Goal: Task Accomplishment & Management: Manage account settings

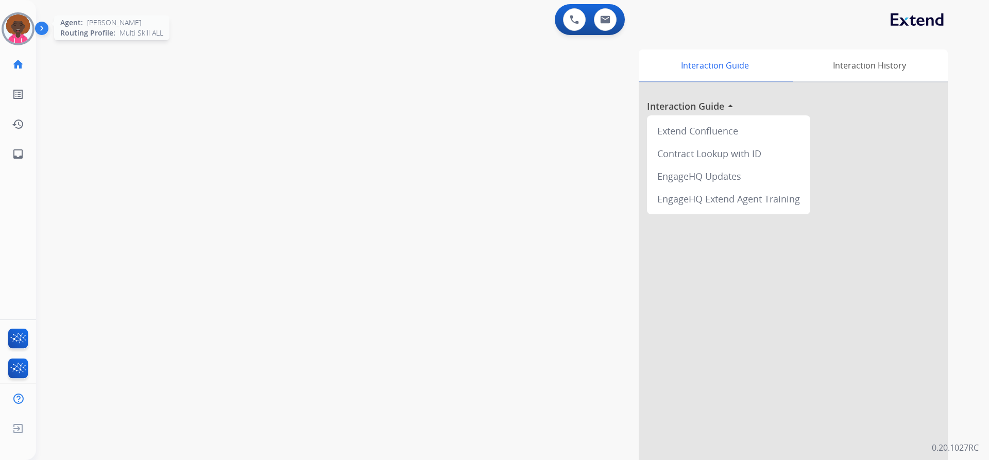
click at [26, 32] on img at bounding box center [18, 28] width 29 height 29
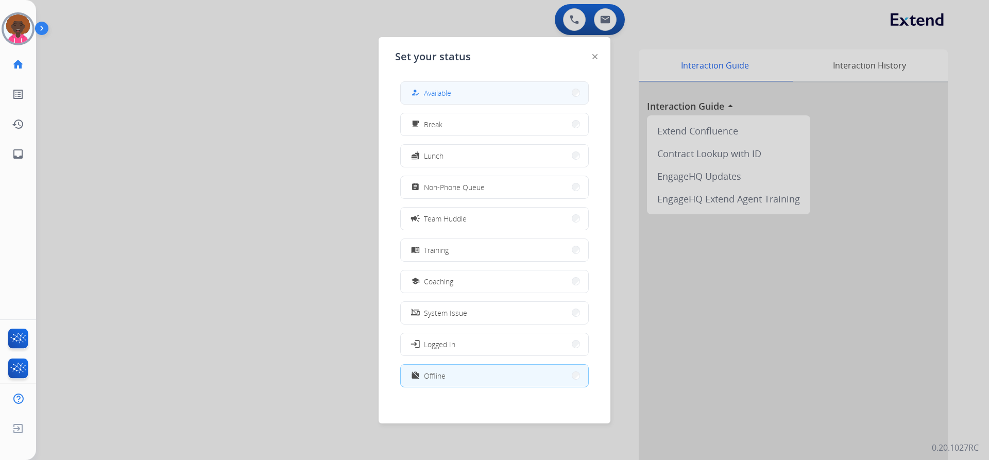
click at [501, 93] on button "how_to_reg Available" at bounding box center [494, 93] width 187 height 22
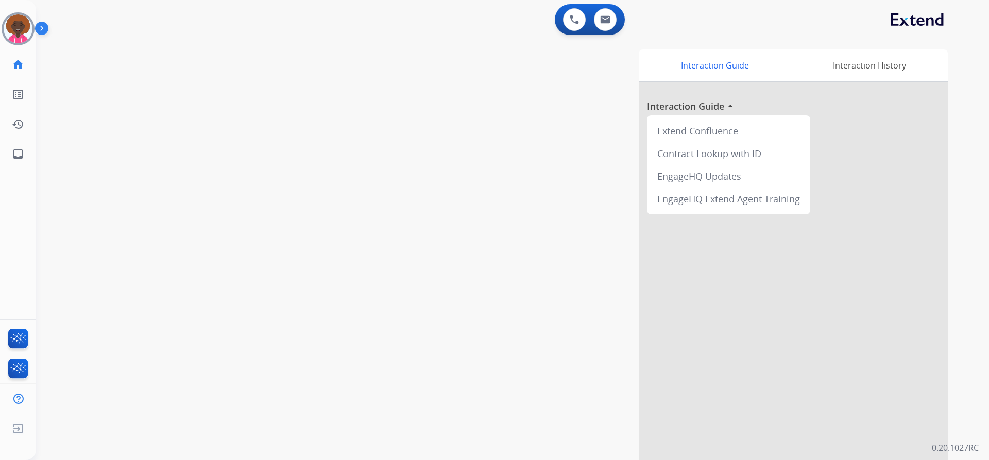
drag, startPoint x: 555, startPoint y: 84, endPoint x: 499, endPoint y: 72, distance: 57.5
click at [555, 84] on div "Interaction Guide Interaction History Interaction Guide arrow_drop_up Extend Co…" at bounding box center [644, 257] width 606 height 417
drag, startPoint x: 362, startPoint y: 35, endPoint x: 340, endPoint y: 36, distance: 21.6
click at [362, 36] on div "0 Voice Interactions 0 Email Interactions" at bounding box center [505, 20] width 915 height 33
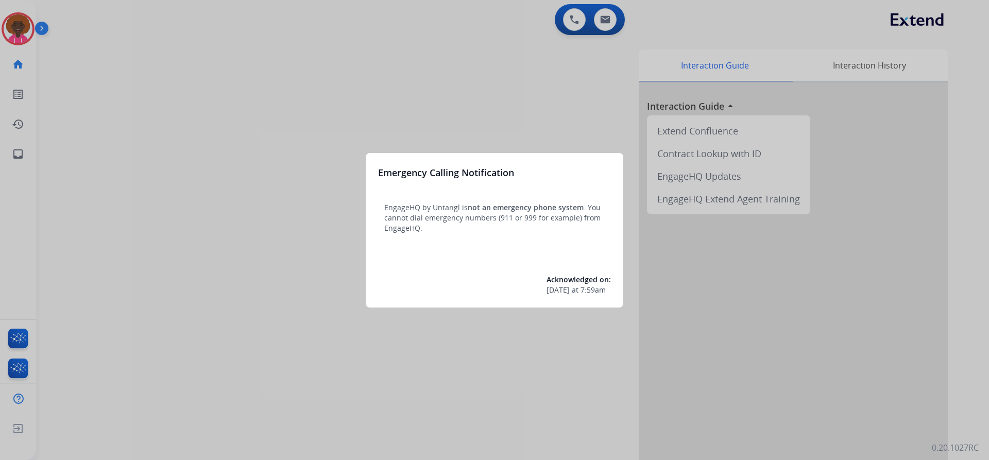
click at [32, 25] on div at bounding box center [494, 230] width 989 height 460
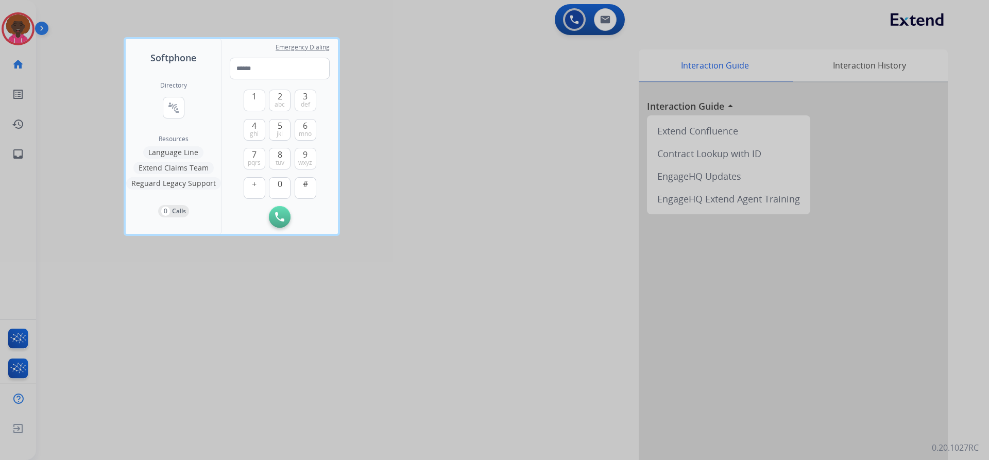
click at [17, 24] on div at bounding box center [494, 230] width 989 height 460
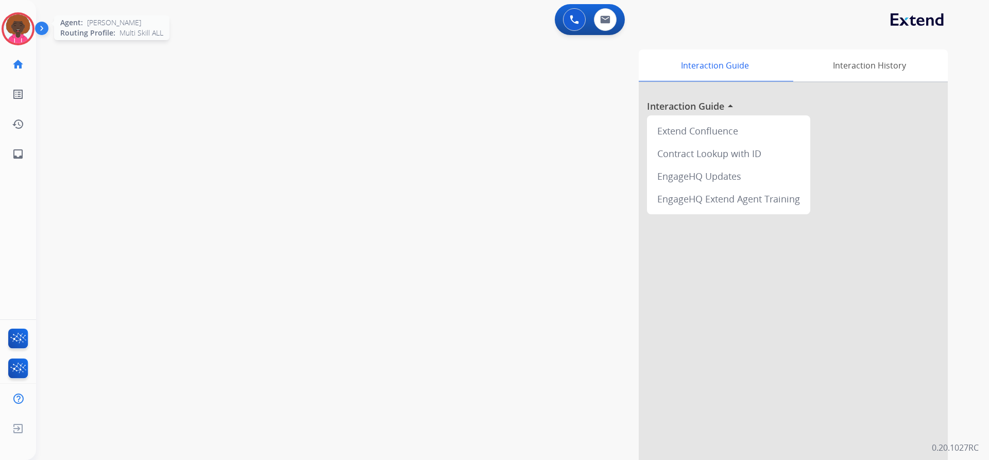
click at [22, 26] on img at bounding box center [18, 28] width 29 height 29
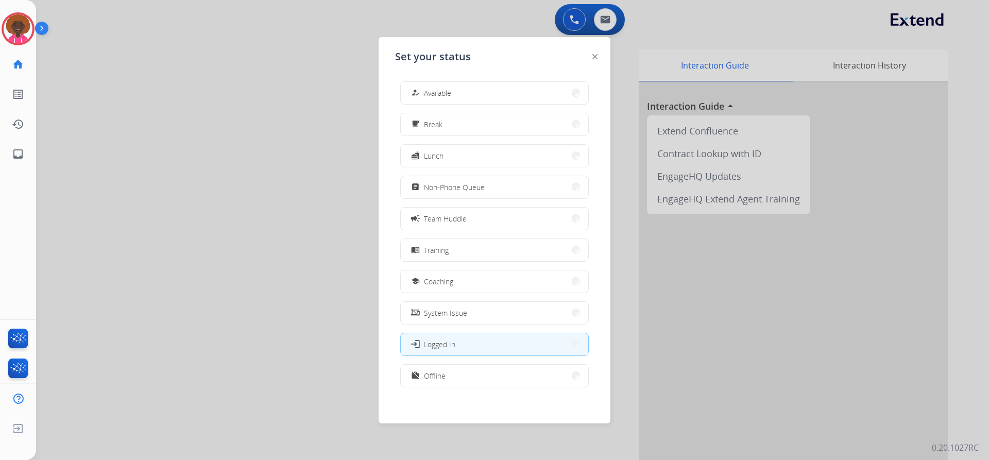
click at [508, 111] on div "how_to_reg Available free_breakfast Break fastfood Lunch assignment Non-Phone Q…" at bounding box center [494, 235] width 199 height 324
click at [500, 101] on button "how_to_reg Available" at bounding box center [494, 93] width 187 height 22
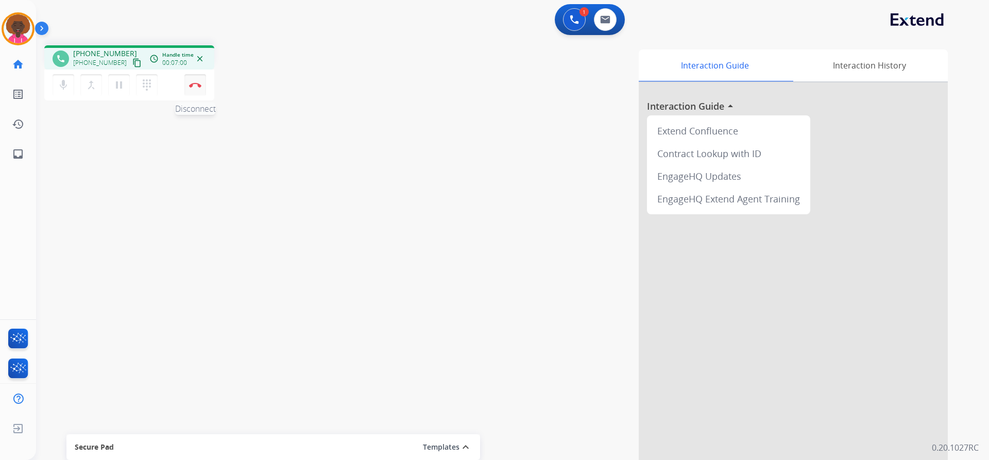
click at [198, 88] on button "Disconnect" at bounding box center [195, 85] width 22 height 22
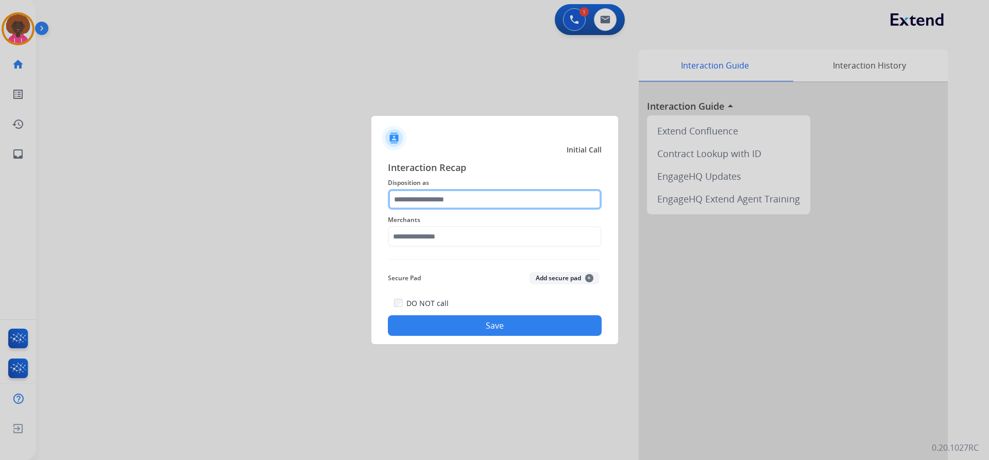
click at [457, 210] on div at bounding box center [495, 199] width 214 height 21
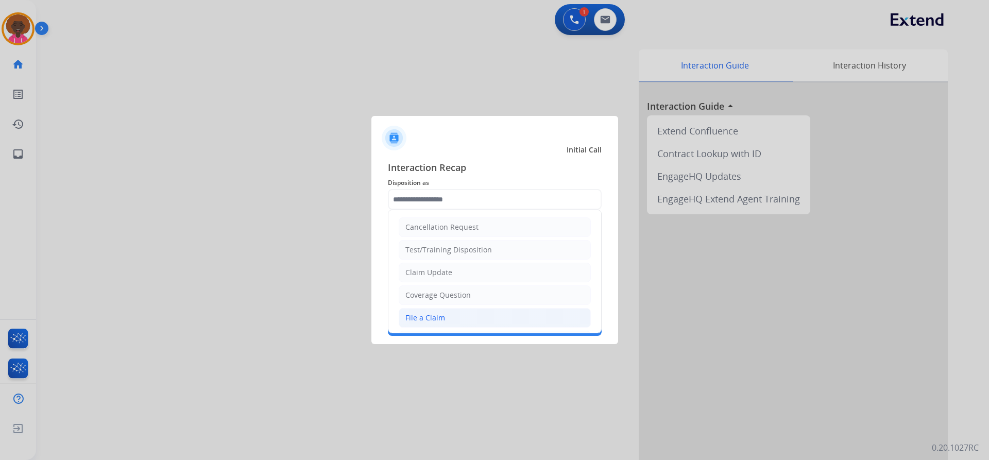
click at [426, 311] on li "File a Claim" at bounding box center [494, 318] width 192 height 20
type input "**********"
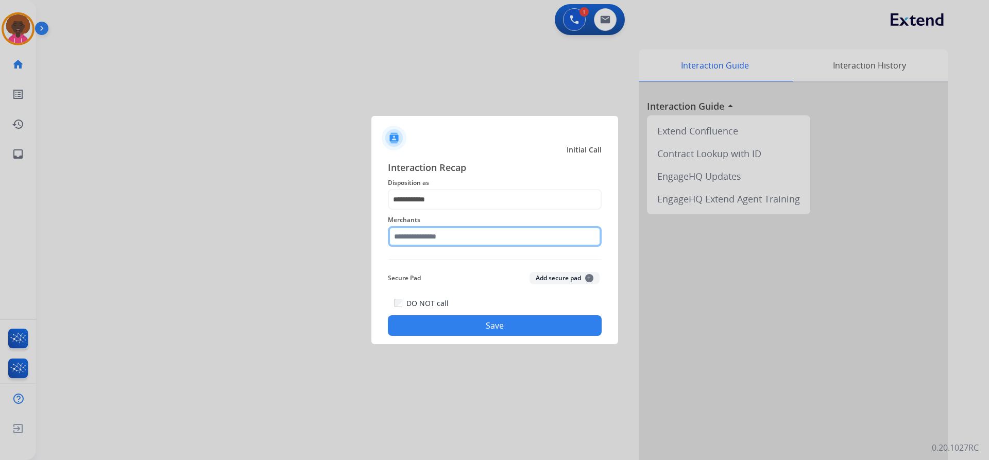
click at [453, 229] on input "text" at bounding box center [495, 236] width 214 height 21
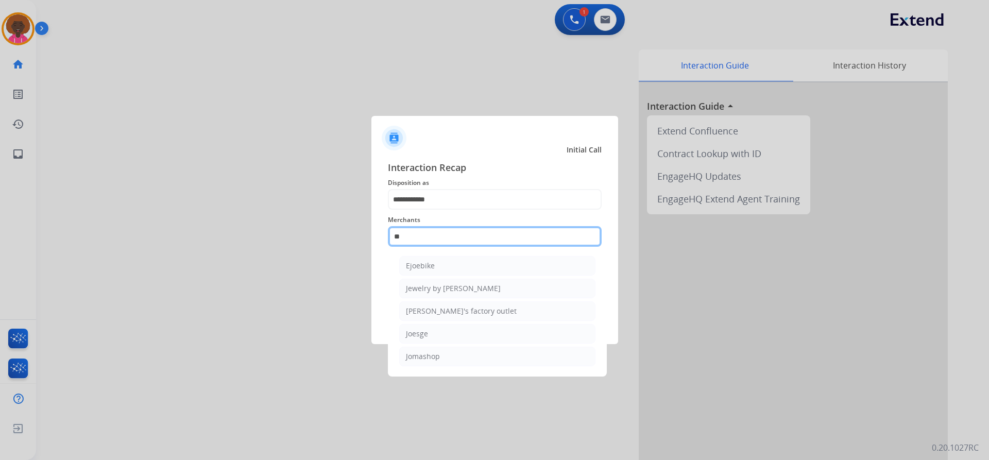
type input "*"
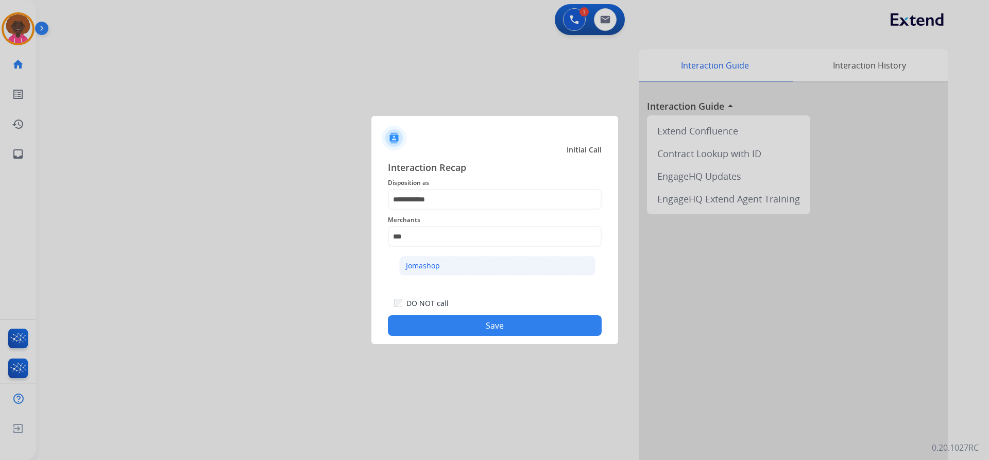
click at [469, 267] on li "Jomashop" at bounding box center [497, 266] width 196 height 20
type input "********"
click at [498, 323] on button "Save" at bounding box center [495, 325] width 214 height 21
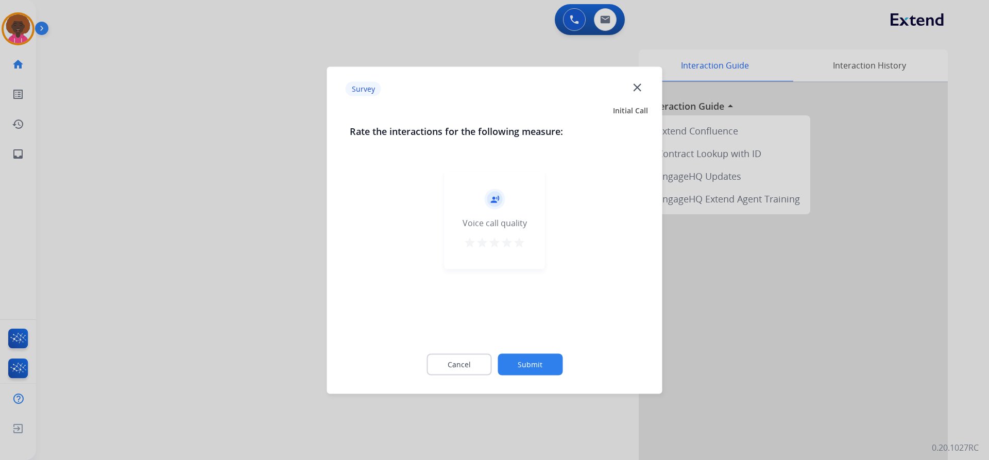
click at [537, 353] on div "Cancel Submit" at bounding box center [495, 364] width 290 height 46
click at [530, 362] on button "Submit" at bounding box center [529, 364] width 65 height 22
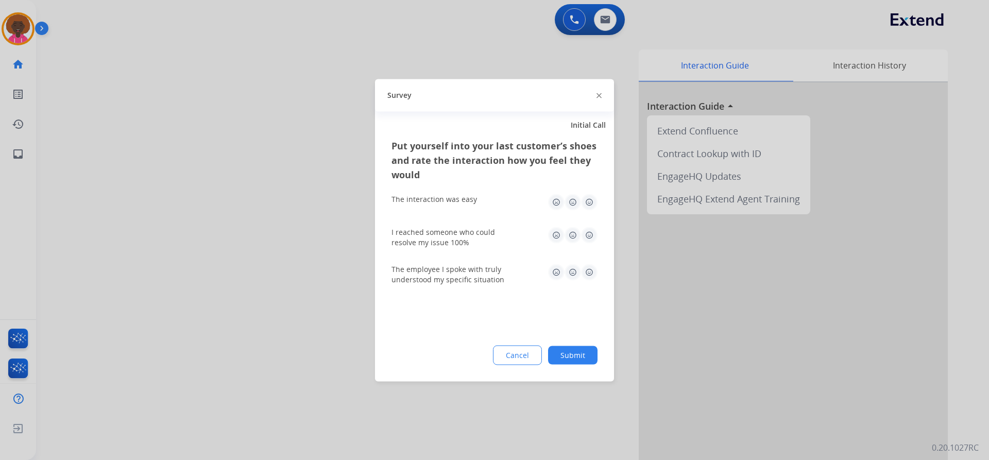
click at [561, 339] on div "Put yourself into your last customer’s shoes and rate the interaction how you f…" at bounding box center [494, 259] width 239 height 243
click at [574, 351] on button "Submit" at bounding box center [572, 354] width 49 height 19
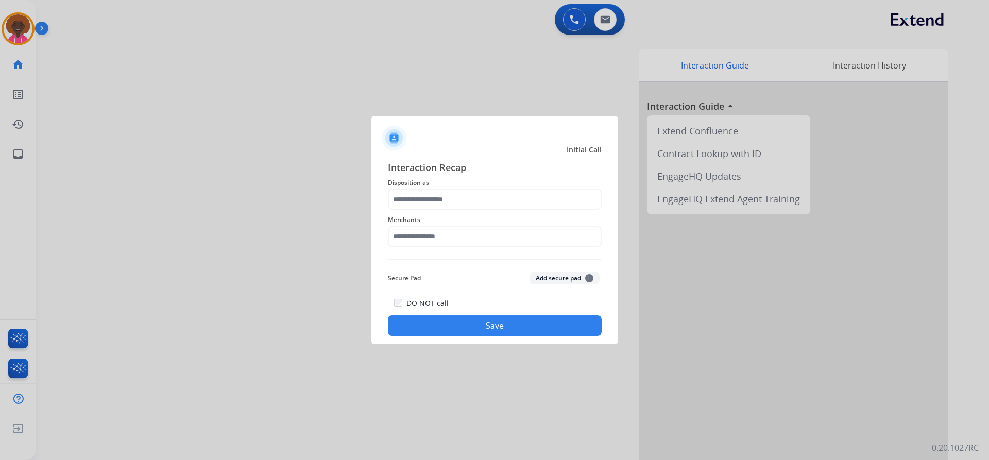
click at [436, 222] on span "Merchants" at bounding box center [495, 220] width 214 height 12
click at [436, 195] on input "text" at bounding box center [495, 199] width 214 height 21
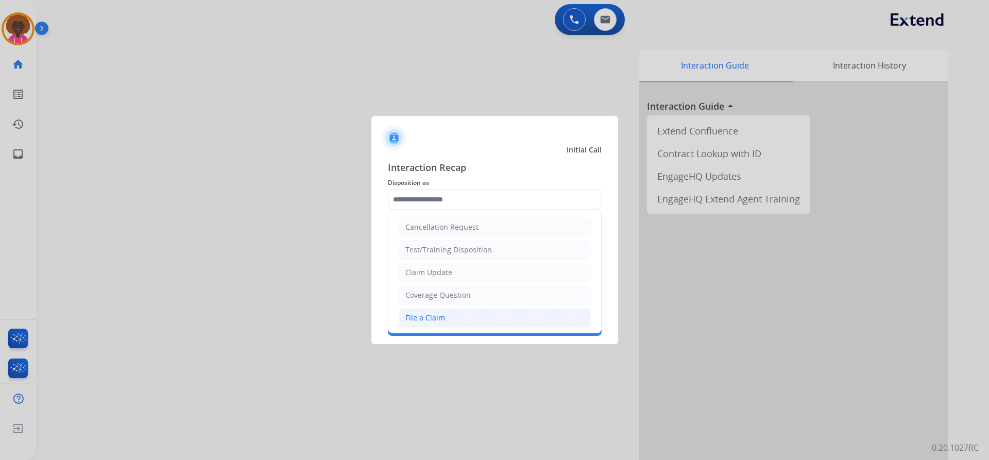
click at [435, 311] on li "File a Claim" at bounding box center [494, 318] width 192 height 20
type input "**********"
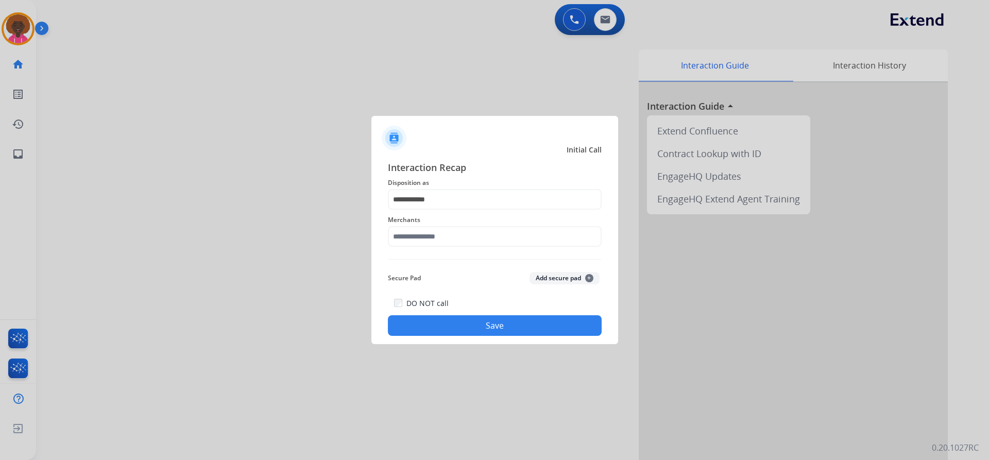
drag, startPoint x: 455, startPoint y: 264, endPoint x: 453, endPoint y: 256, distance: 8.0
click at [455, 264] on div "**********" at bounding box center [495, 248] width 214 height 176
click at [452, 240] on input "text" at bounding box center [495, 236] width 214 height 21
drag, startPoint x: 431, startPoint y: 262, endPoint x: 466, endPoint y: 302, distance: 53.3
click at [431, 263] on div "Not found" at bounding box center [423, 266] width 35 height 10
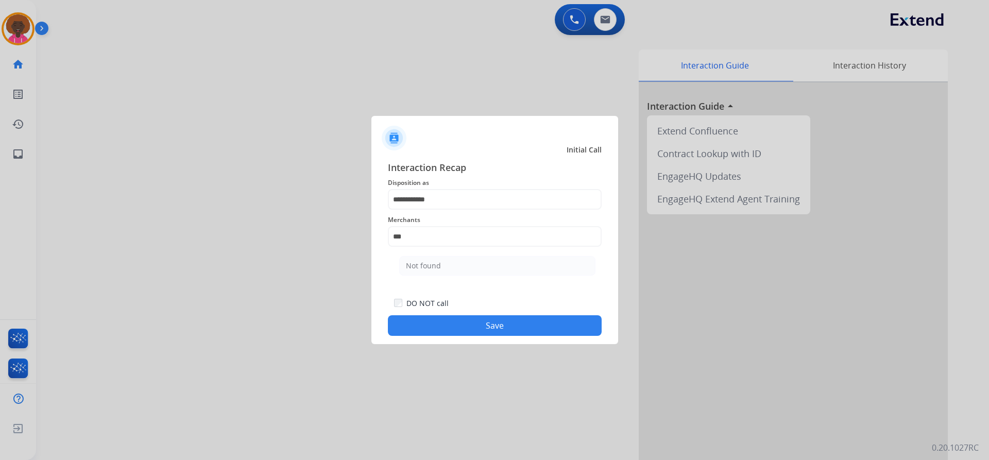
type input "*********"
click at [466, 324] on button "Save" at bounding box center [495, 325] width 214 height 21
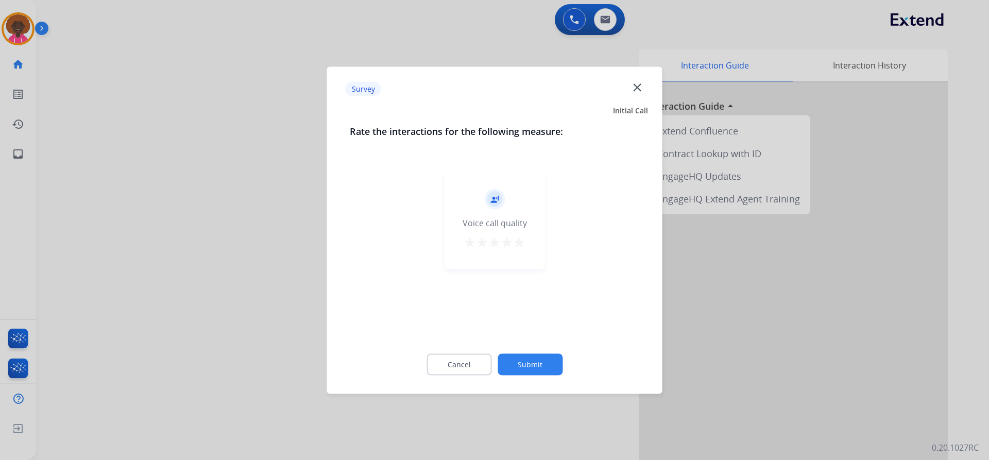
click at [513, 248] on mat-icon "star" at bounding box center [519, 242] width 12 height 12
click at [545, 364] on button "Submit" at bounding box center [529, 364] width 65 height 22
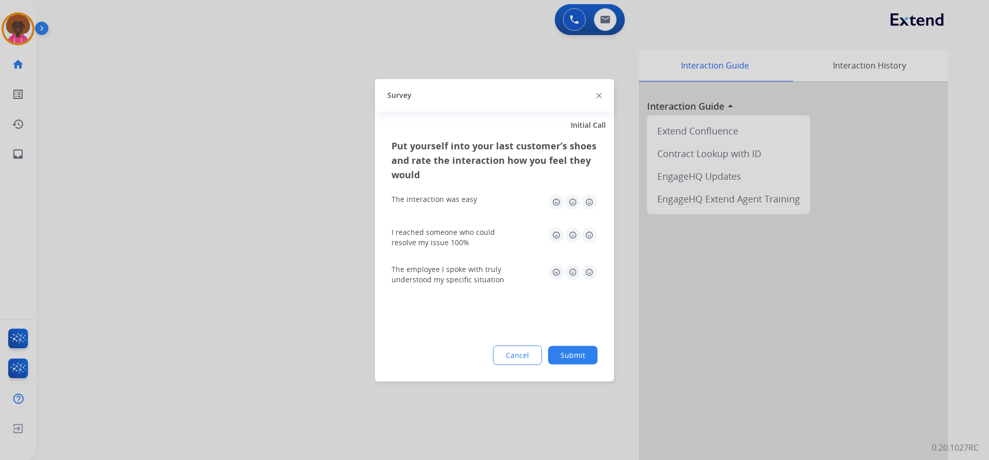
click at [554, 348] on button "Submit" at bounding box center [572, 354] width 49 height 19
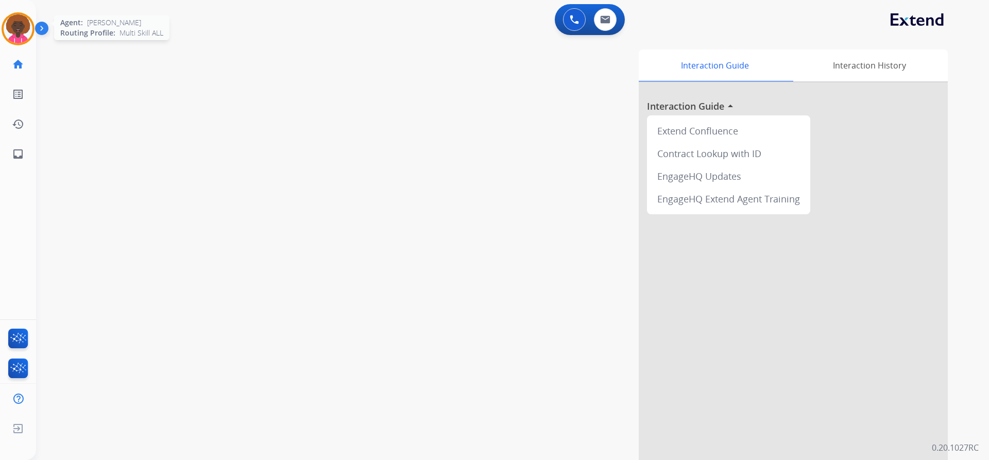
click at [18, 20] on img at bounding box center [18, 28] width 29 height 29
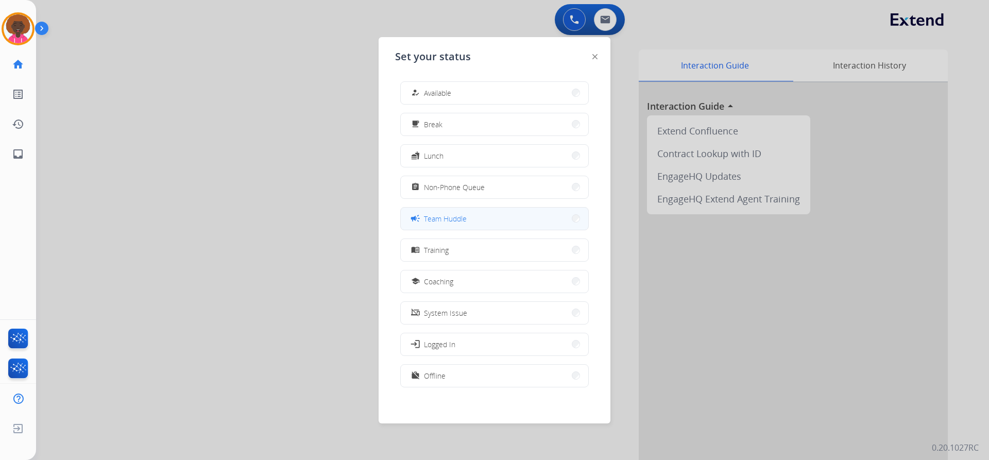
click at [476, 223] on button "campaign Team Huddle" at bounding box center [494, 218] width 187 height 22
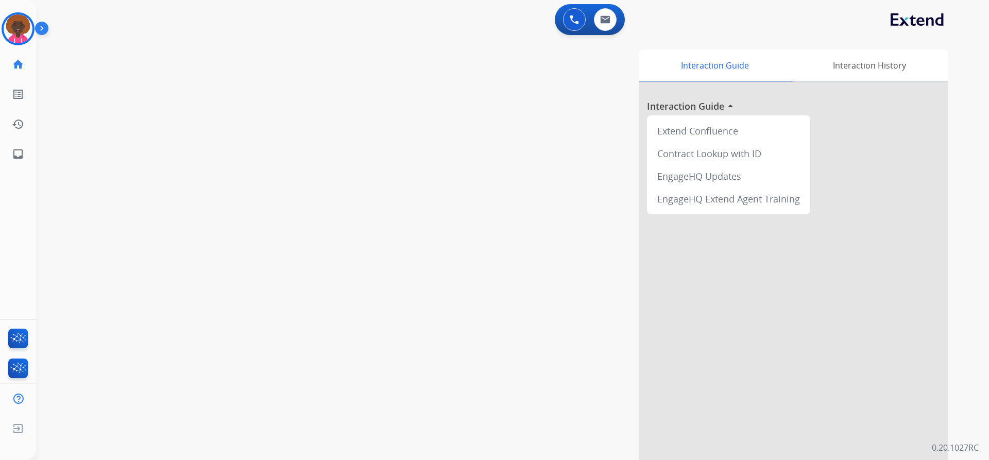
drag, startPoint x: 19, startPoint y: 34, endPoint x: 43, endPoint y: 37, distance: 24.9
click at [19, 33] on img at bounding box center [18, 28] width 29 height 29
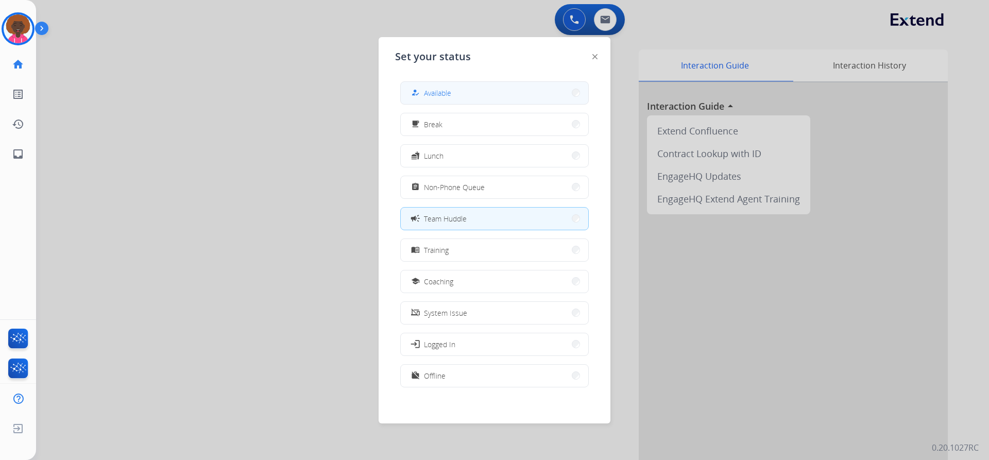
click at [509, 88] on button "how_to_reg Available" at bounding box center [494, 93] width 187 height 22
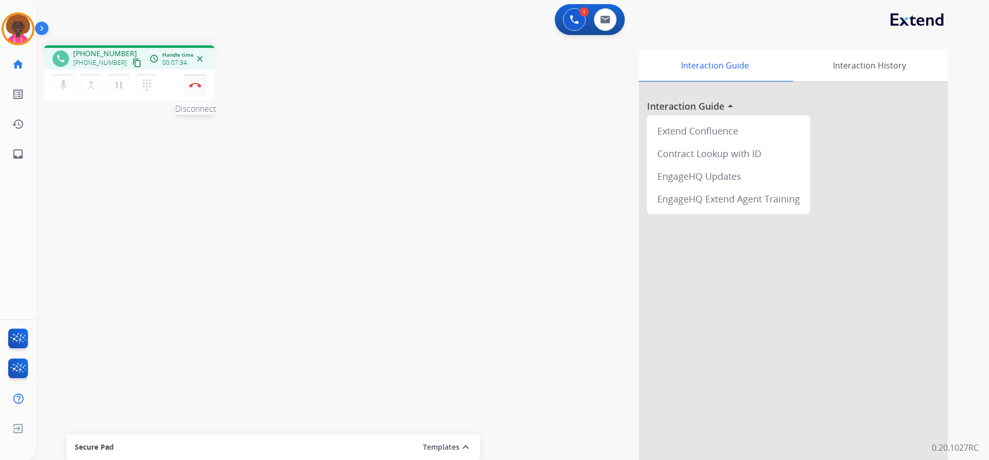
click at [195, 91] on button "Disconnect" at bounding box center [195, 85] width 22 height 22
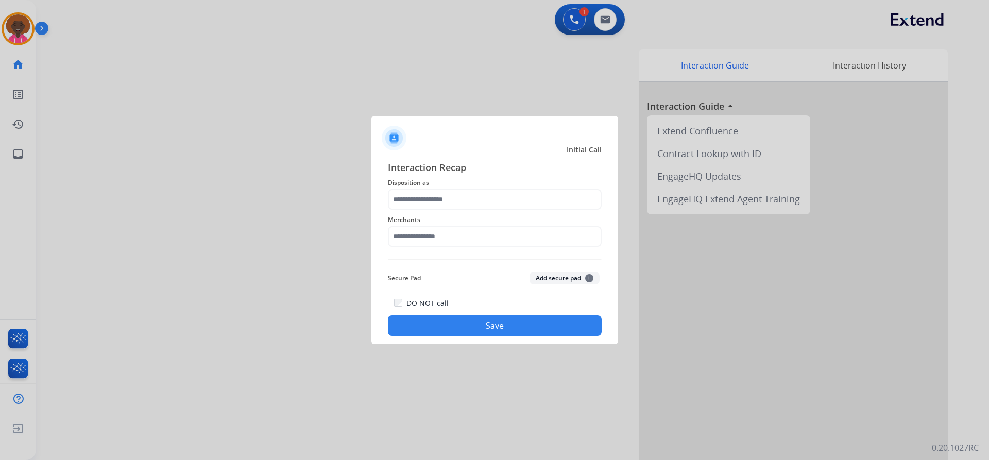
click at [429, 210] on div "Merchants" at bounding box center [495, 230] width 214 height 41
click at [424, 252] on div "Interaction Recap Disposition as Merchants Secure Pad Add secure pad + DO NOT c…" at bounding box center [495, 248] width 214 height 176
click at [429, 257] on div "Interaction Recap Disposition as Merchants Secure Pad Add secure pad + DO NOT c…" at bounding box center [495, 248] width 214 height 176
click at [440, 233] on input "text" at bounding box center [495, 236] width 214 height 21
click at [435, 269] on div "Not found" at bounding box center [423, 266] width 35 height 10
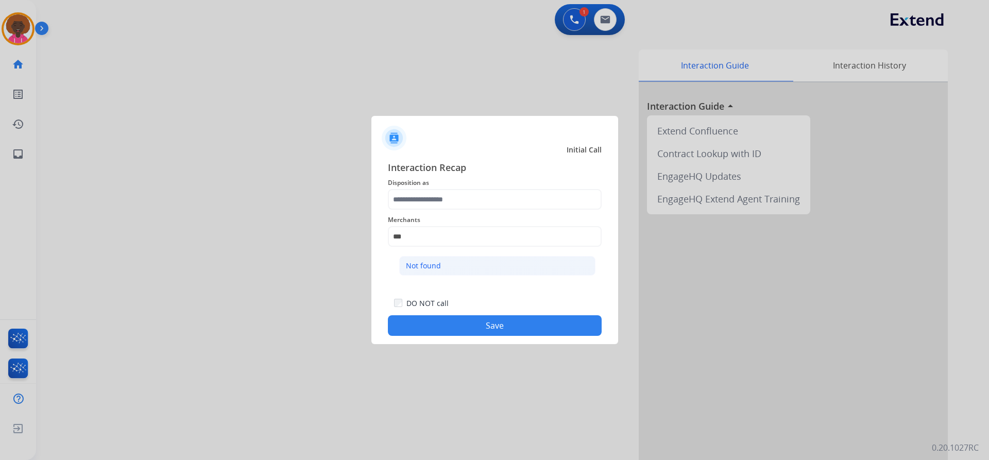
type input "*********"
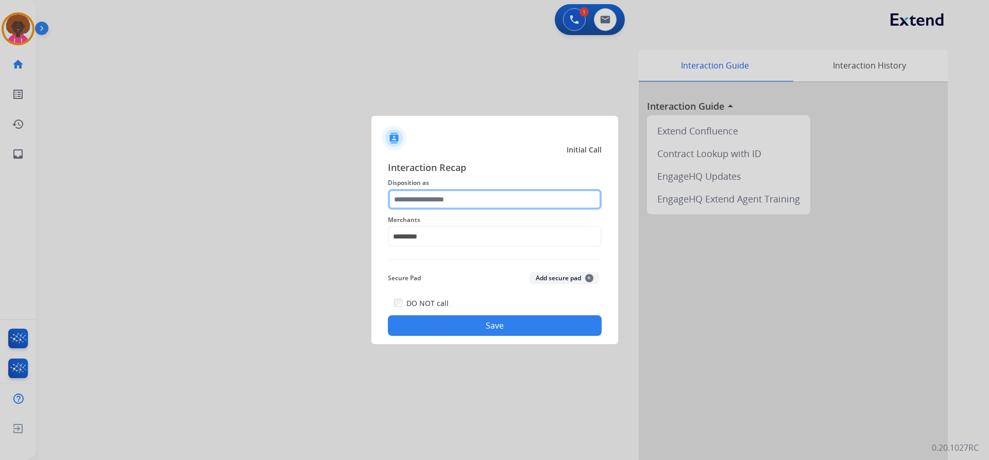
click at [432, 197] on input "text" at bounding box center [495, 199] width 214 height 21
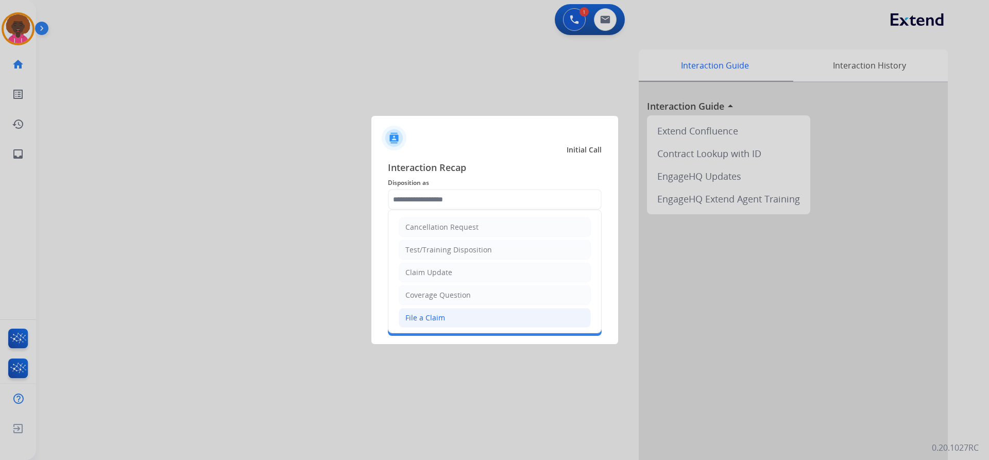
click at [446, 318] on li "File a Claim" at bounding box center [494, 318] width 192 height 20
type input "**********"
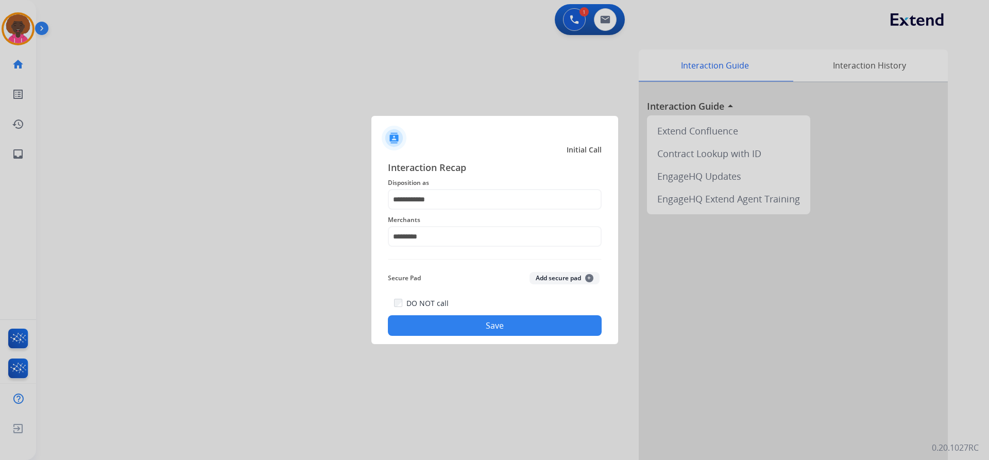
click at [521, 338] on div "**********" at bounding box center [494, 248] width 247 height 192
click at [530, 320] on button "Save" at bounding box center [495, 325] width 214 height 21
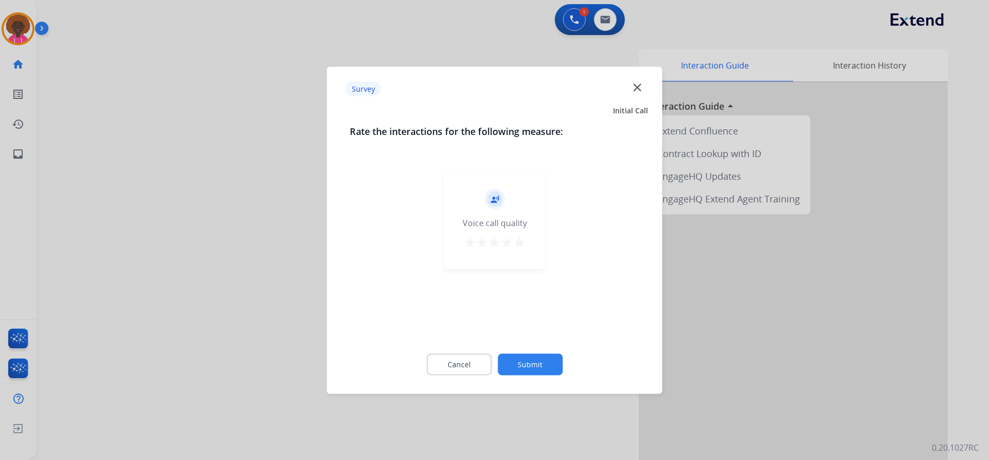
click at [532, 262] on div "record_voice_over Voice call quality star star star star star" at bounding box center [494, 220] width 100 height 98
click at [528, 254] on div "record_voice_over Voice call quality star star star star star" at bounding box center [494, 220] width 100 height 98
click at [524, 247] on mat-icon "star" at bounding box center [519, 242] width 12 height 12
click at [531, 357] on button "Submit" at bounding box center [529, 364] width 65 height 22
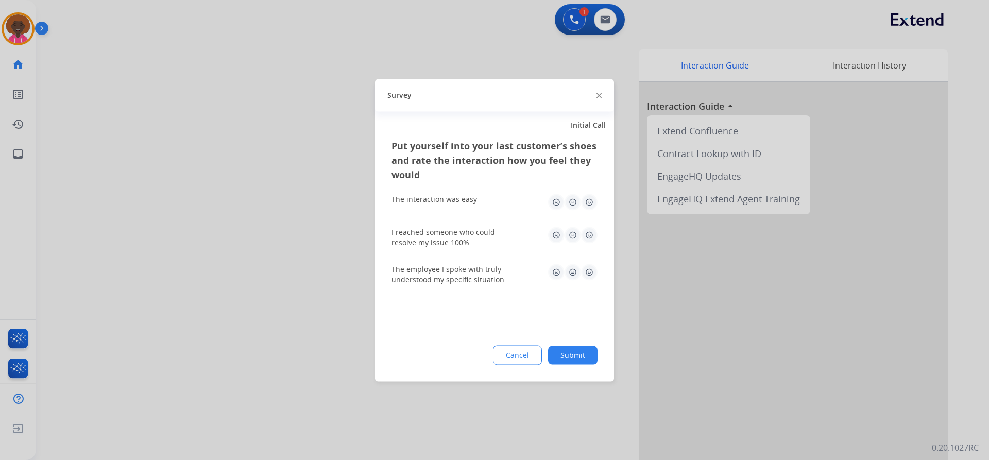
click at [582, 264] on img at bounding box center [589, 272] width 16 height 16
click at [594, 234] on img at bounding box center [589, 235] width 16 height 16
click at [592, 194] on img at bounding box center [589, 202] width 16 height 16
drag, startPoint x: 622, startPoint y: 351, endPoint x: 574, endPoint y: 357, distance: 48.8
click at [620, 351] on div at bounding box center [494, 230] width 989 height 460
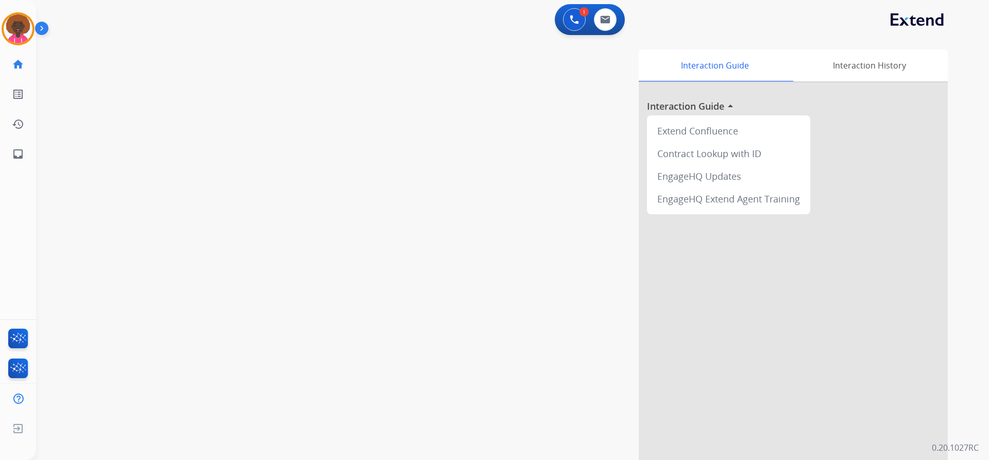
click at [579, 355] on div "Interaction Guide Interaction History Interaction Guide arrow_drop_up Extend Co…" at bounding box center [644, 257] width 606 height 417
click at [198, 93] on button "Disconnect" at bounding box center [195, 85] width 22 height 22
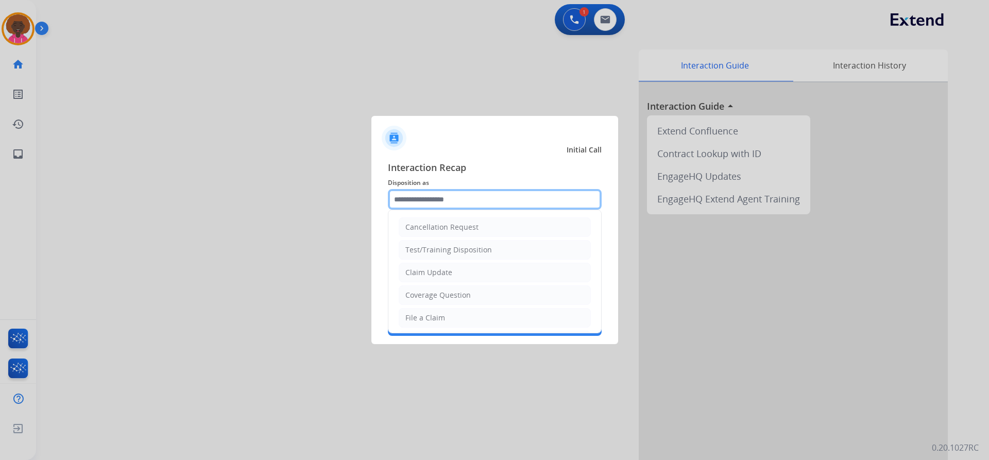
click at [493, 197] on input "text" at bounding box center [495, 199] width 214 height 21
click at [438, 324] on li "File a Claim" at bounding box center [494, 318] width 192 height 20
type input "**********"
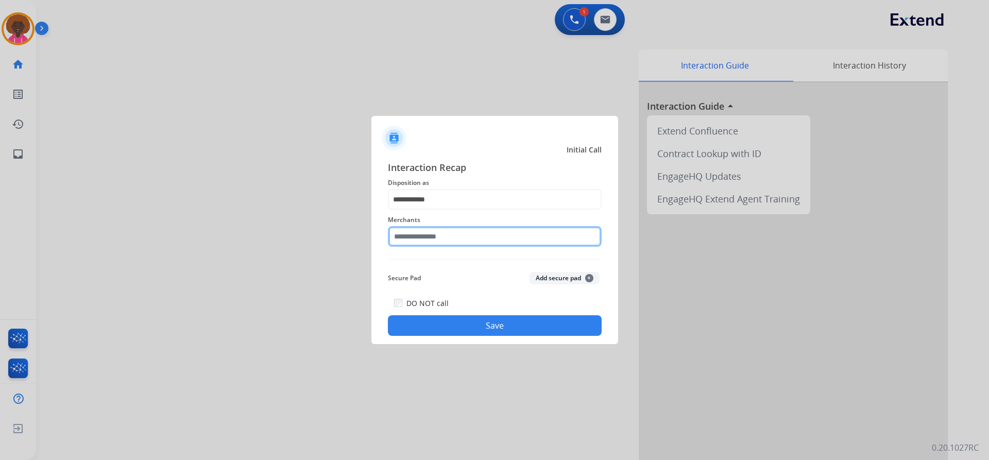
click at [435, 237] on input "text" at bounding box center [495, 236] width 214 height 21
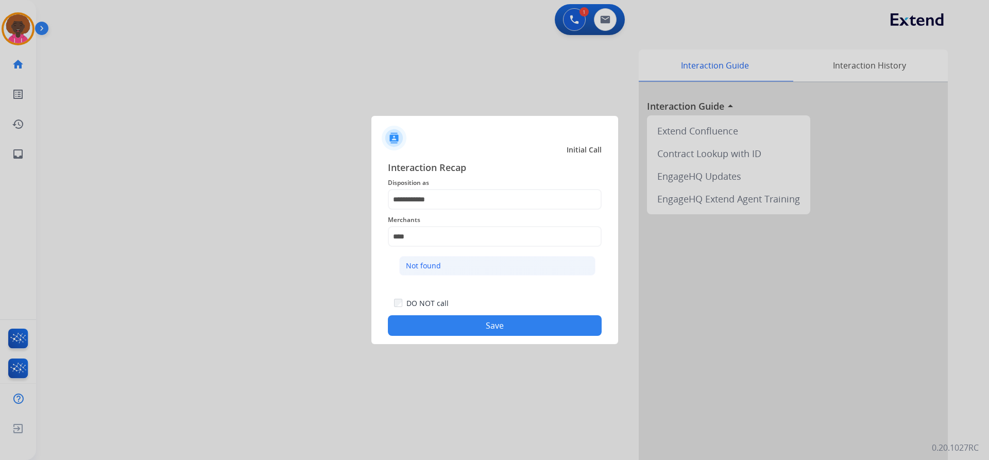
click at [521, 271] on li "Not found" at bounding box center [497, 266] width 196 height 20
type input "*********"
click at [514, 323] on button "Save" at bounding box center [495, 325] width 214 height 21
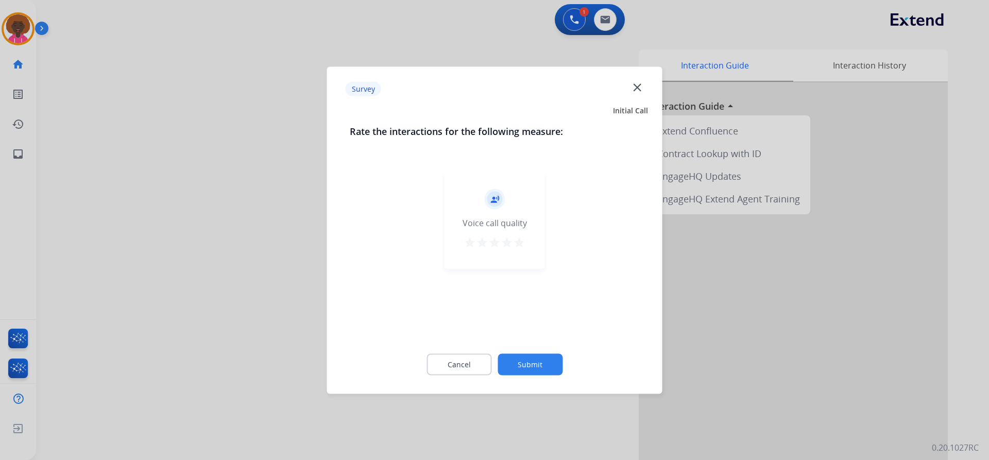
drag, startPoint x: 539, startPoint y: 234, endPoint x: 529, endPoint y: 238, distance: 10.1
click at [532, 237] on div "record_voice_over Voice call quality star star star star star" at bounding box center [494, 220] width 100 height 98
click at [516, 242] on mat-icon "star" at bounding box center [519, 242] width 12 height 12
drag, startPoint x: 539, startPoint y: 348, endPoint x: 547, endPoint y: 378, distance: 31.5
click at [540, 351] on div "Cancel Submit" at bounding box center [495, 364] width 290 height 46
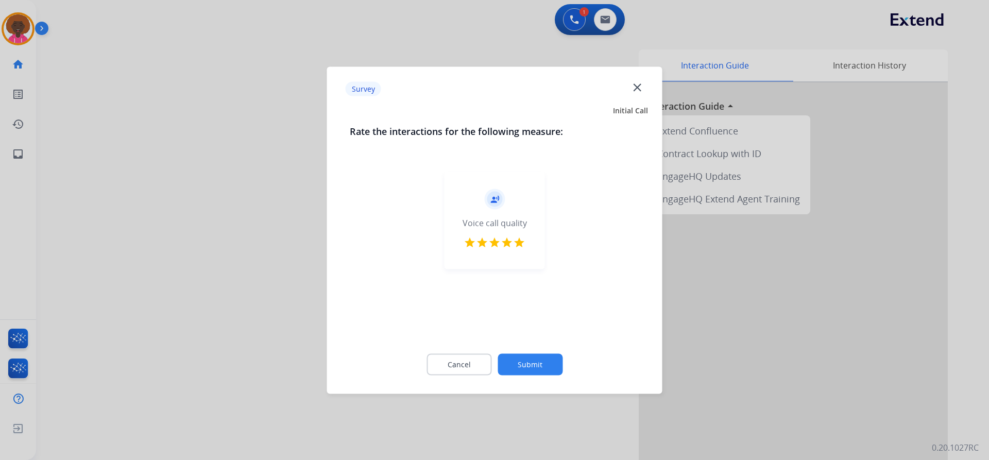
click at [548, 378] on div "Cancel Submit" at bounding box center [495, 364] width 290 height 46
click at [553, 362] on button "Submit" at bounding box center [529, 364] width 65 height 22
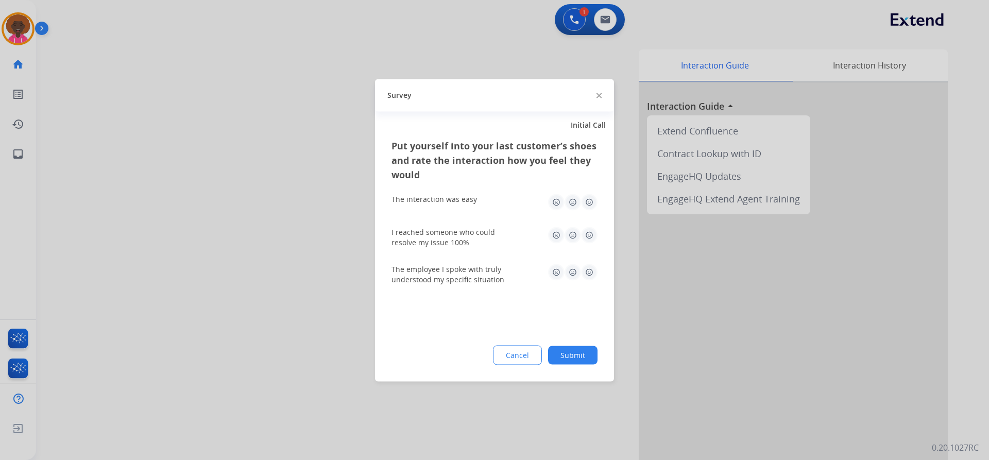
click at [584, 209] on img at bounding box center [589, 202] width 16 height 16
click at [587, 241] on img at bounding box center [589, 235] width 16 height 16
click at [590, 280] on img at bounding box center [589, 272] width 16 height 16
click at [583, 351] on button "Submit" at bounding box center [572, 354] width 49 height 19
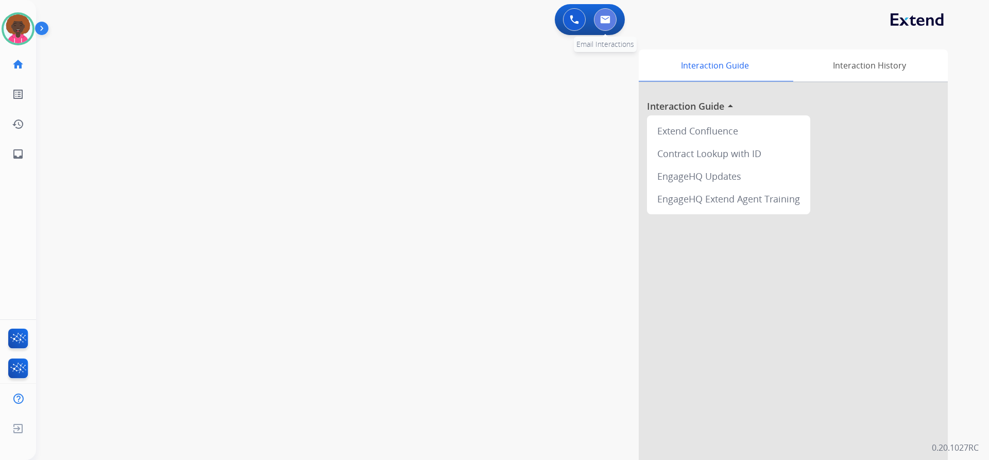
click at [598, 24] on button at bounding box center [605, 19] width 23 height 23
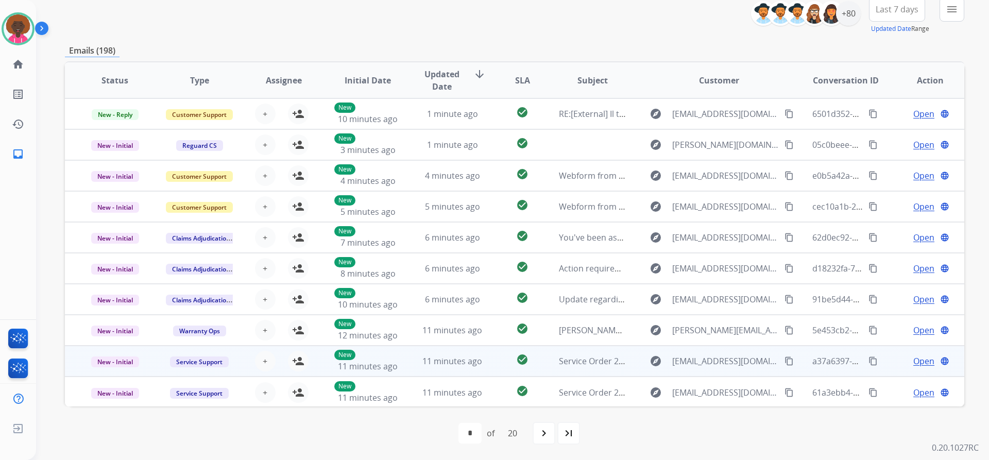
scroll to position [1, 0]
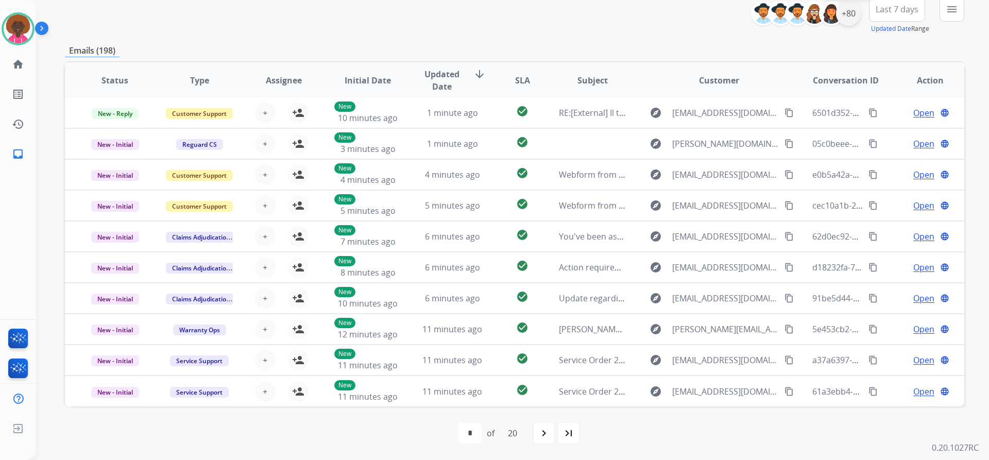
click at [846, 15] on div "+80" at bounding box center [848, 13] width 25 height 25
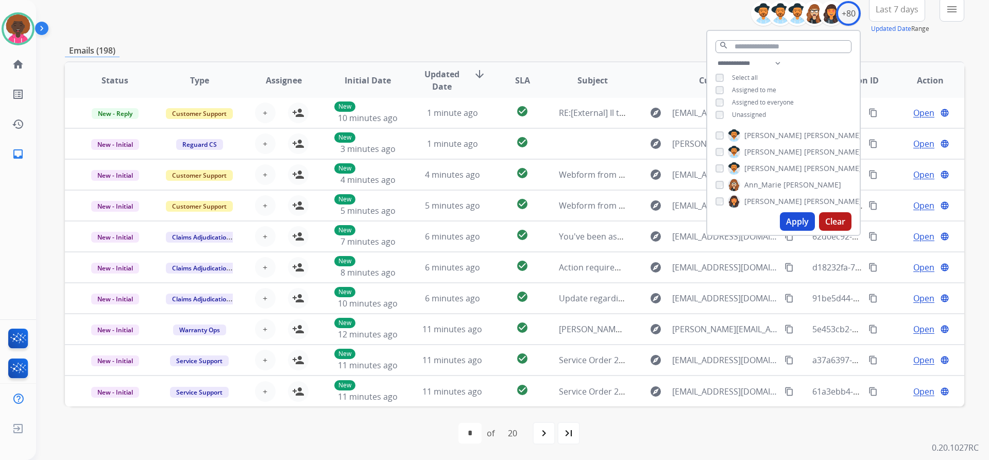
click at [787, 218] on button "Apply" at bounding box center [796, 221] width 35 height 19
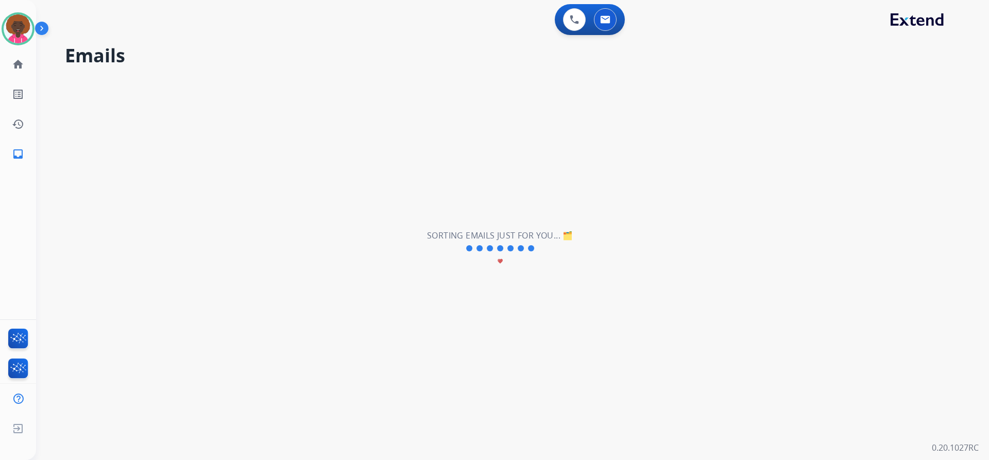
scroll to position [0, 0]
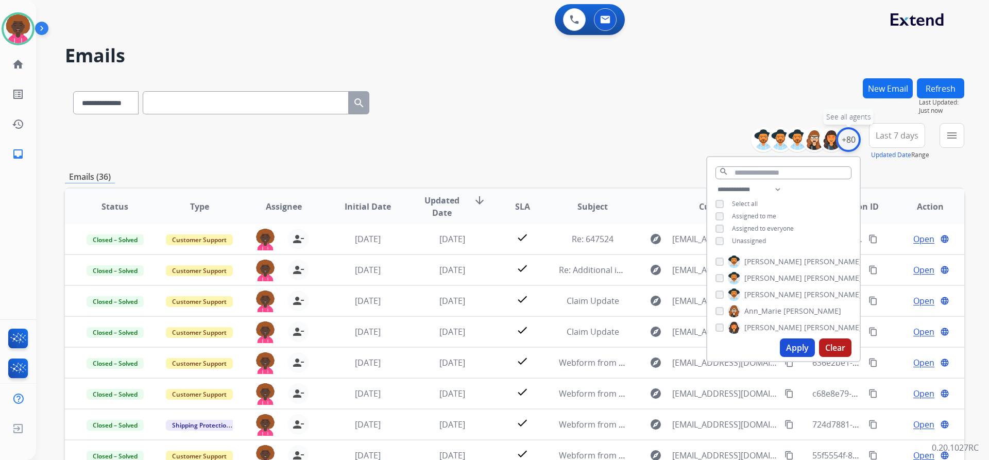
click at [849, 145] on div "+80" at bounding box center [848, 139] width 25 height 25
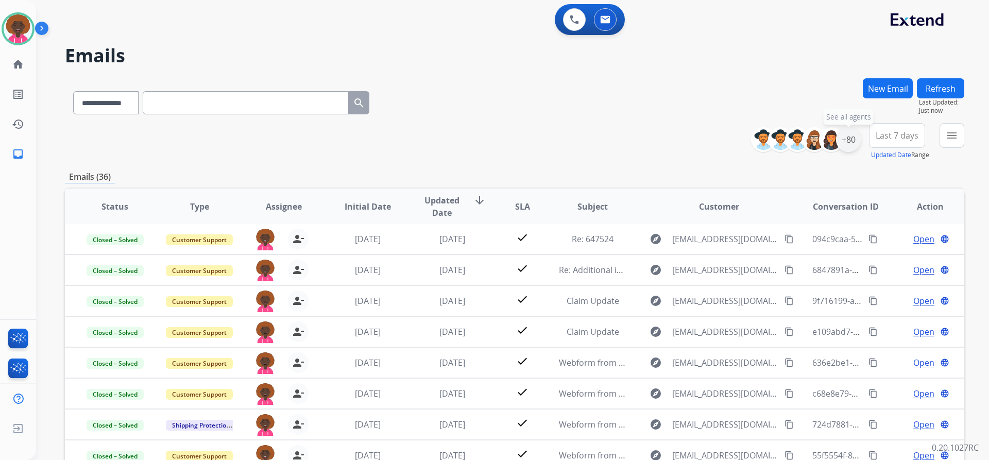
click at [851, 138] on div "+80" at bounding box center [848, 139] width 25 height 25
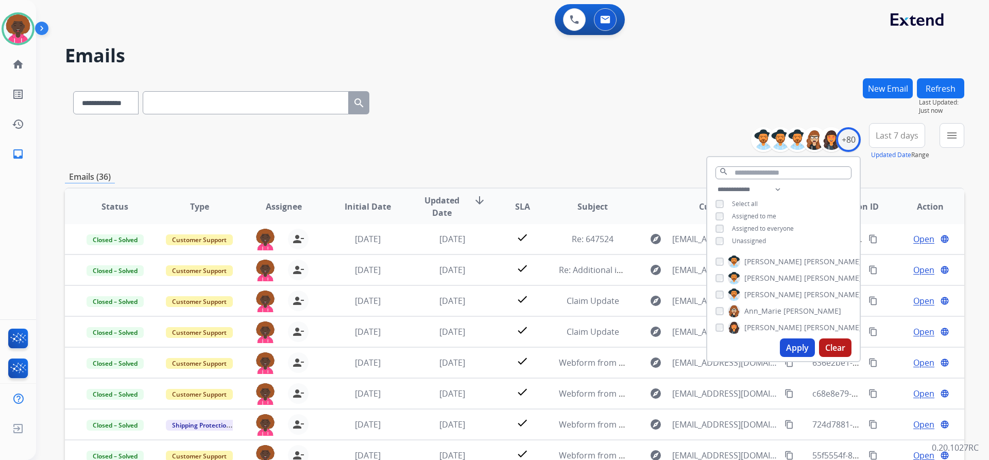
click at [722, 221] on div "**********" at bounding box center [783, 216] width 152 height 66
click at [723, 216] on div "Assigned to me" at bounding box center [745, 216] width 61 height 8
click at [713, 249] on div "**********" at bounding box center [783, 259] width 154 height 206
click at [803, 352] on button "Apply" at bounding box center [796, 347] width 35 height 19
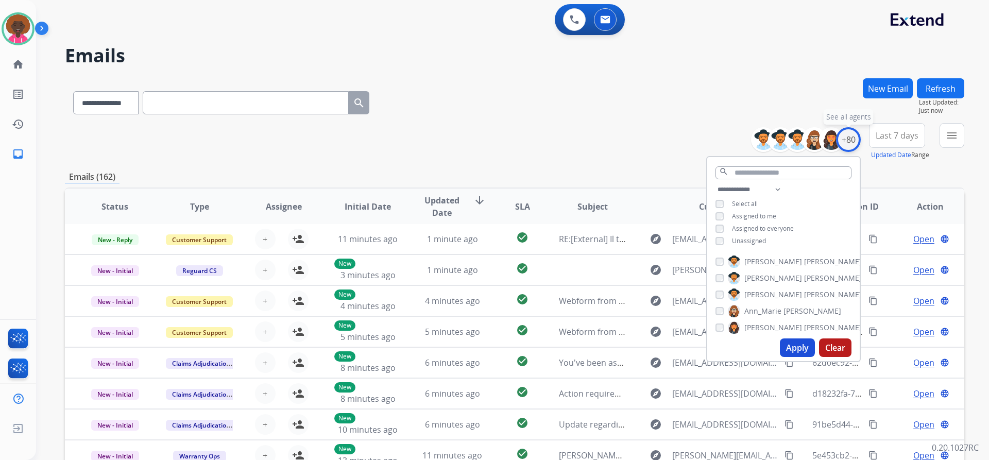
click at [855, 138] on div "+80" at bounding box center [848, 139] width 25 height 25
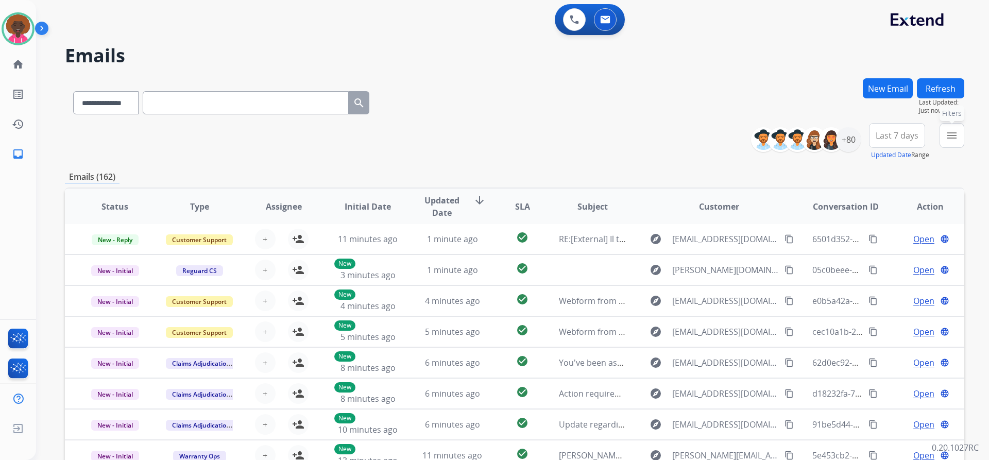
drag, startPoint x: 955, startPoint y: 138, endPoint x: 888, endPoint y: 187, distance: 83.3
click at [955, 138] on mat-icon "menu" at bounding box center [951, 135] width 12 height 12
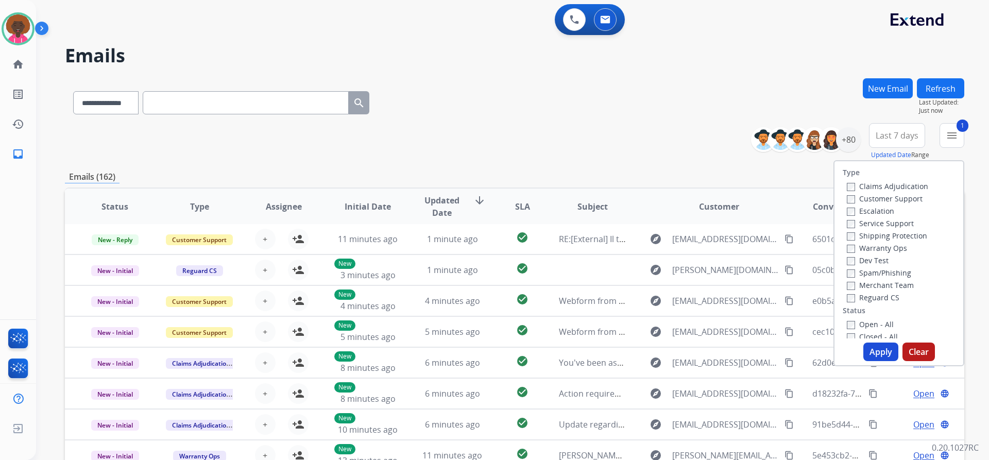
click at [846, 194] on label "Customer Support" at bounding box center [884, 199] width 76 height 10
click at [872, 350] on button "Apply" at bounding box center [880, 351] width 35 height 19
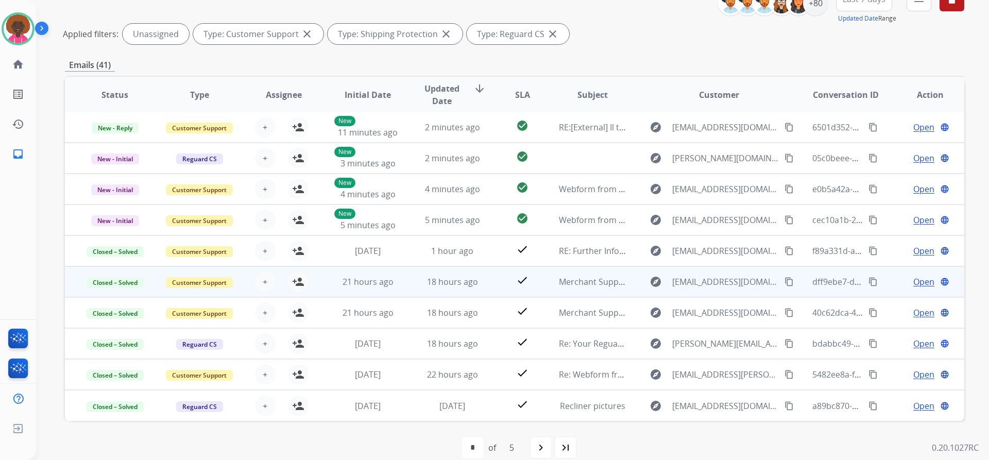
scroll to position [151, 0]
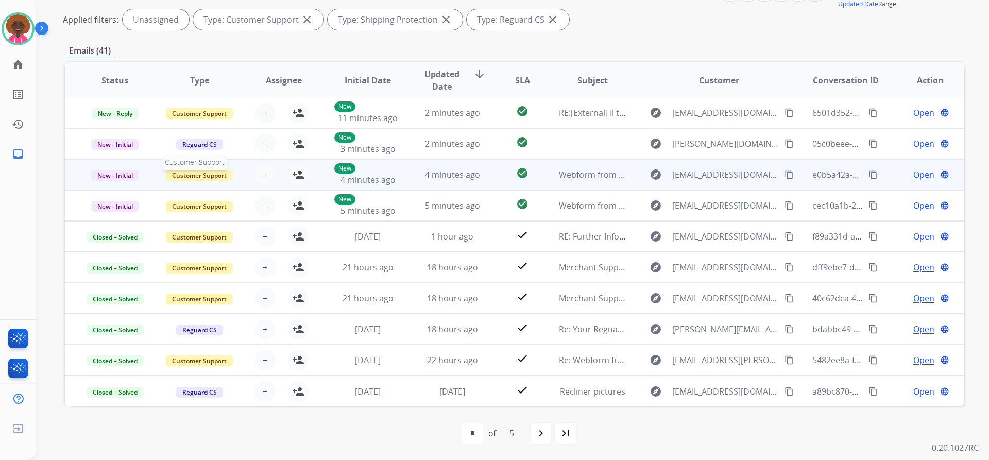
click at [192, 178] on span "Customer Support" at bounding box center [199, 175] width 67 height 11
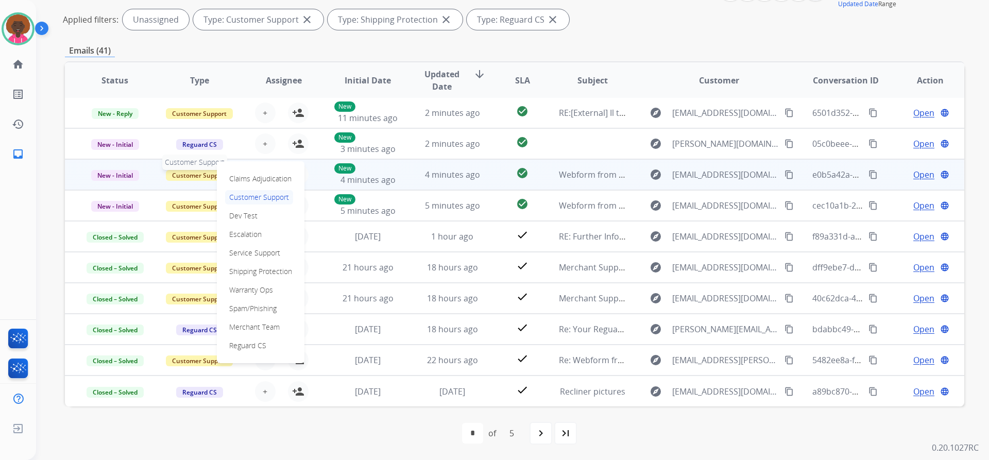
click at [181, 177] on span "Customer Support" at bounding box center [199, 175] width 67 height 11
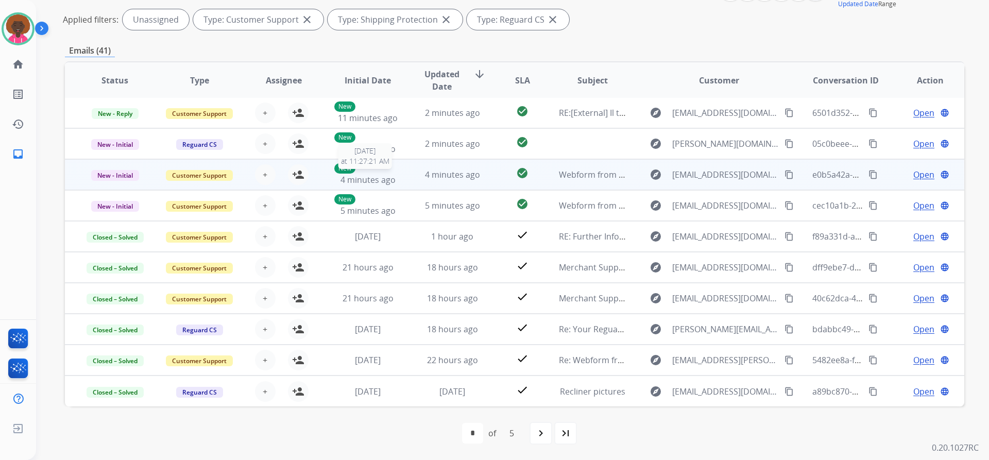
click at [392, 174] on span "4 minutes ago" at bounding box center [367, 179] width 55 height 11
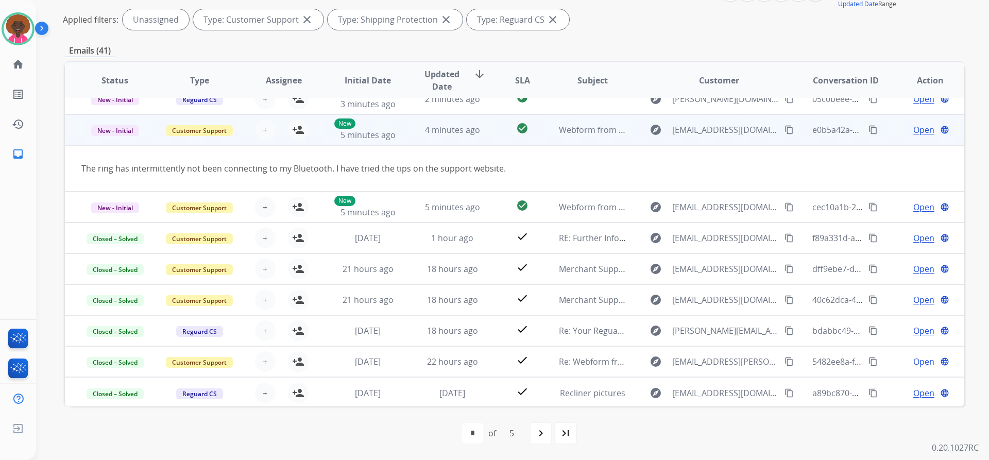
scroll to position [47, 0]
click at [292, 130] on mat-icon "person_add" at bounding box center [298, 128] width 12 height 12
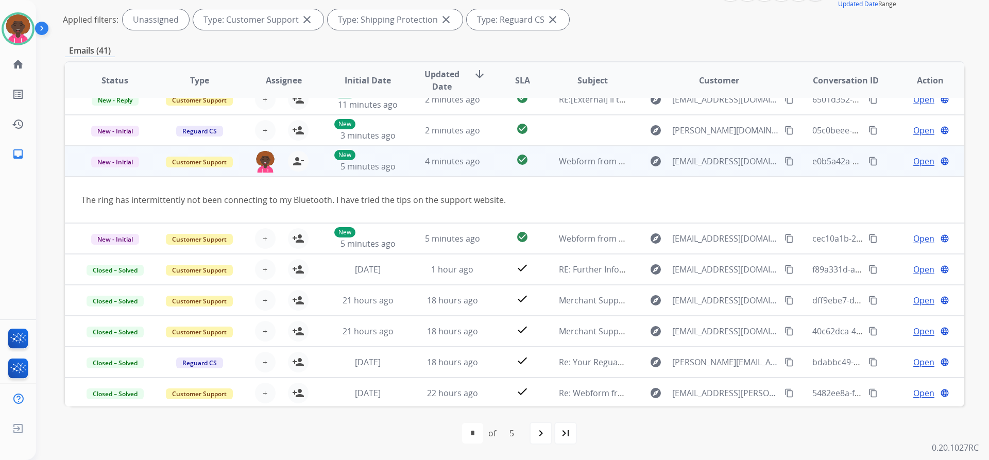
scroll to position [0, 0]
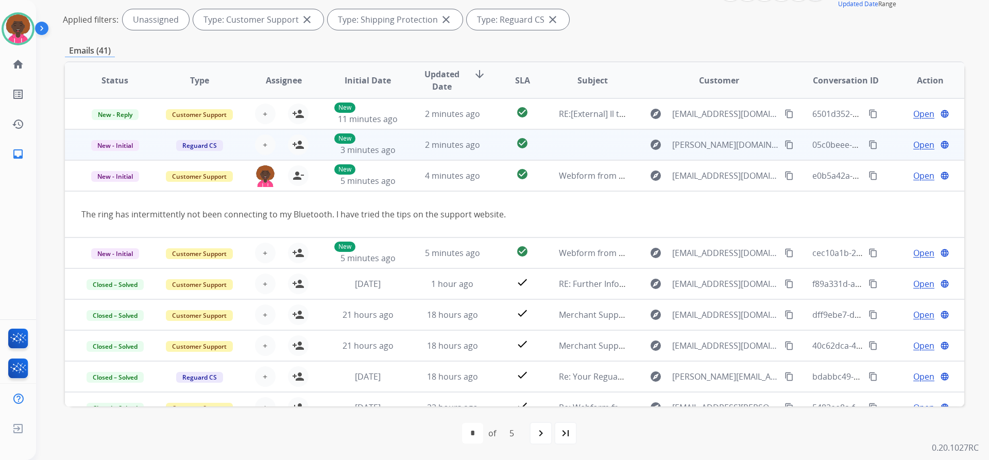
click at [419, 146] on div "2 minutes ago" at bounding box center [452, 144] width 67 height 12
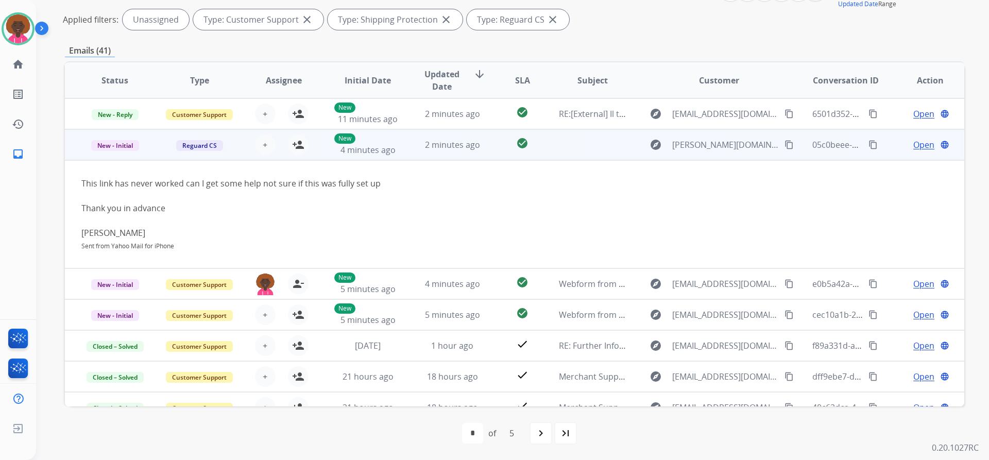
scroll to position [31, 0]
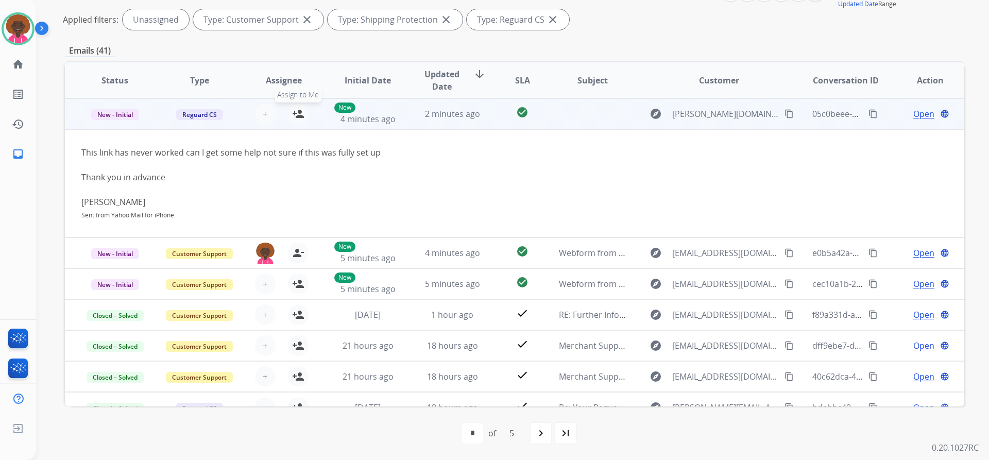
click at [296, 115] on mat-icon "person_add" at bounding box center [298, 114] width 12 height 12
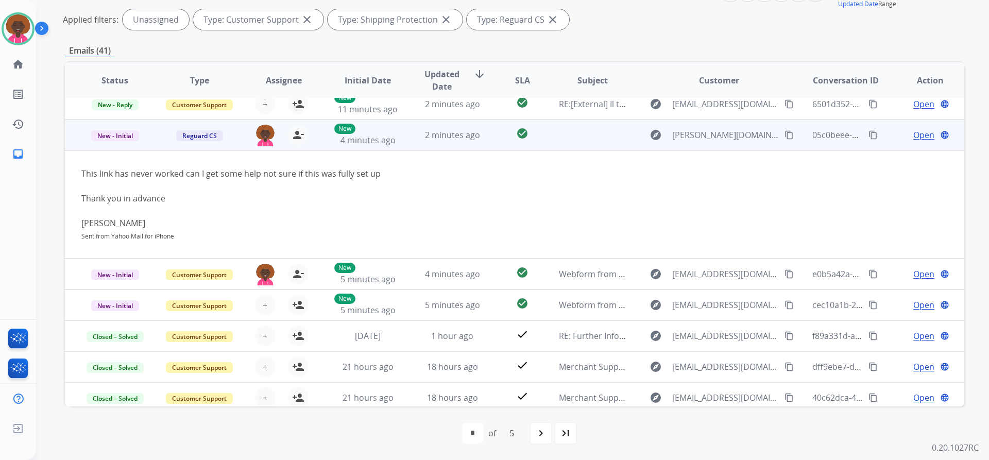
scroll to position [0, 0]
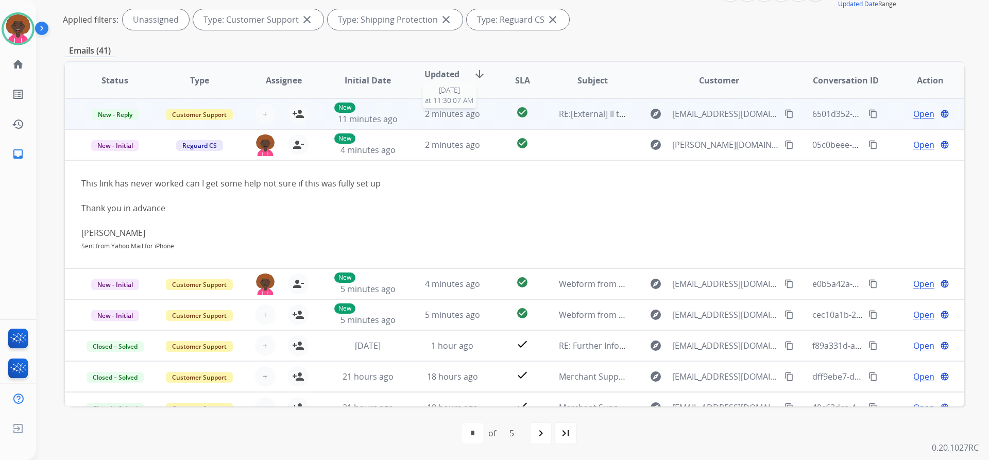
click at [447, 112] on span "2 minutes ago" at bounding box center [452, 113] width 55 height 11
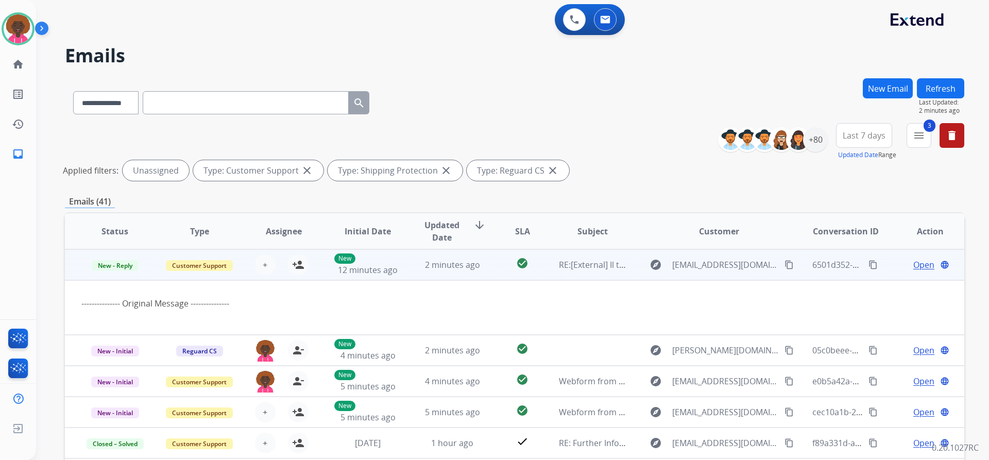
click at [924, 265] on span "Open" at bounding box center [923, 264] width 21 height 12
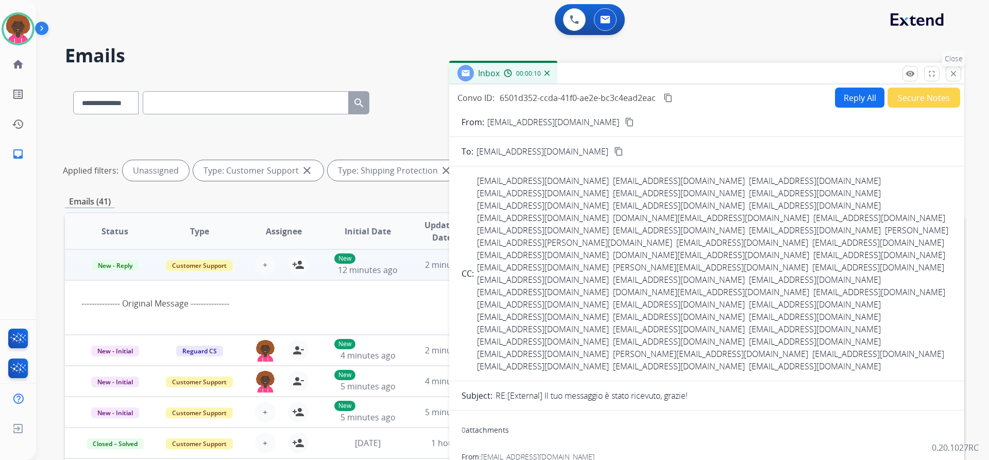
click at [953, 76] on mat-icon "close" at bounding box center [952, 73] width 9 height 9
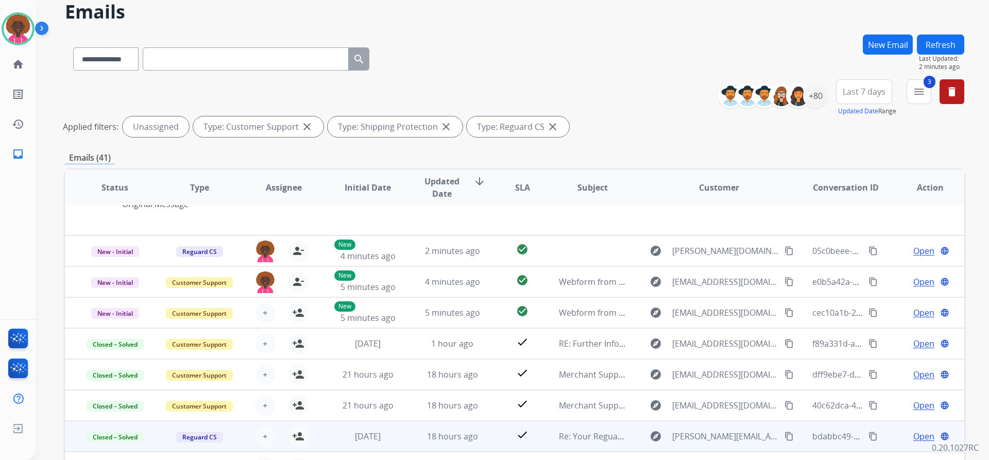
scroll to position [151, 0]
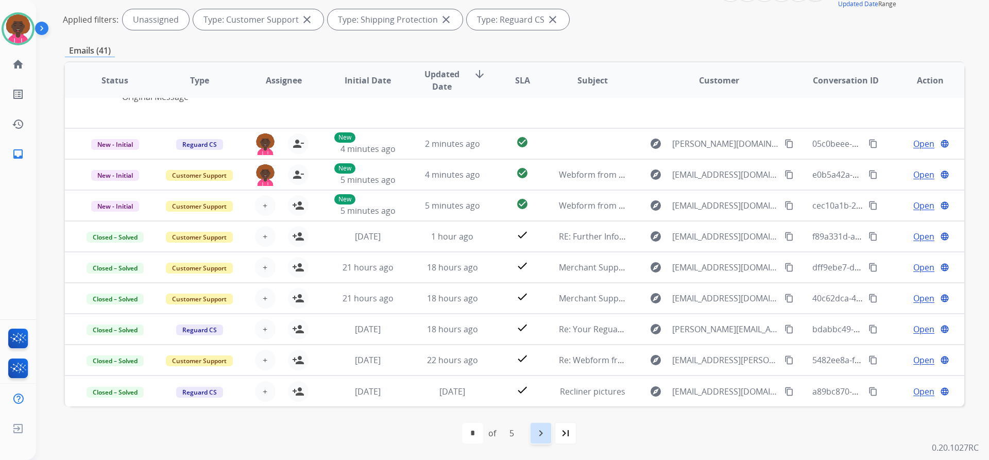
click at [537, 428] on mat-icon "navigate_next" at bounding box center [540, 433] width 12 height 12
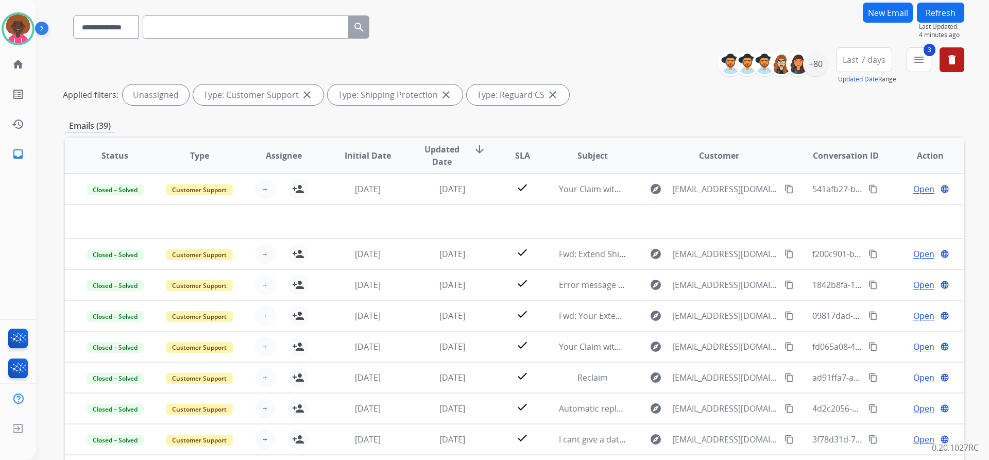
scroll to position [0, 0]
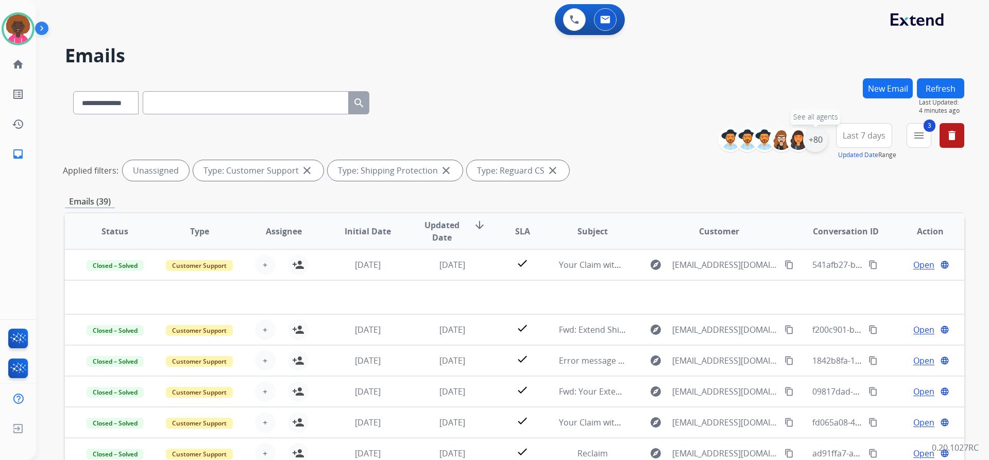
click at [813, 136] on div "+80" at bounding box center [815, 139] width 25 height 25
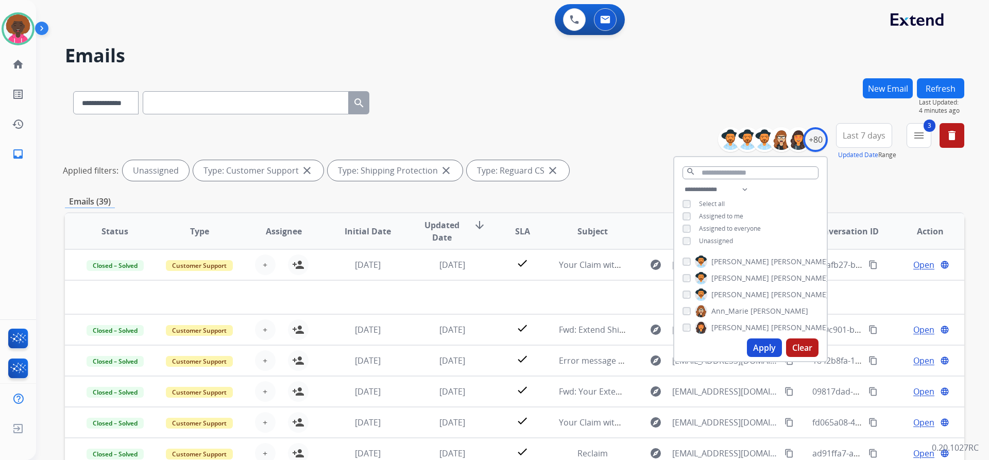
click at [769, 345] on button "Apply" at bounding box center [764, 347] width 35 height 19
select select "*"
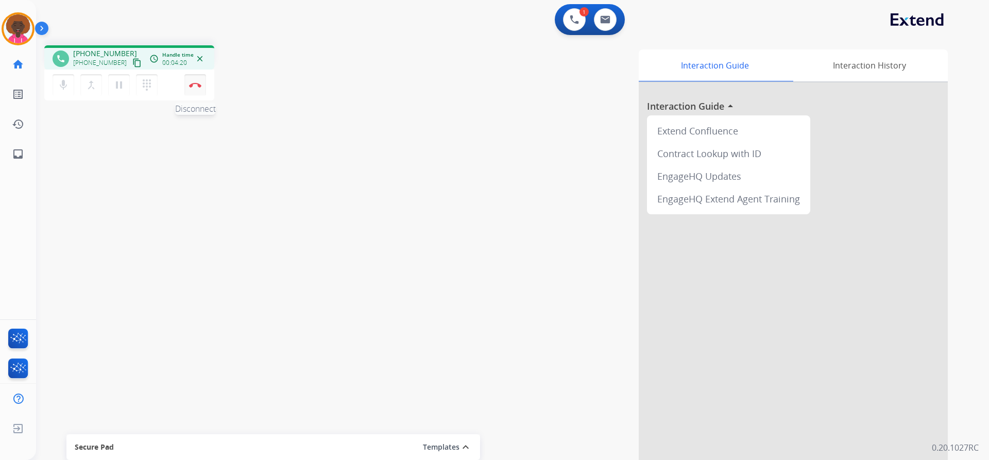
click at [196, 79] on button "Disconnect" at bounding box center [195, 85] width 22 height 22
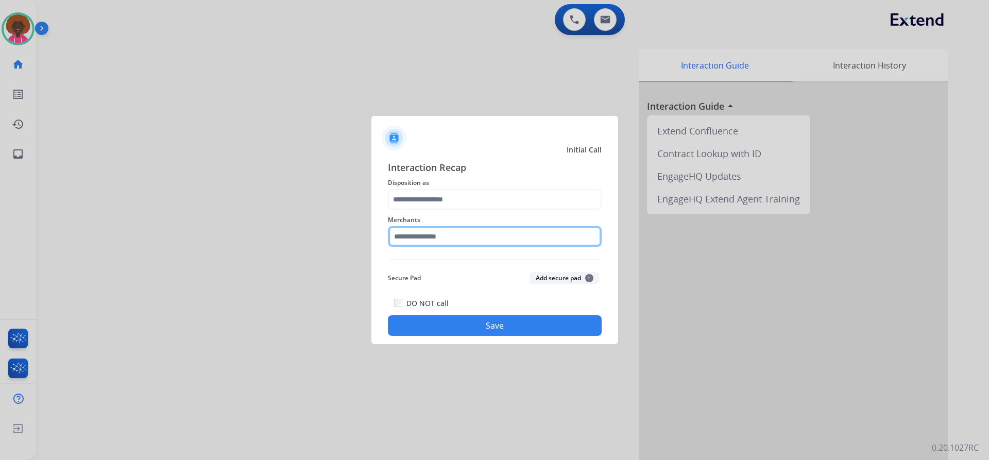
click at [452, 245] on input "text" at bounding box center [495, 236] width 214 height 21
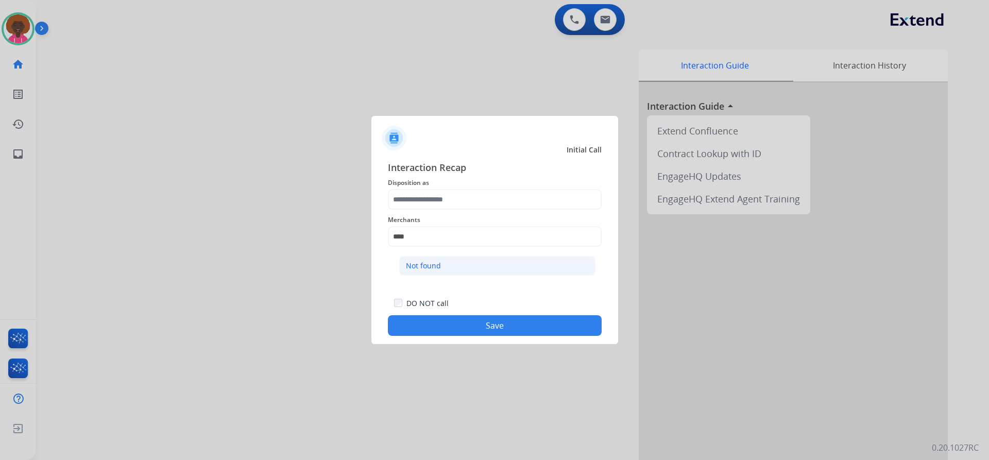
click at [420, 256] on li "Not found" at bounding box center [497, 266] width 196 height 20
type input "*********"
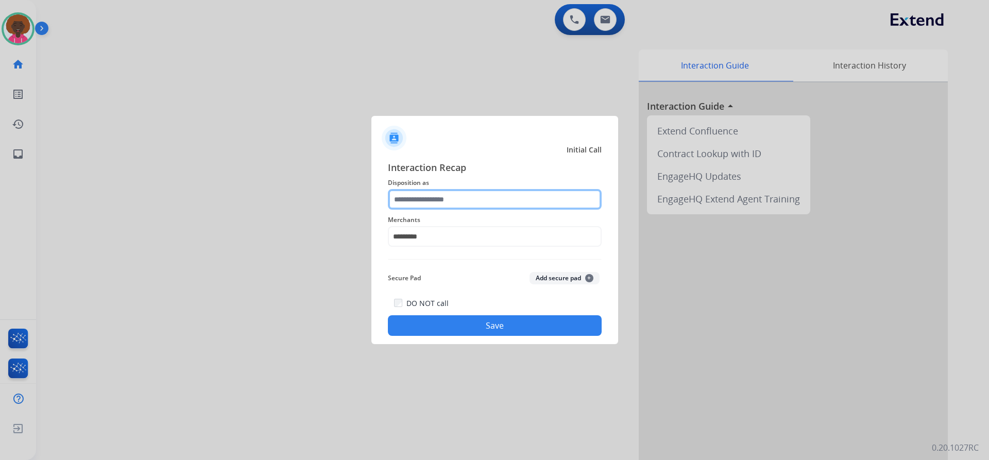
click at [450, 196] on input "text" at bounding box center [495, 199] width 214 height 21
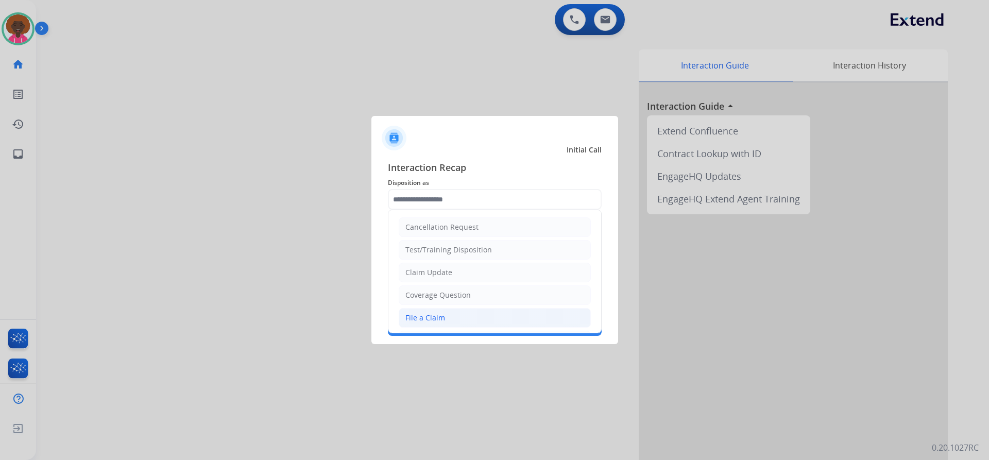
click at [437, 327] on li "File a Claim" at bounding box center [494, 318] width 192 height 20
type input "**********"
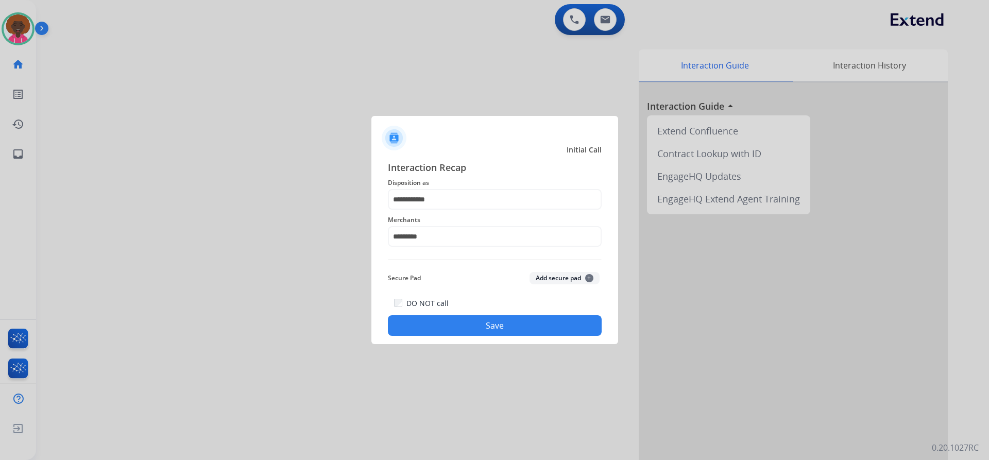
click at [462, 319] on button "Save" at bounding box center [495, 325] width 214 height 21
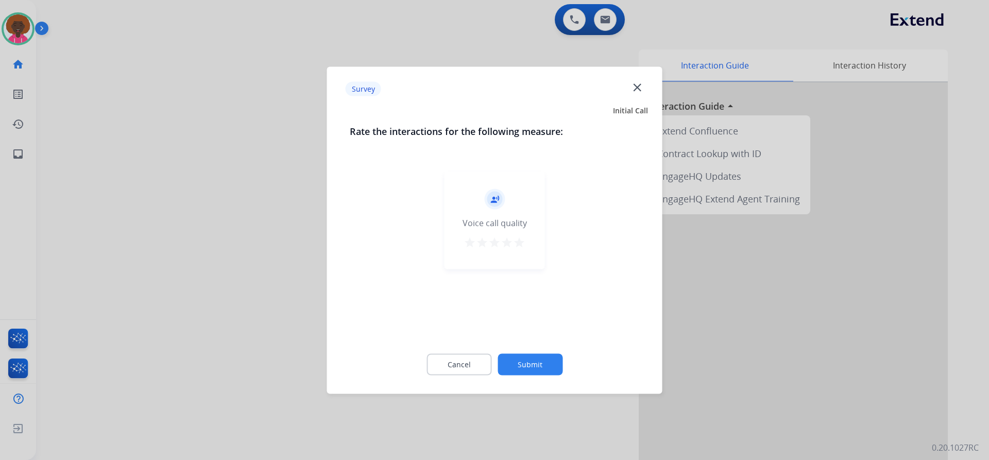
drag, startPoint x: 513, startPoint y: 192, endPoint x: 511, endPoint y: 222, distance: 31.0
click at [512, 214] on div "record_voice_over Voice call quality star star star star star" at bounding box center [494, 220] width 100 height 98
click at [519, 247] on mat-icon "star" at bounding box center [519, 242] width 12 height 12
click at [525, 369] on button "Submit" at bounding box center [529, 364] width 65 height 22
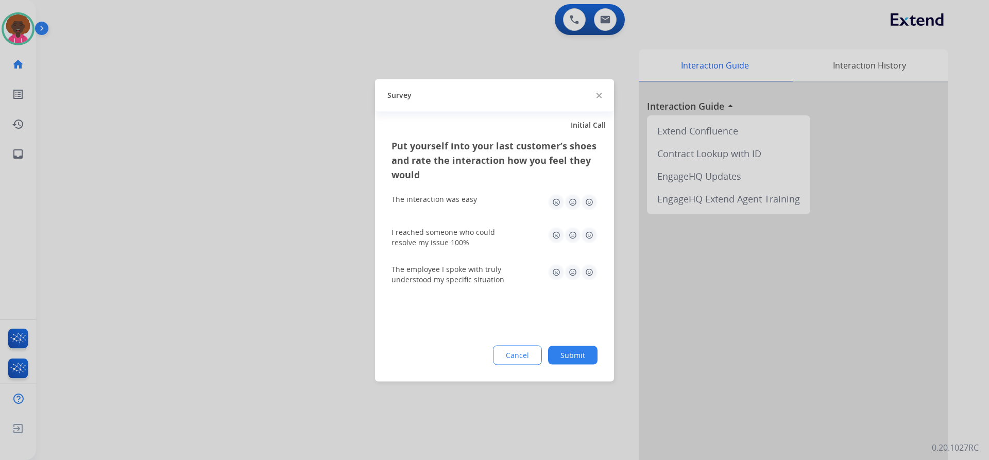
drag, startPoint x: 593, startPoint y: 188, endPoint x: 591, endPoint y: 201, distance: 12.6
click at [592, 199] on div "The interaction was easy" at bounding box center [494, 201] width 206 height 33
click at [589, 204] on img at bounding box center [589, 202] width 16 height 16
click at [591, 244] on div "I reached someone who could resolve my issue 100%" at bounding box center [494, 237] width 206 height 21
click at [593, 224] on div "I reached someone who could resolve my issue 100%" at bounding box center [494, 236] width 206 height 37
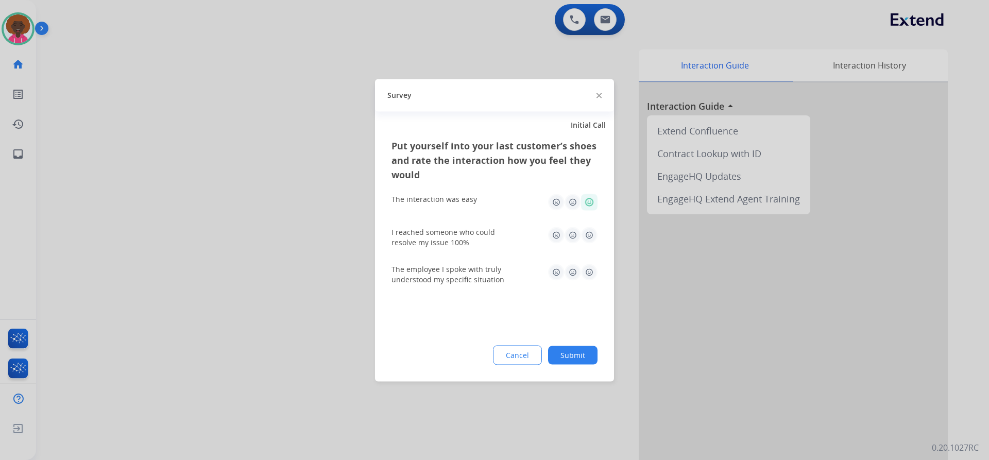
click at [589, 240] on img at bounding box center [589, 235] width 16 height 16
click at [586, 266] on img at bounding box center [589, 272] width 16 height 16
click at [572, 358] on button "Submit" at bounding box center [572, 354] width 49 height 19
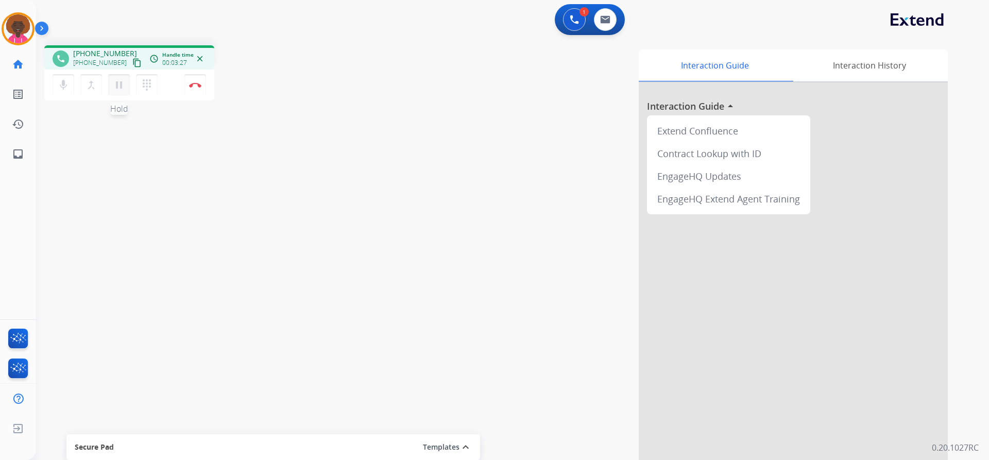
click at [126, 92] on button "pause Hold" at bounding box center [119, 85] width 22 height 22
click at [122, 89] on mat-icon "play_arrow" at bounding box center [119, 85] width 12 height 12
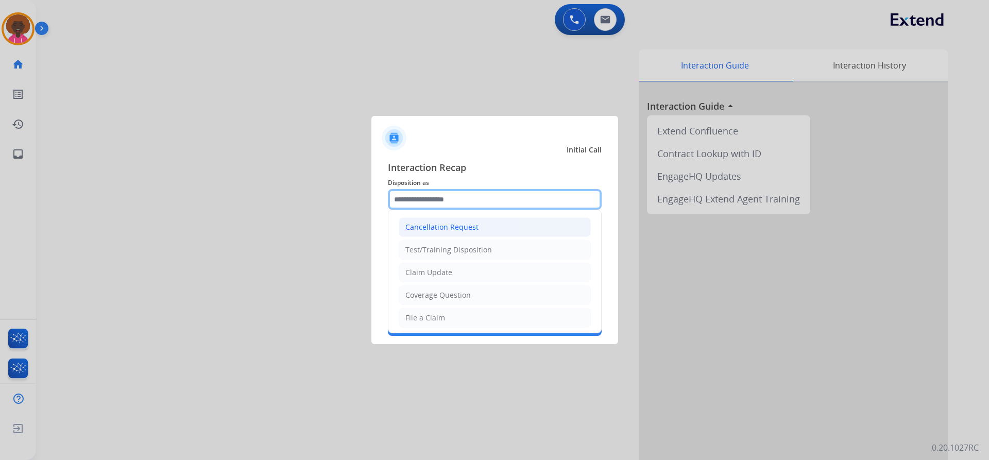
drag, startPoint x: 466, startPoint y: 194, endPoint x: 452, endPoint y: 218, distance: 28.6
click at [466, 194] on input "text" at bounding box center [495, 199] width 214 height 21
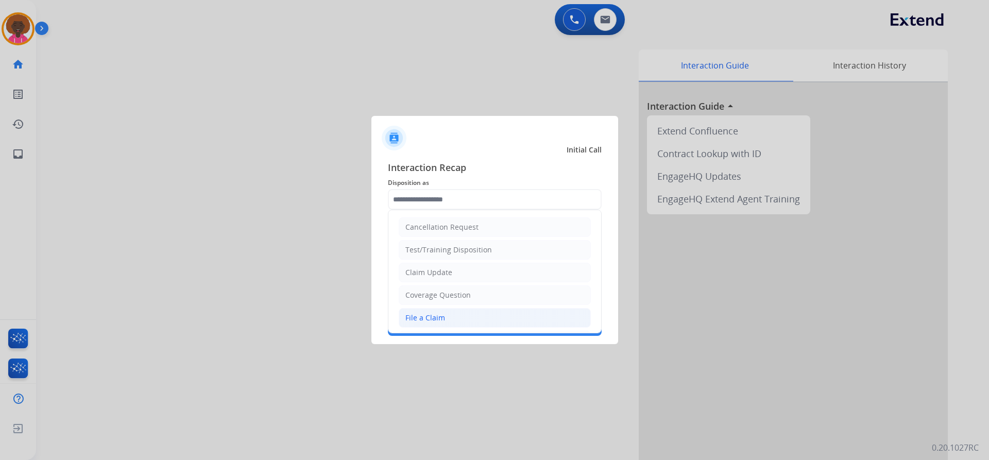
click at [423, 313] on div "File a Claim" at bounding box center [425, 318] width 40 height 10
type input "**********"
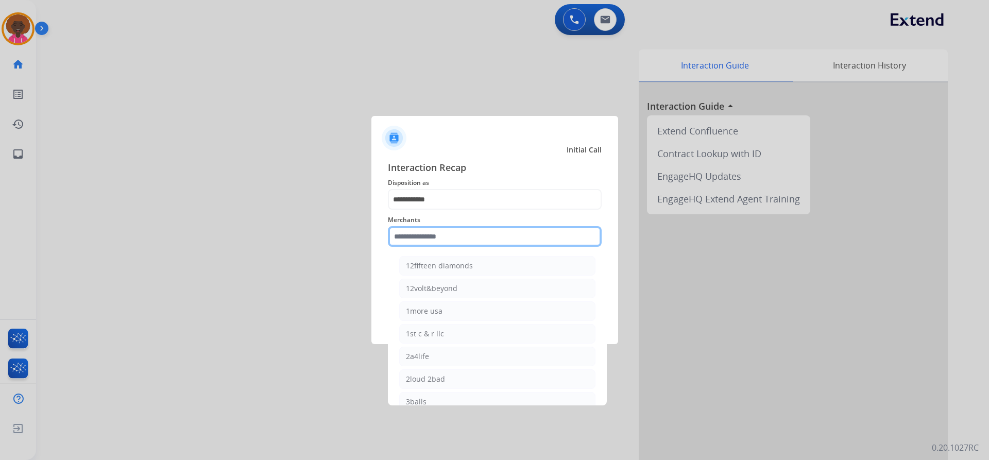
click at [455, 243] on input "text" at bounding box center [495, 236] width 214 height 21
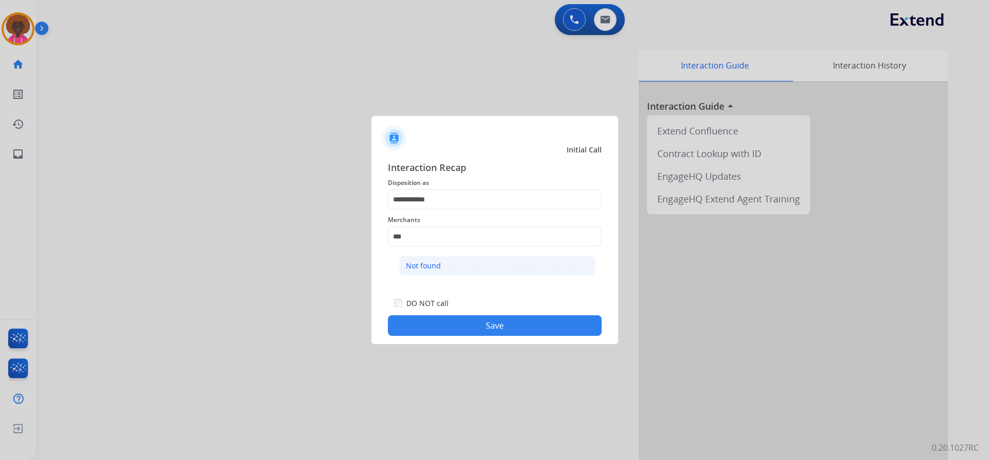
click at [430, 256] on li "Not found" at bounding box center [497, 266] width 196 height 20
type input "*********"
drag, startPoint x: 481, startPoint y: 329, endPoint x: 475, endPoint y: 326, distance: 6.5
click at [475, 326] on button "Save" at bounding box center [495, 325] width 214 height 21
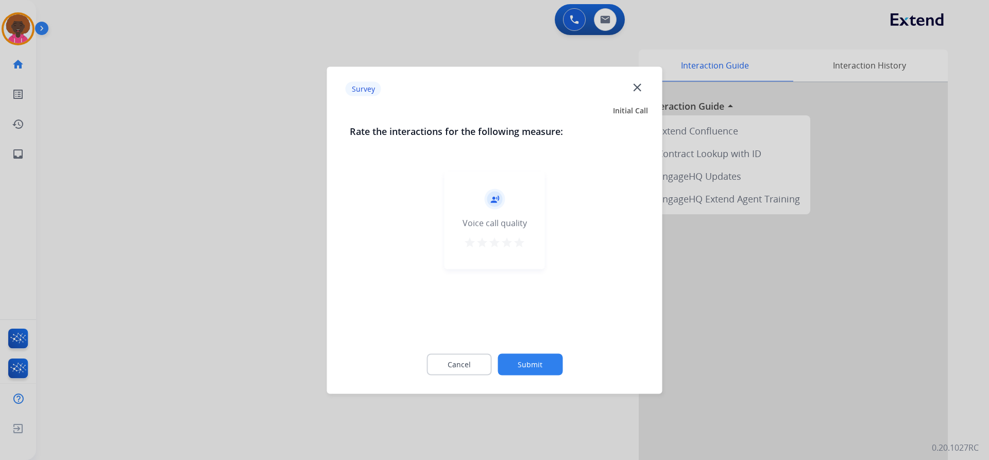
click at [525, 249] on div "record_voice_over Voice call quality star star star star star" at bounding box center [494, 220] width 100 height 98
click at [524, 247] on mat-icon "star" at bounding box center [519, 242] width 12 height 12
click at [540, 362] on button "Submit" at bounding box center [529, 364] width 65 height 22
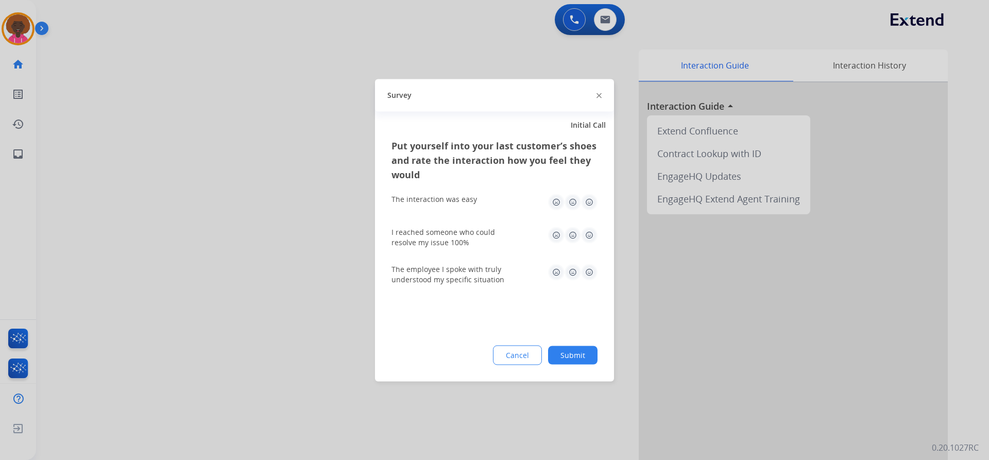
click at [583, 310] on div "Put yourself into your last customer’s shoes and rate the interaction how you f…" at bounding box center [494, 259] width 239 height 243
click at [581, 254] on div "I reached someone who could resolve my issue 100%" at bounding box center [494, 236] width 206 height 37
click at [584, 293] on div "Put yourself into your last customer’s shoes and rate the interaction how you f…" at bounding box center [494, 259] width 239 height 243
click at [590, 265] on img at bounding box center [589, 272] width 16 height 16
click at [594, 240] on img at bounding box center [589, 235] width 16 height 16
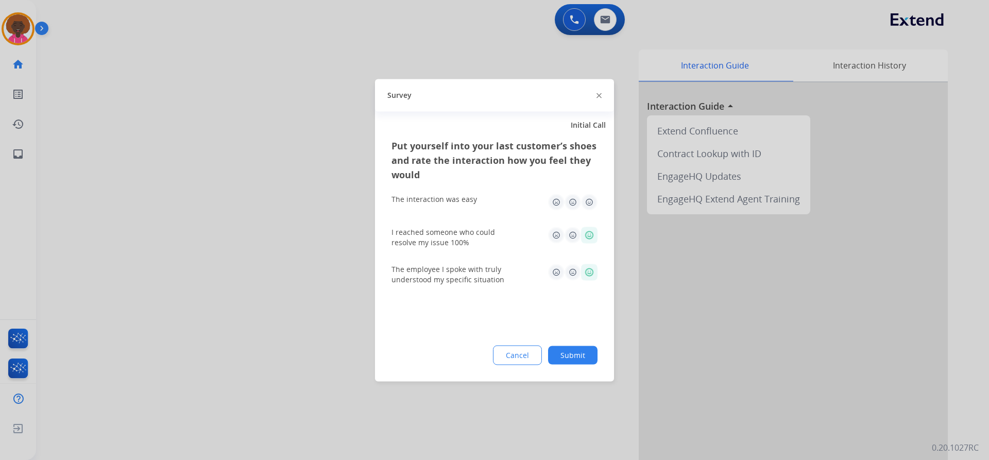
click at [593, 231] on img at bounding box center [589, 235] width 16 height 16
click at [590, 200] on img at bounding box center [589, 202] width 16 height 16
drag, startPoint x: 594, startPoint y: 328, endPoint x: 591, endPoint y: 337, distance: 9.1
click at [594, 331] on div "Put yourself into your last customer’s shoes and rate the interaction how you f…" at bounding box center [494, 259] width 239 height 243
click at [591, 352] on button "Submit" at bounding box center [572, 354] width 49 height 19
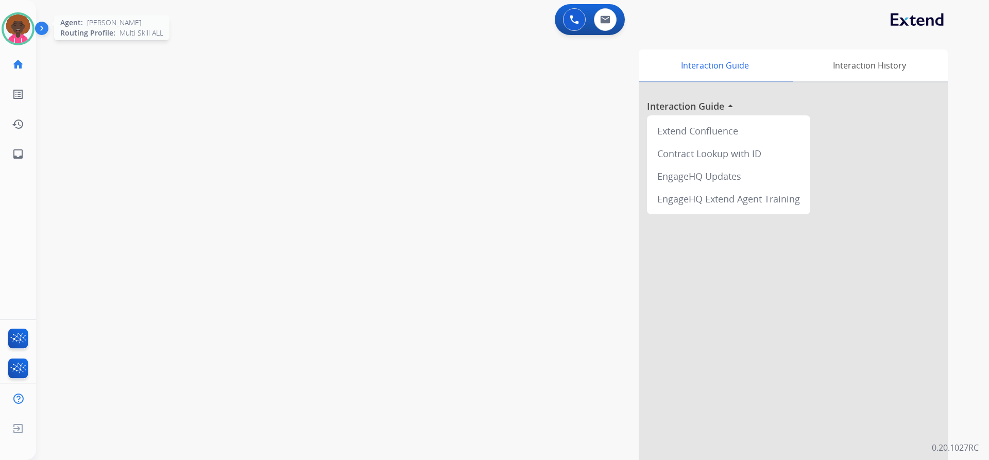
click at [24, 29] on img at bounding box center [18, 28] width 29 height 29
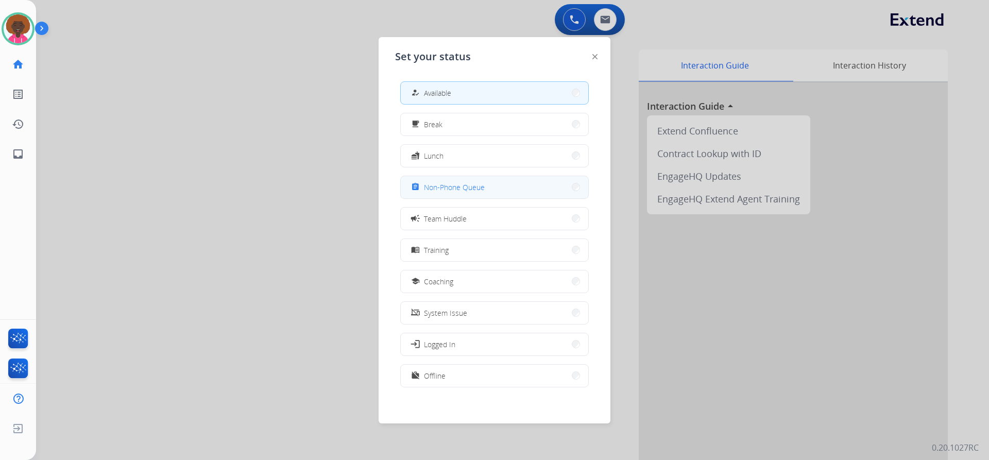
click at [467, 192] on span "Non-Phone Queue" at bounding box center [454, 187] width 61 height 11
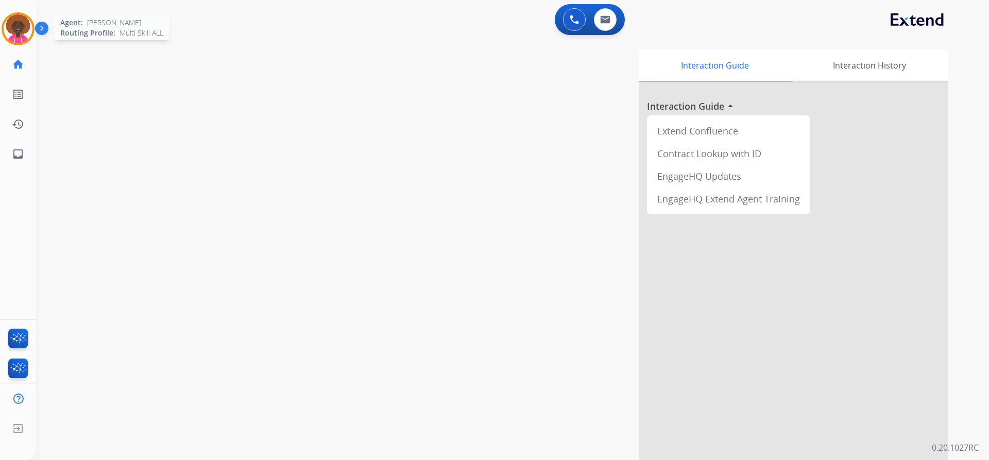
click at [24, 30] on img at bounding box center [18, 28] width 29 height 29
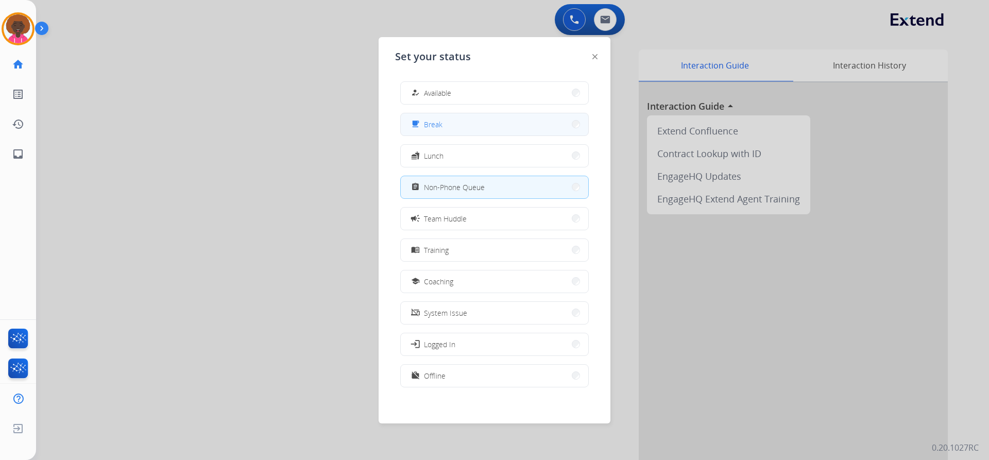
click at [477, 131] on button "free_breakfast Break" at bounding box center [494, 124] width 187 height 22
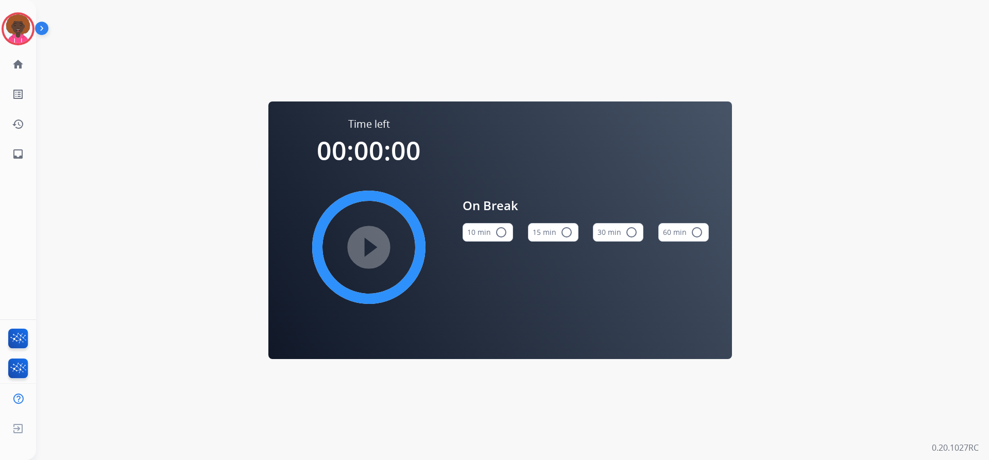
click at [565, 235] on mat-icon "radio_button_unchecked" at bounding box center [566, 232] width 12 height 12
click at [32, 33] on div at bounding box center [18, 28] width 33 height 33
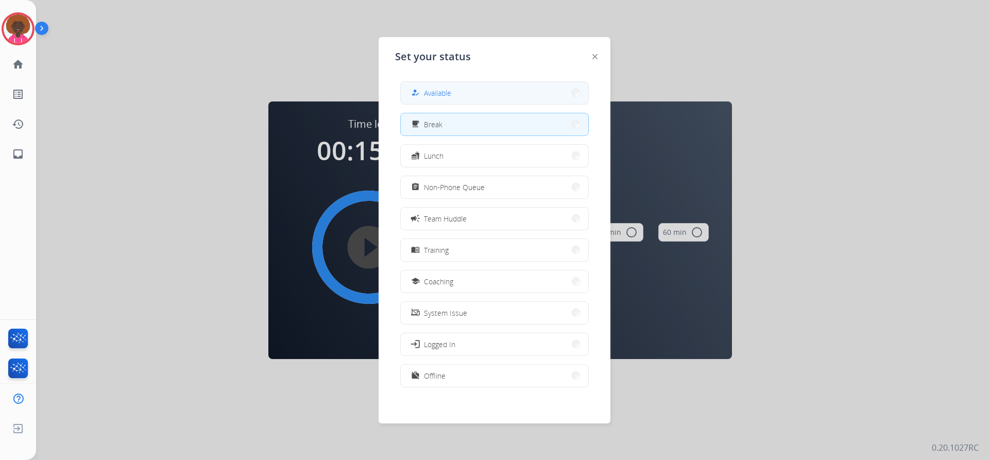
click at [431, 91] on span "Available" at bounding box center [437, 93] width 27 height 11
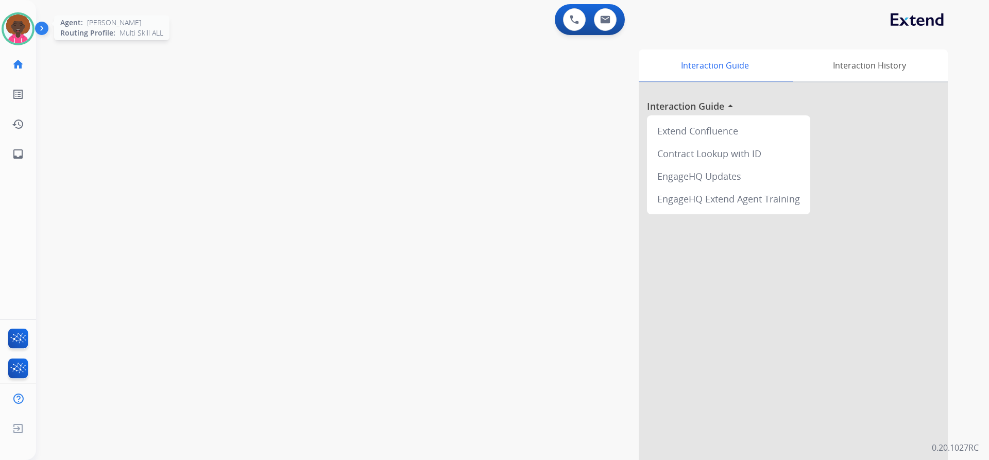
click at [29, 28] on img at bounding box center [18, 28] width 29 height 29
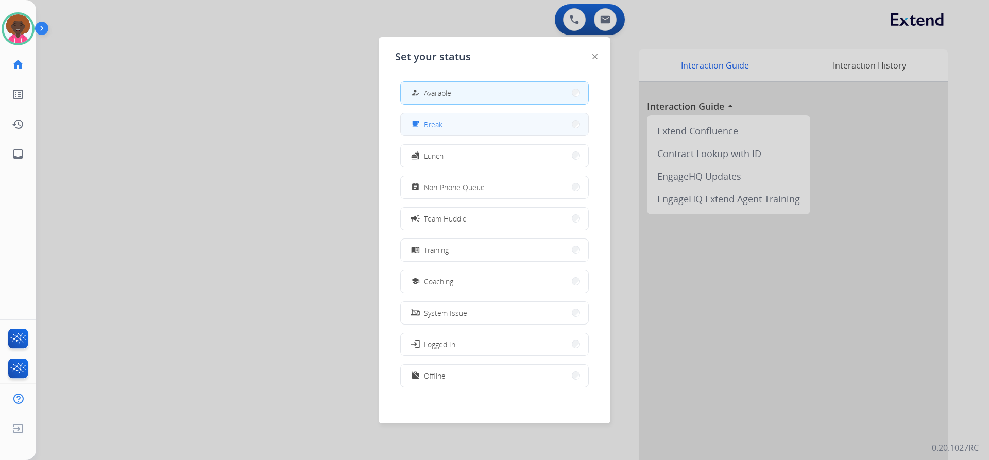
click at [506, 125] on button "free_breakfast Break" at bounding box center [494, 124] width 187 height 22
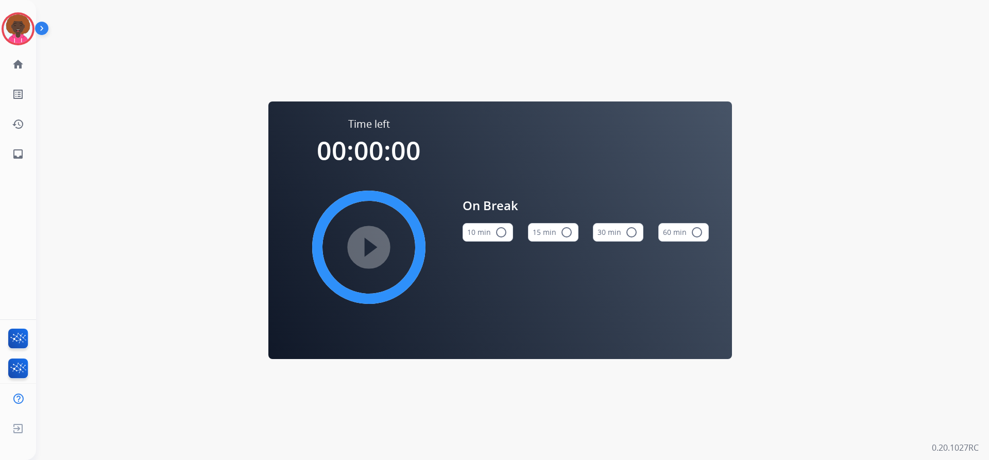
click at [25, 30] on img at bounding box center [18, 28] width 29 height 29
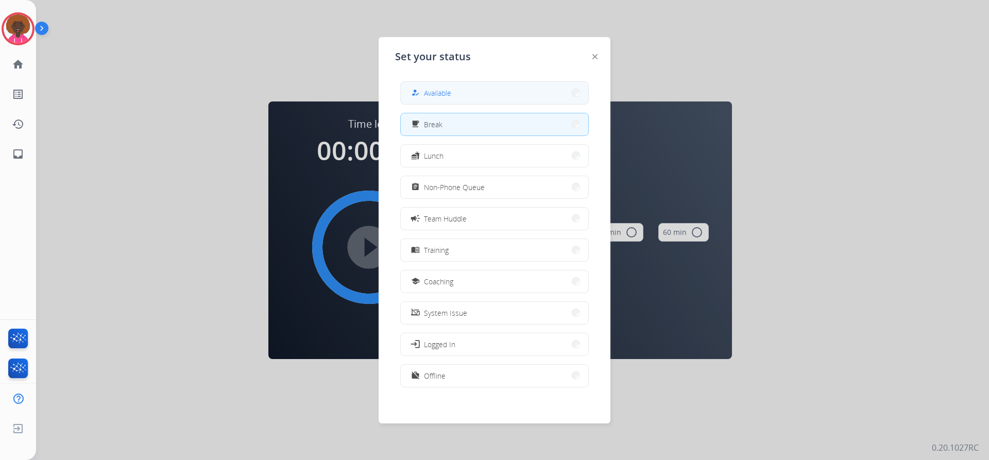
click at [425, 91] on div "how_to_reg Available" at bounding box center [430, 92] width 42 height 12
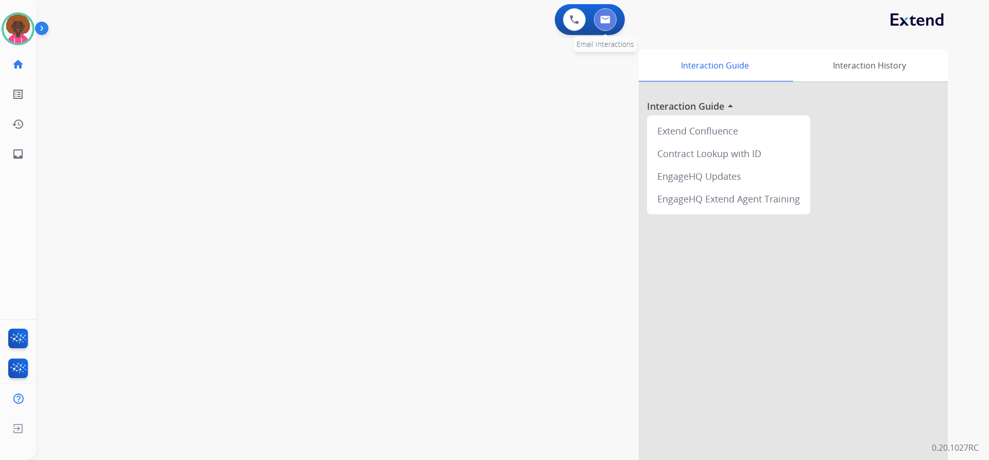
click at [600, 18] on img at bounding box center [605, 19] width 10 height 8
select select "**********"
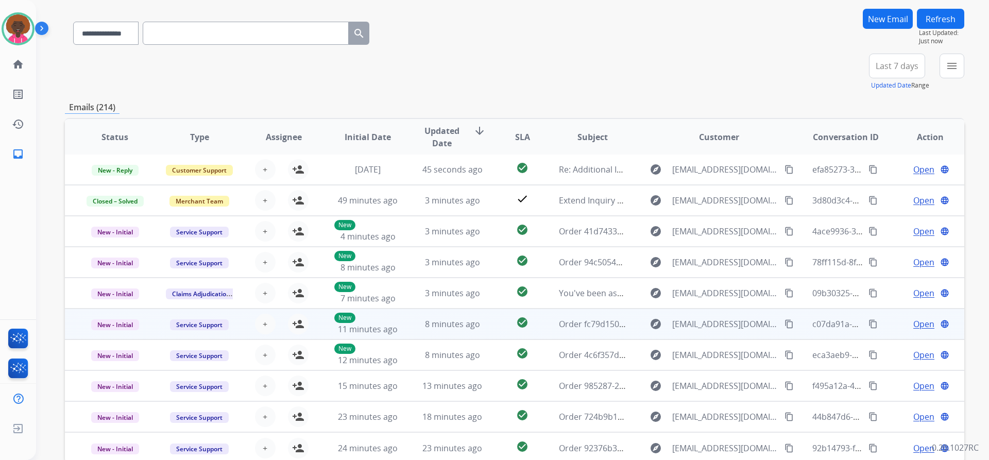
scroll to position [126, 0]
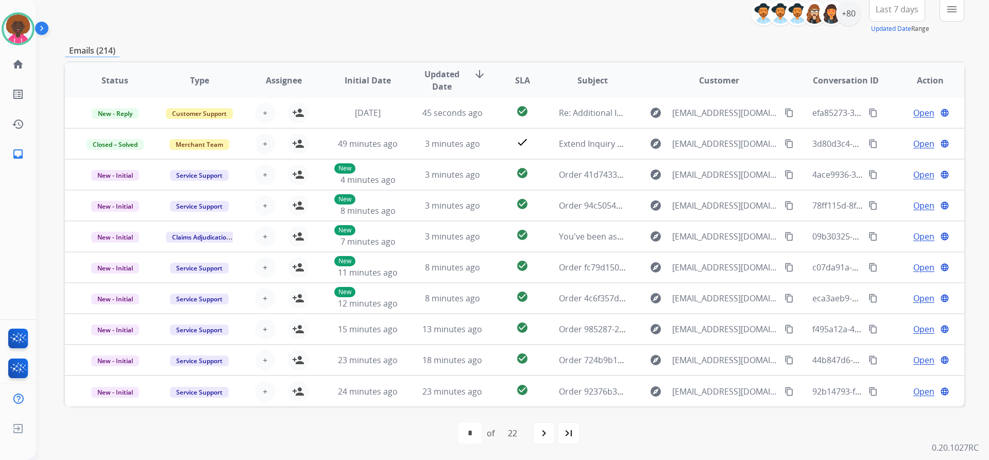
drag, startPoint x: 538, startPoint y: 426, endPoint x: 562, endPoint y: 404, distance: 32.8
click at [538, 425] on div "navigate_next" at bounding box center [543, 433] width 23 height 23
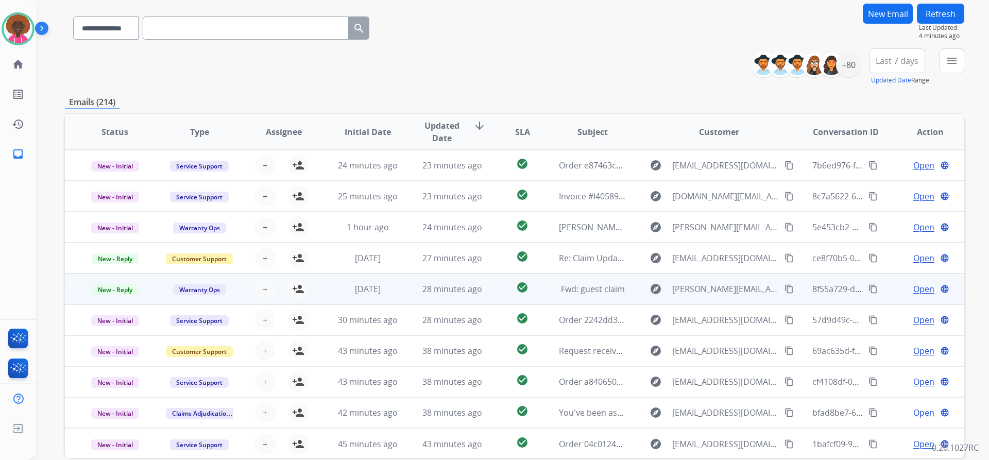
scroll to position [1, 0]
drag, startPoint x: 515, startPoint y: 234, endPoint x: 571, endPoint y: 245, distance: 56.5
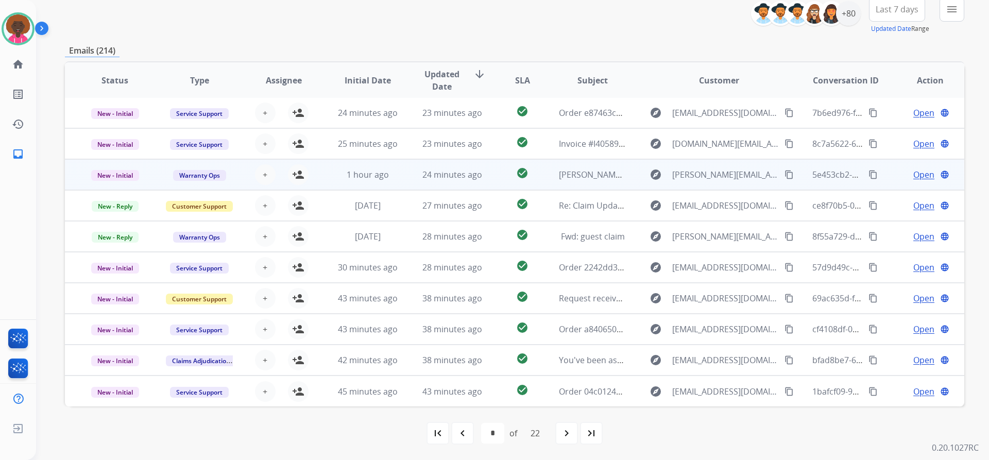
scroll to position [0, 0]
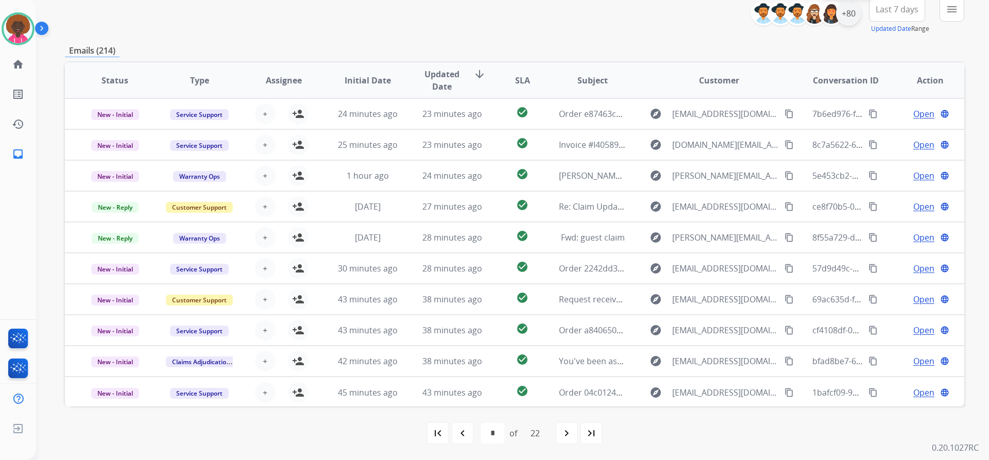
click at [851, 17] on div "+80" at bounding box center [848, 13] width 25 height 25
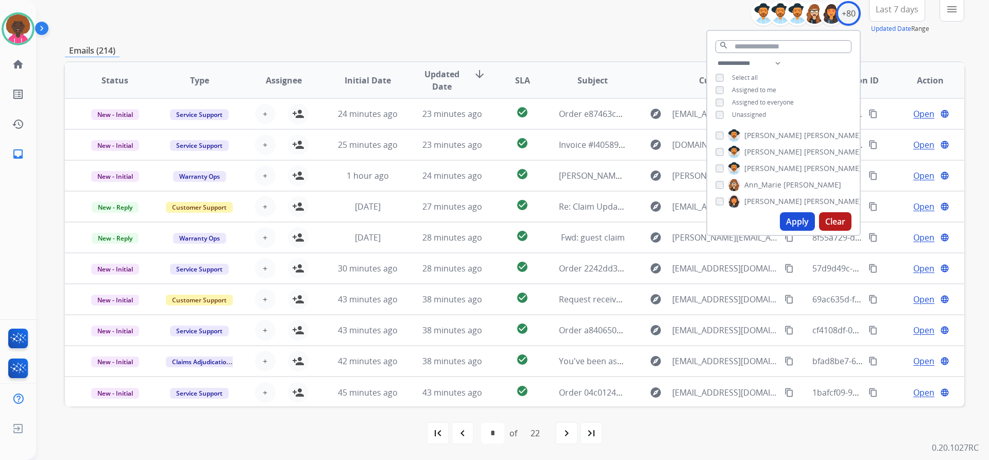
click at [717, 109] on div "**********" at bounding box center [783, 90] width 152 height 66
click at [797, 221] on button "Apply" at bounding box center [796, 221] width 35 height 19
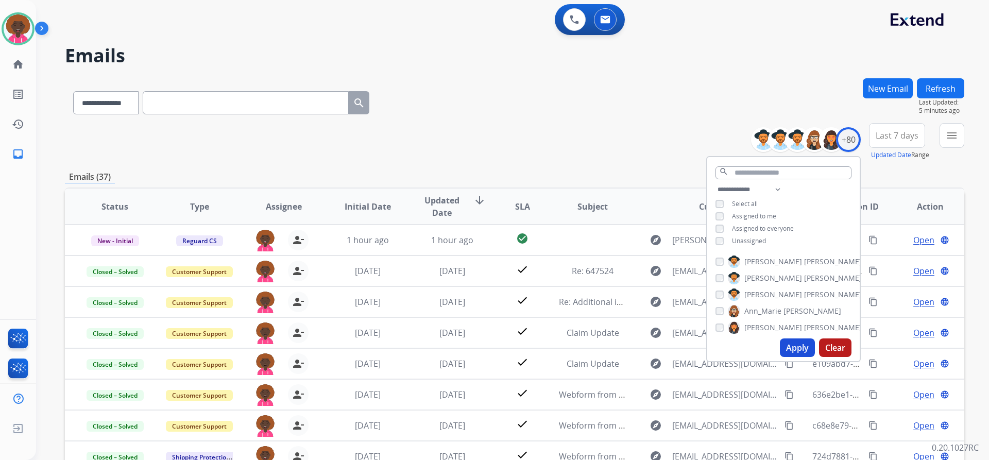
scroll to position [1, 0]
click at [580, 140] on div "**********" at bounding box center [514, 141] width 899 height 37
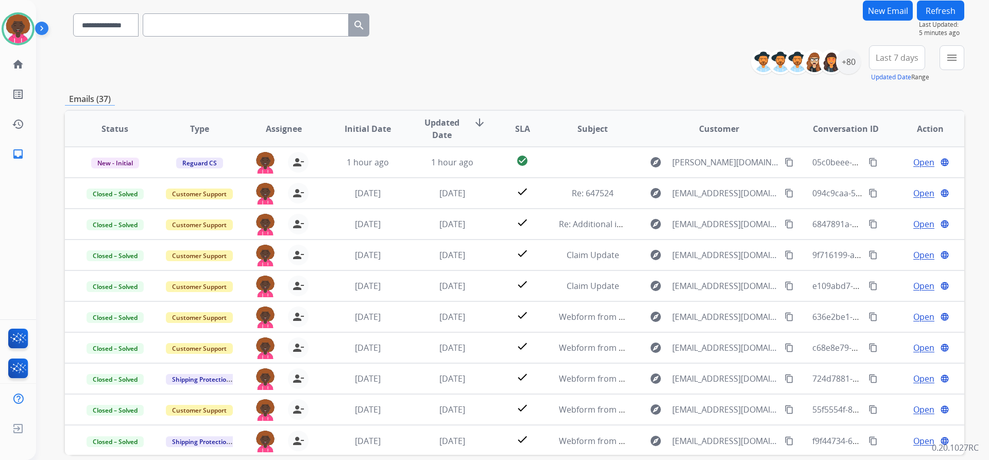
scroll to position [0, 0]
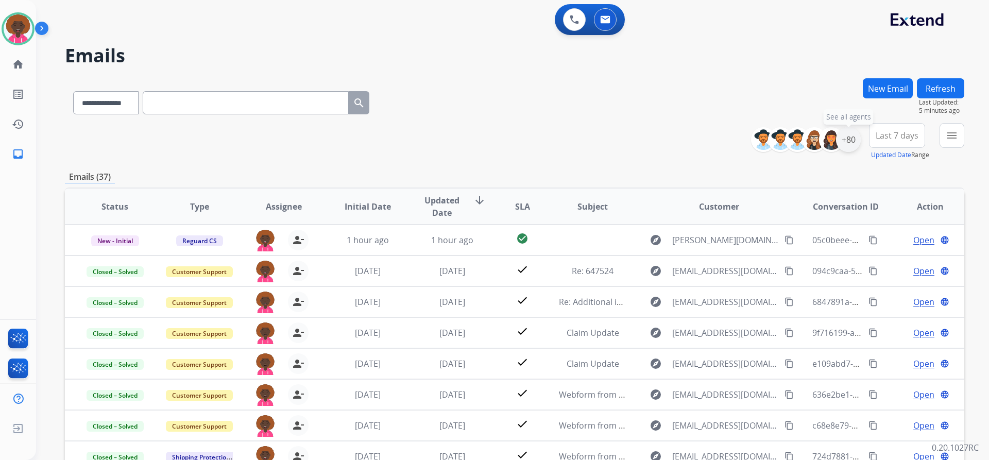
click at [847, 145] on div "+80" at bounding box center [848, 139] width 25 height 25
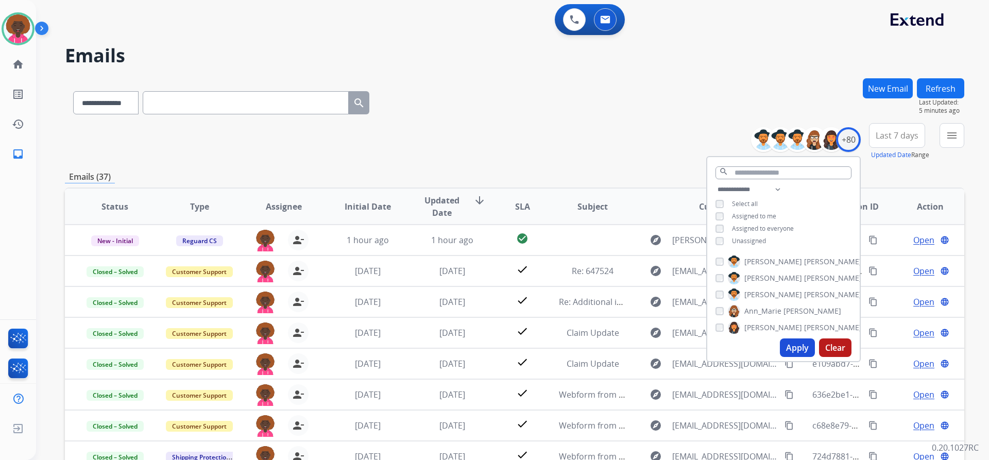
click at [717, 233] on div "**********" at bounding box center [783, 216] width 152 height 66
click at [726, 245] on div "**********" at bounding box center [783, 216] width 152 height 66
click at [723, 241] on div "Unassigned" at bounding box center [740, 241] width 50 height 8
click at [804, 345] on button "Apply" at bounding box center [796, 347] width 35 height 19
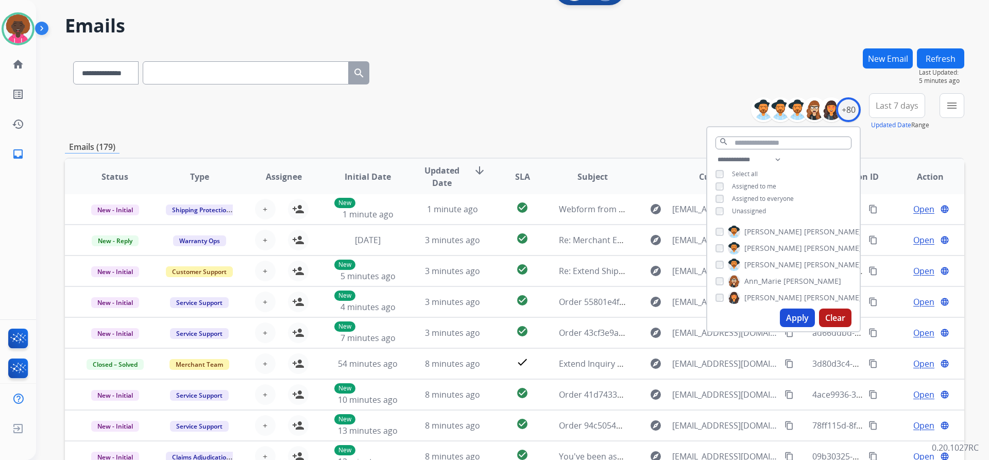
scroll to position [51, 0]
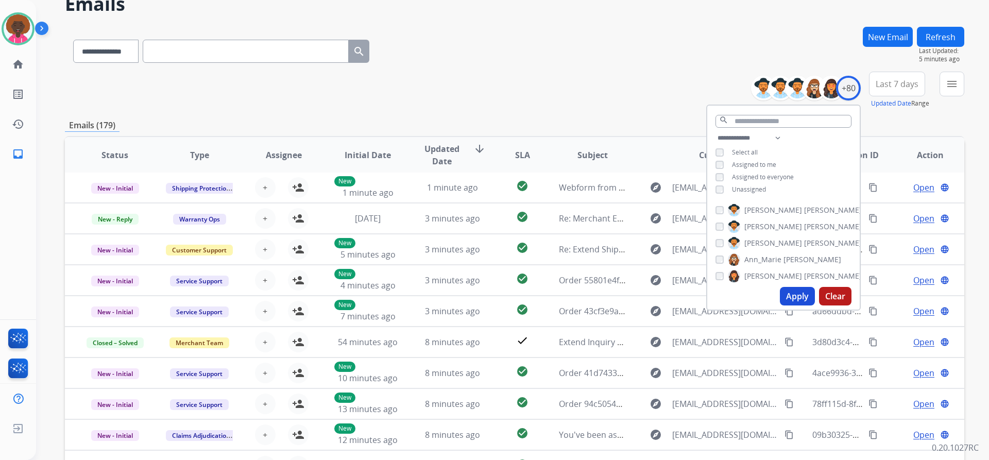
click at [384, 88] on div "**********" at bounding box center [514, 90] width 899 height 37
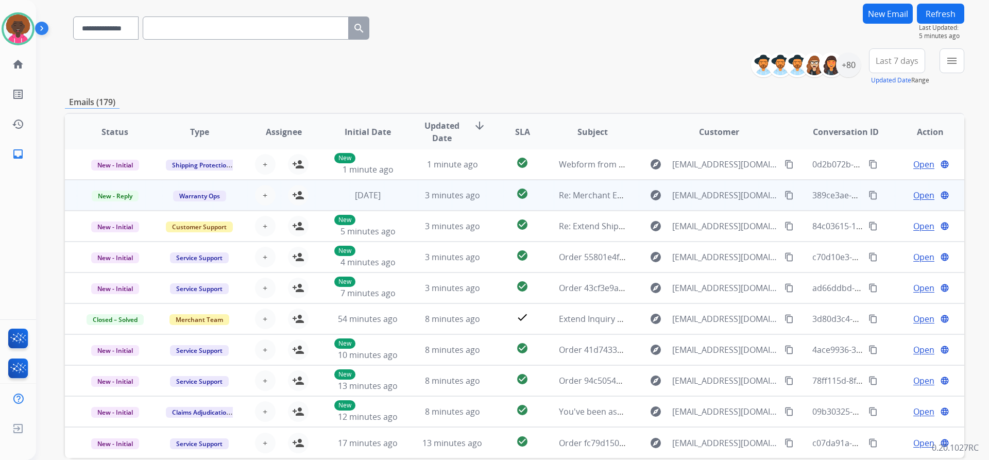
scroll to position [126, 0]
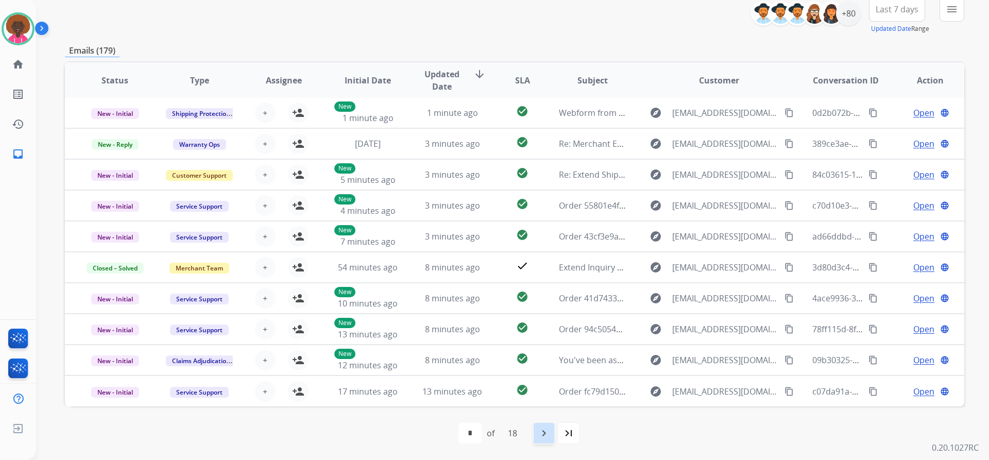
click at [543, 435] on mat-icon "navigate_next" at bounding box center [543, 433] width 12 height 12
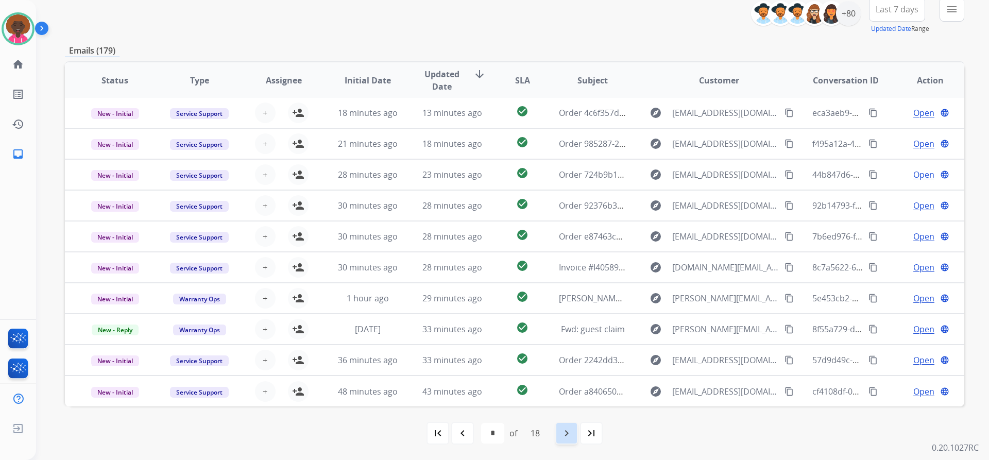
click at [557, 431] on div "first_page navigate_before * * * * * * * * * ** ** ** ** ** ** ** ** ** of 18 n…" at bounding box center [514, 433] width 899 height 21
click at [563, 430] on mat-icon "navigate_next" at bounding box center [566, 433] width 12 height 12
click at [559, 440] on div "navigate_next" at bounding box center [566, 433] width 23 height 23
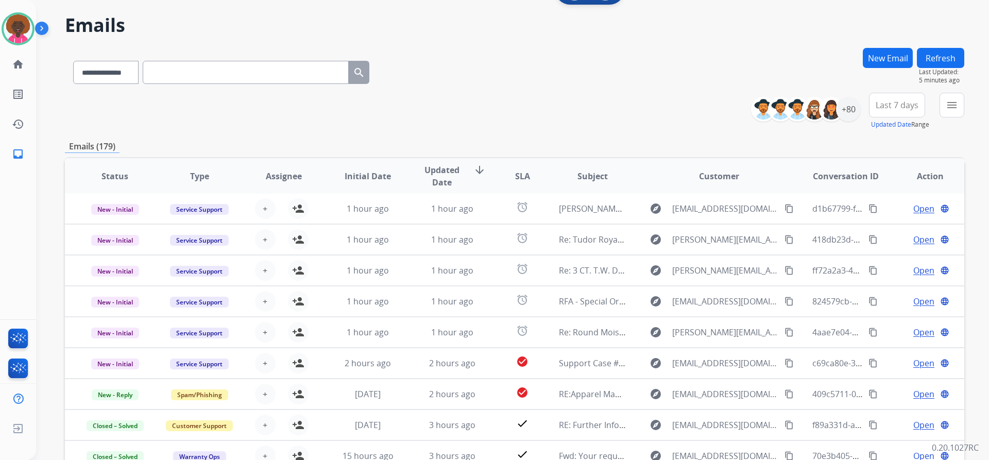
scroll to position [0, 0]
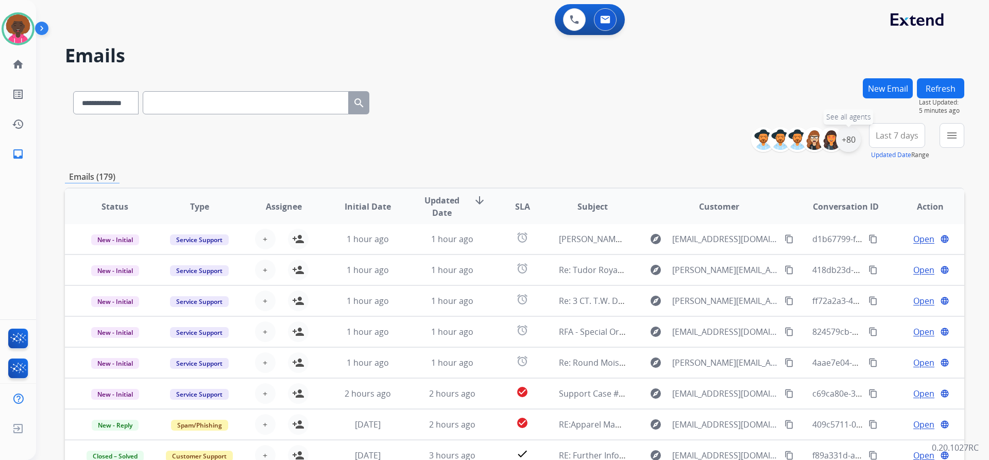
click at [842, 131] on div "+80" at bounding box center [848, 139] width 25 height 25
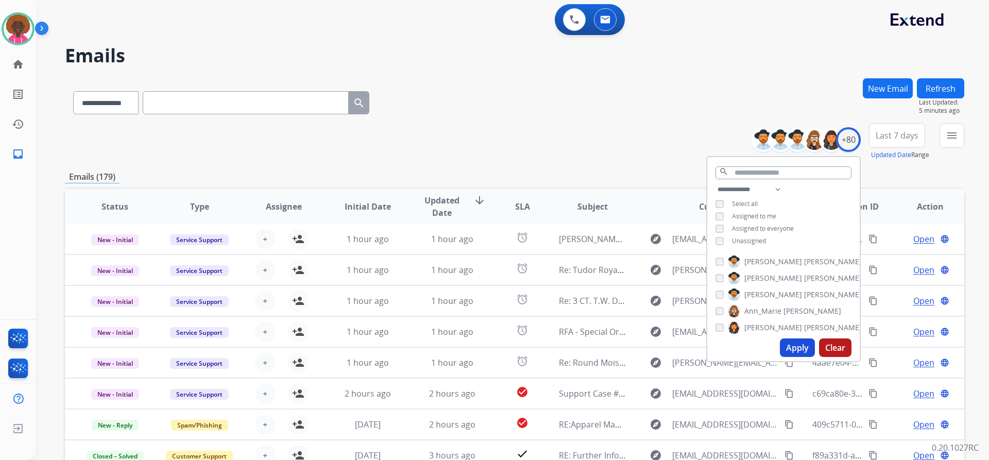
click at [711, 245] on div "**********" at bounding box center [783, 216] width 152 height 66
click at [719, 210] on div "**********" at bounding box center [783, 216] width 152 height 66
click at [722, 219] on div "Assigned to me" at bounding box center [745, 216] width 61 height 8
click at [790, 347] on button "Apply" at bounding box center [796, 347] width 35 height 19
select select "*"
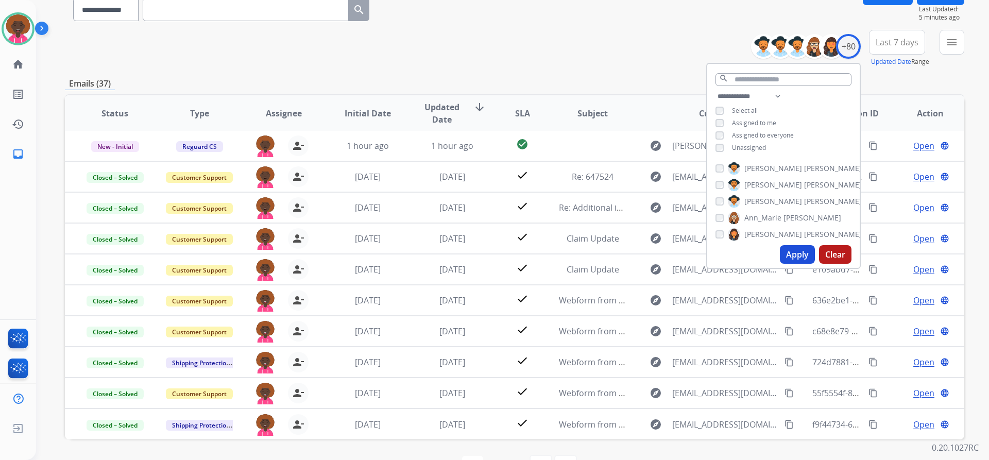
scroll to position [126, 0]
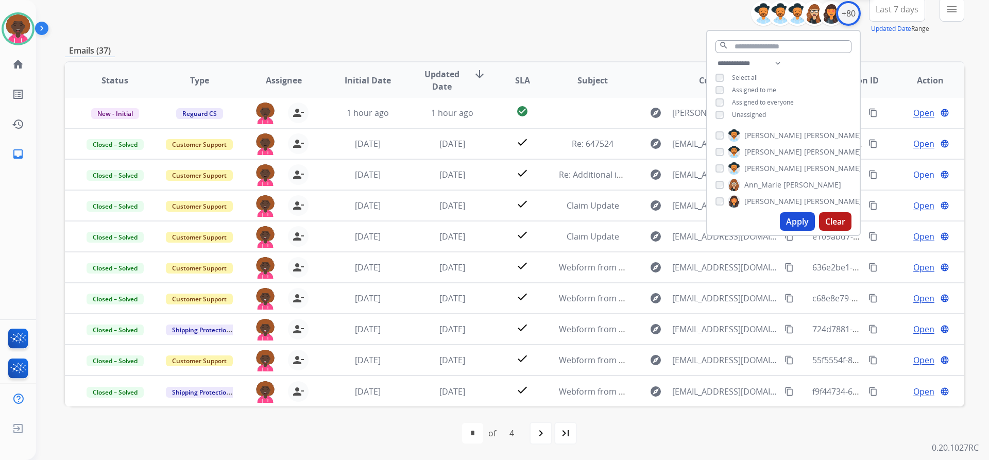
click at [846, 15] on div "+80" at bounding box center [848, 13] width 25 height 25
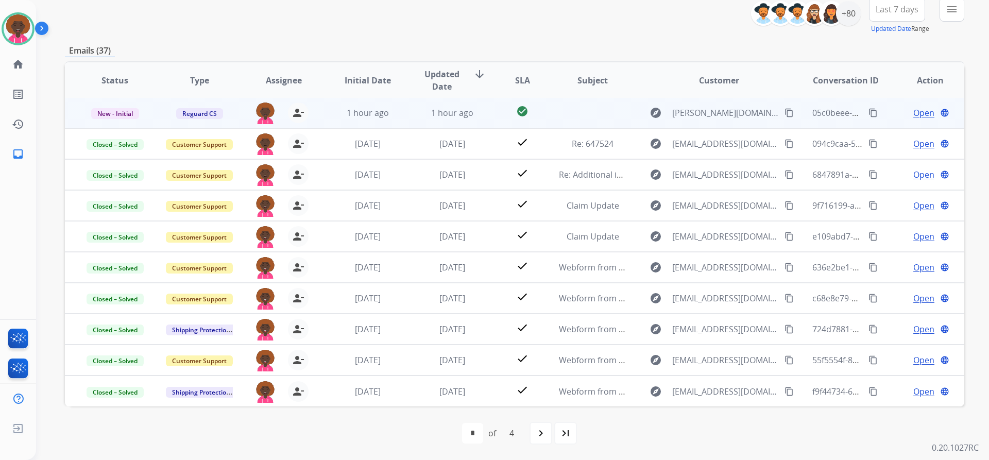
click at [925, 116] on span "Open" at bounding box center [923, 113] width 21 height 12
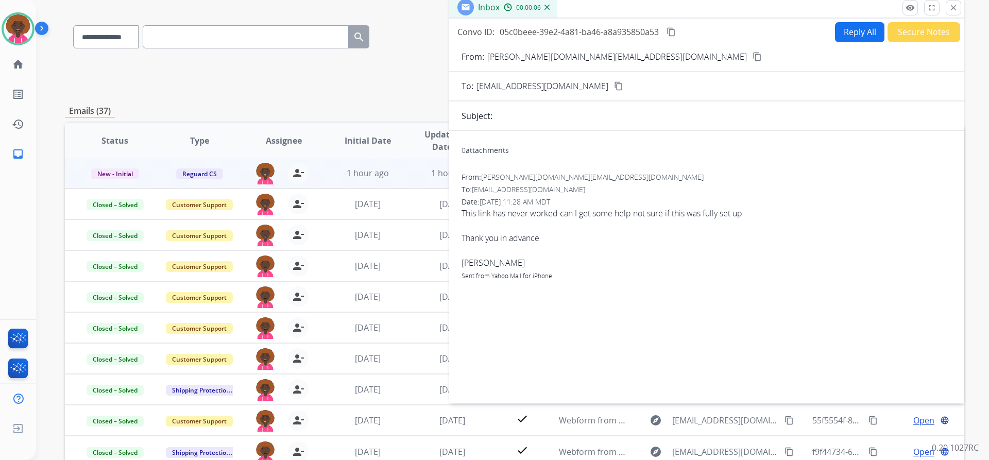
scroll to position [0, 0]
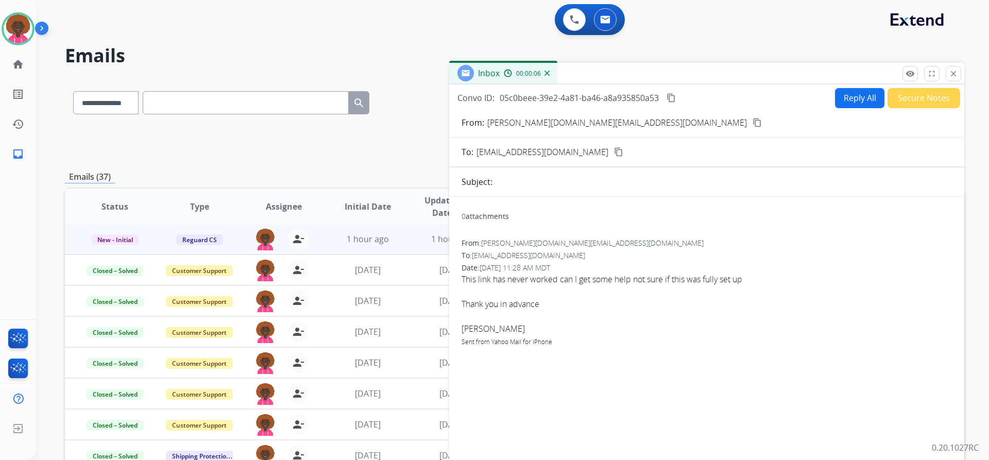
click at [855, 99] on button "Reply All" at bounding box center [859, 98] width 49 height 20
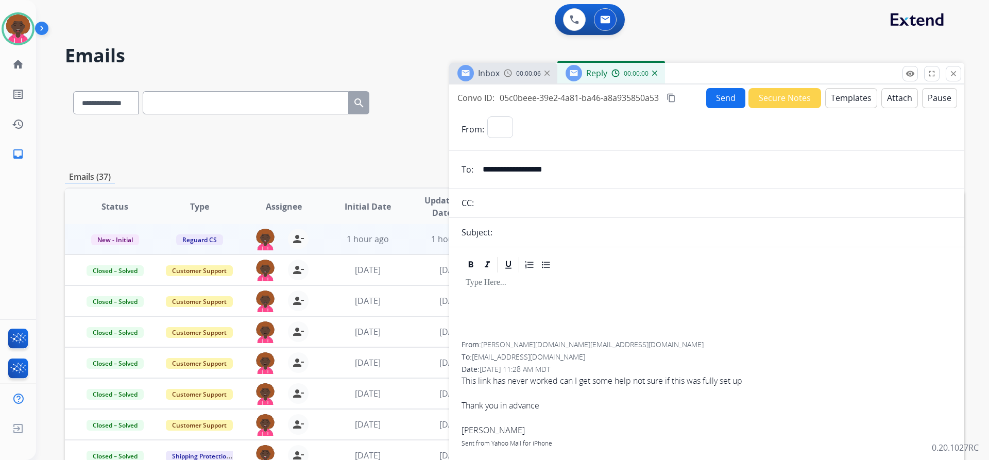
select select "**********"
click at [830, 83] on div "Inbox 00:00:07 Reply 00:00:01" at bounding box center [706, 74] width 515 height 22
click at [835, 103] on button "Templates" at bounding box center [851, 98] width 52 height 20
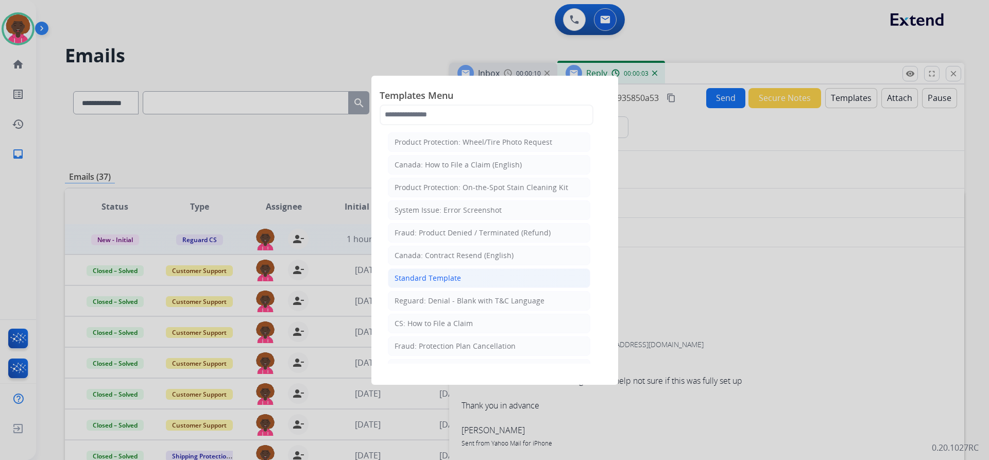
click at [447, 281] on div "Standard Template" at bounding box center [427, 278] width 66 height 10
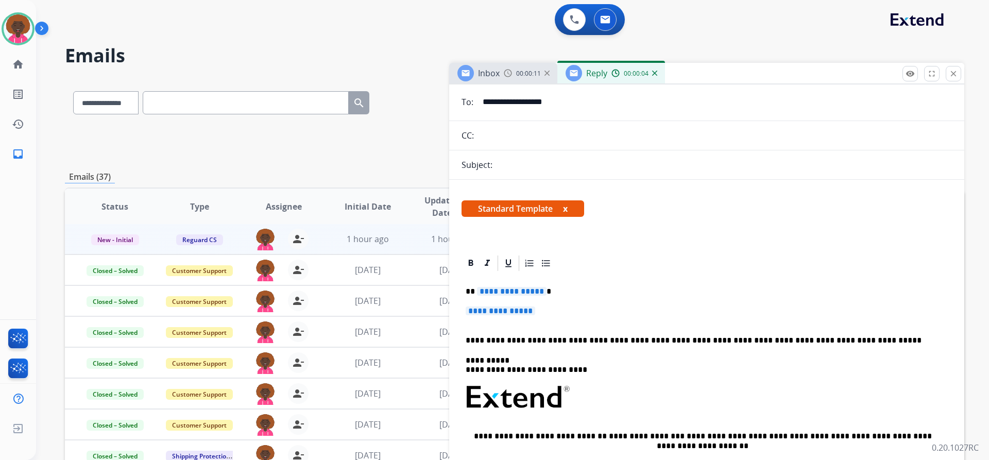
scroll to position [154, 0]
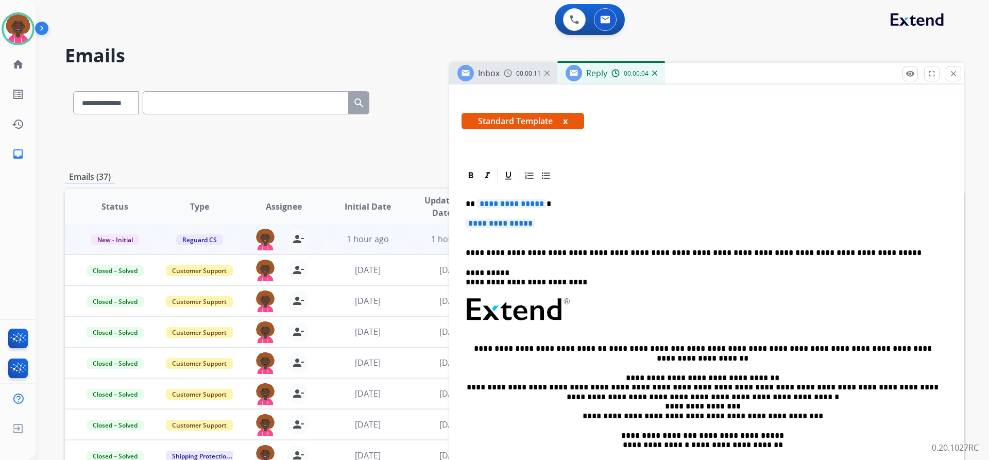
click at [527, 230] on p "**********" at bounding box center [706, 228] width 482 height 19
click at [530, 228] on span "**********" at bounding box center [500, 223] width 70 height 9
click at [533, 227] on span "**********" at bounding box center [500, 223] width 70 height 9
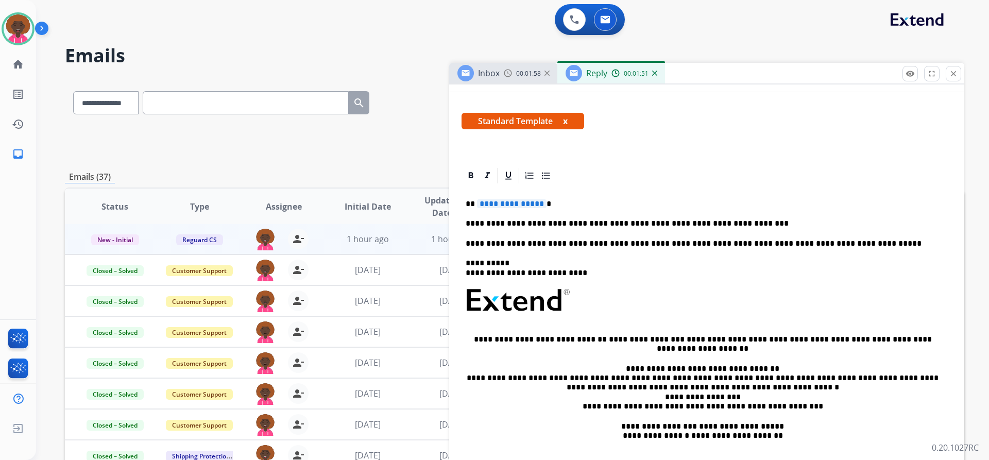
click at [727, 218] on div "**********" at bounding box center [706, 329] width 490 height 288
click at [687, 355] on div "**********" at bounding box center [706, 329] width 490 height 288
click at [514, 201] on span "**********" at bounding box center [512, 203] width 70 height 9
click at [772, 193] on div "**********" at bounding box center [706, 329] width 490 height 288
click at [846, 147] on div "Standard Template x" at bounding box center [706, 124] width 515 height 49
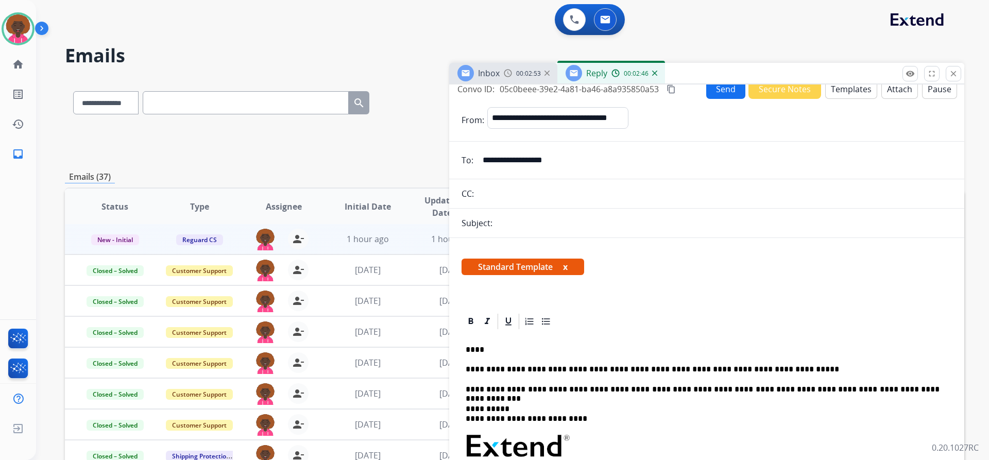
scroll to position [0, 0]
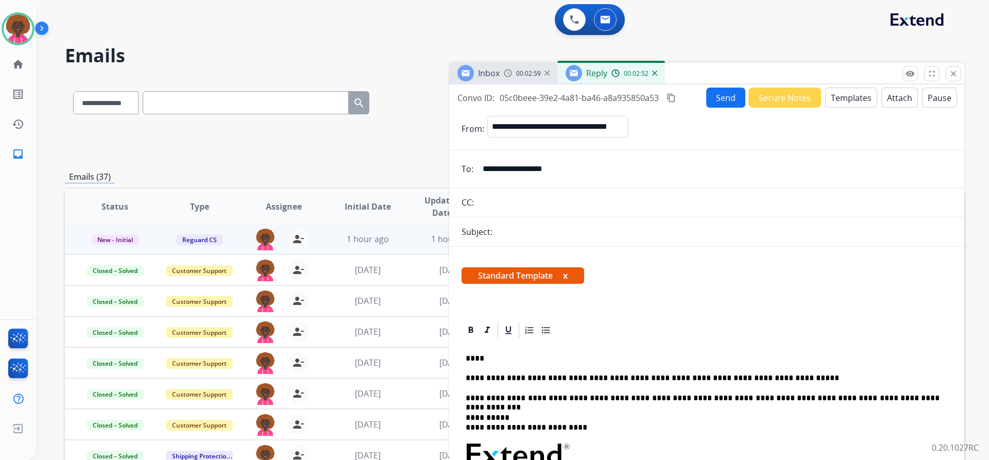
click at [715, 101] on button "Send" at bounding box center [725, 98] width 39 height 20
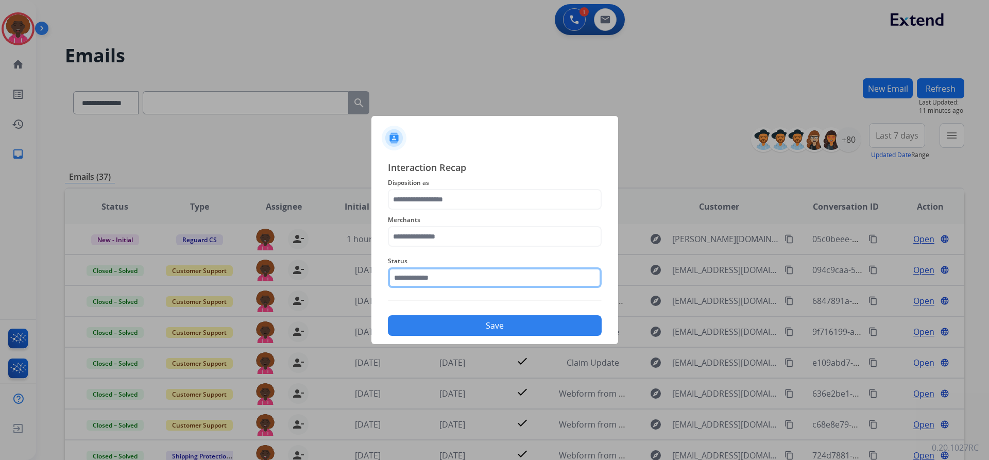
click at [459, 270] on input "text" at bounding box center [495, 277] width 214 height 21
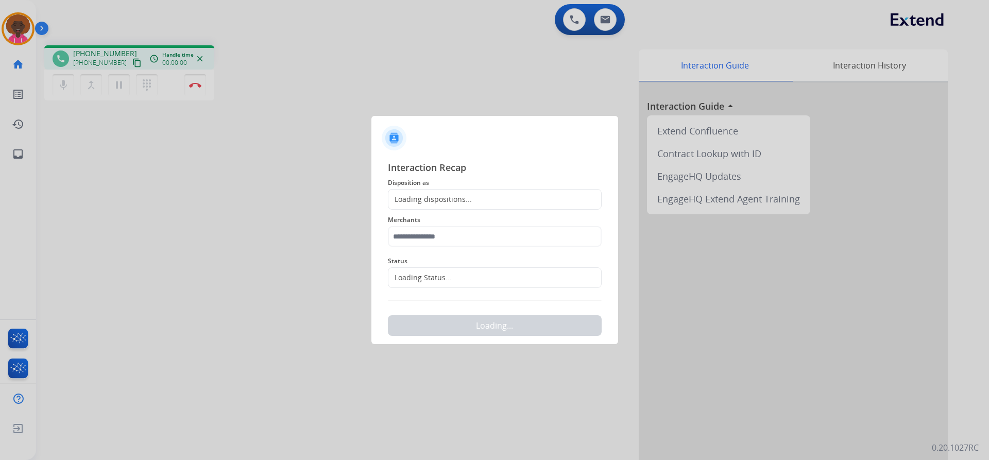
click at [429, 415] on div at bounding box center [494, 230] width 989 height 460
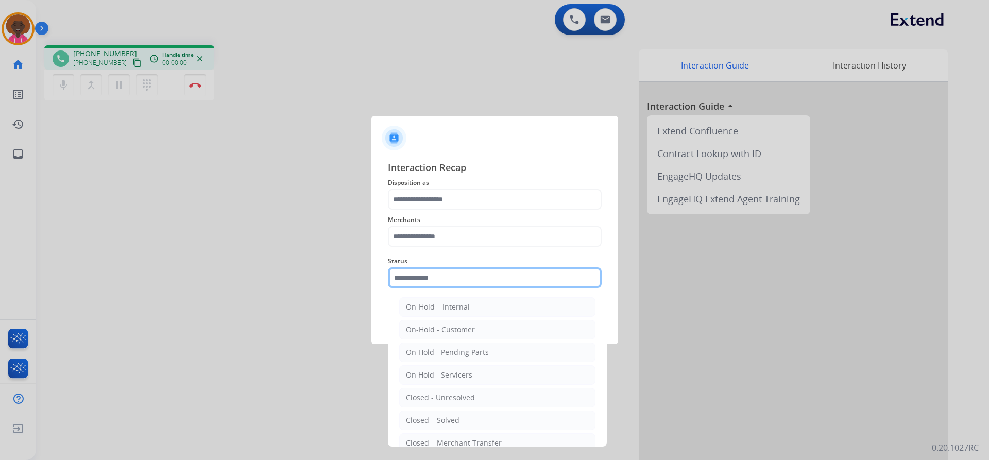
click at [441, 274] on input "text" at bounding box center [495, 277] width 214 height 21
drag, startPoint x: 418, startPoint y: 424, endPoint x: 461, endPoint y: 237, distance: 191.7
click at [418, 423] on div "Closed – Solved" at bounding box center [433, 420] width 54 height 10
type input "**********"
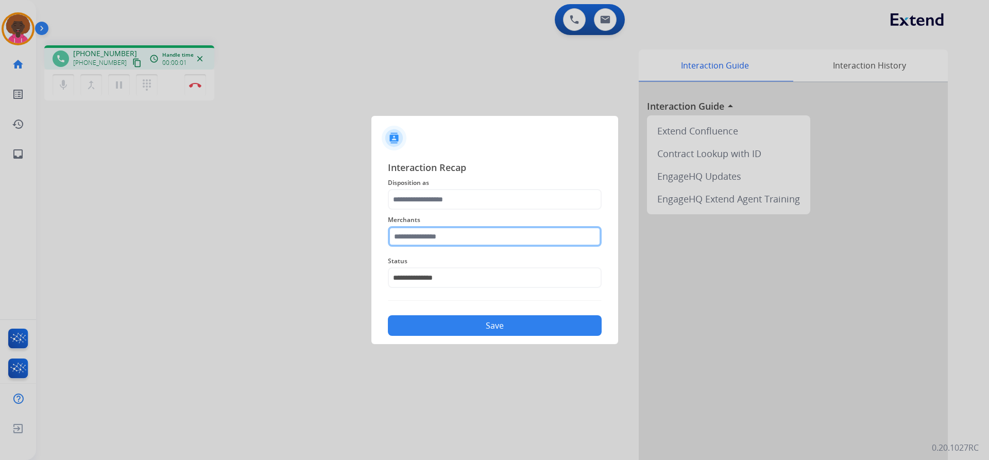
click at [462, 230] on input "text" at bounding box center [495, 236] width 214 height 21
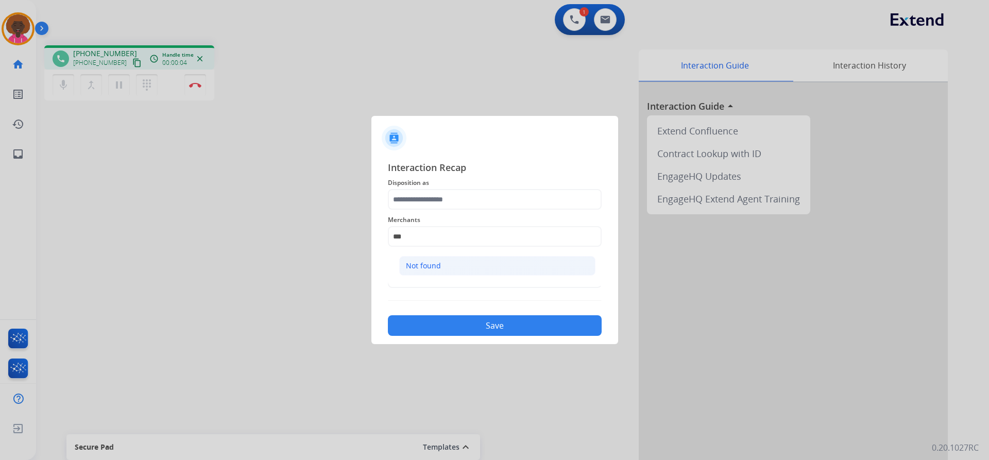
drag, startPoint x: 435, startPoint y: 269, endPoint x: 440, endPoint y: 214, distance: 55.3
click at [435, 265] on div "Not found" at bounding box center [423, 266] width 35 height 10
type input "*********"
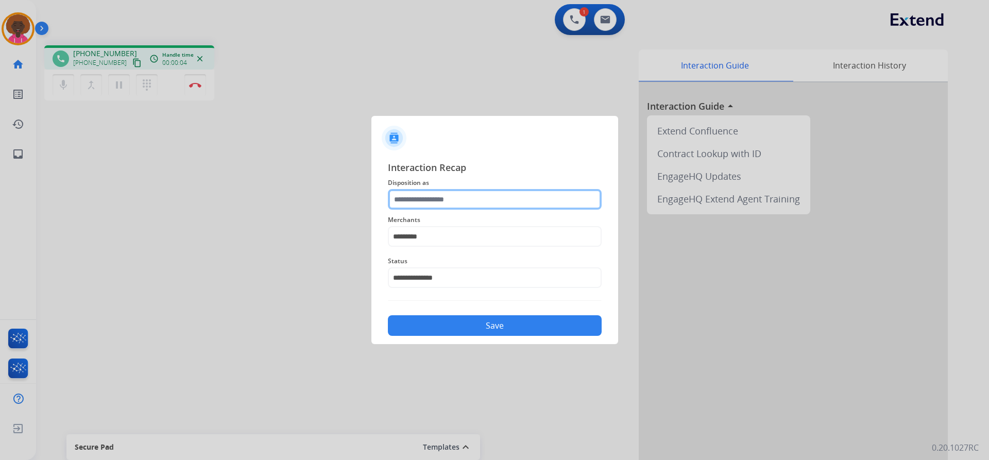
click at [442, 204] on input "text" at bounding box center [495, 199] width 214 height 21
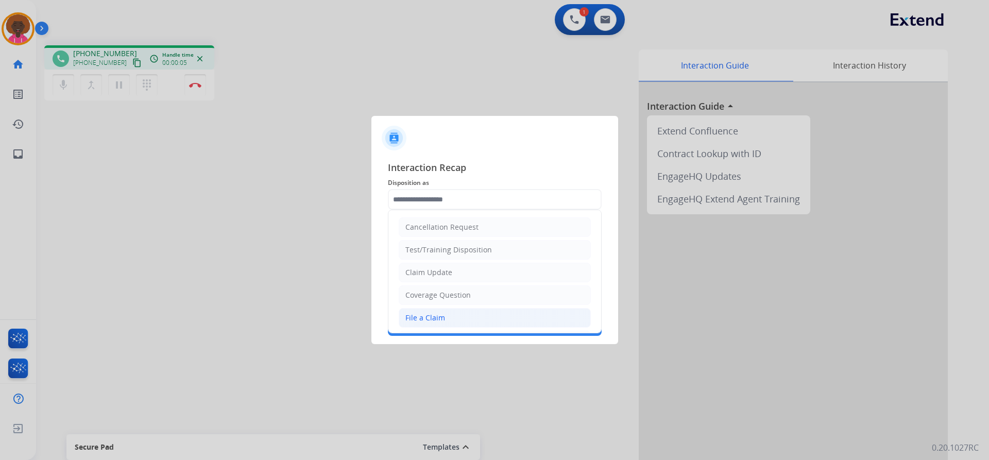
click at [414, 323] on li "File a Claim" at bounding box center [494, 318] width 192 height 20
type input "**********"
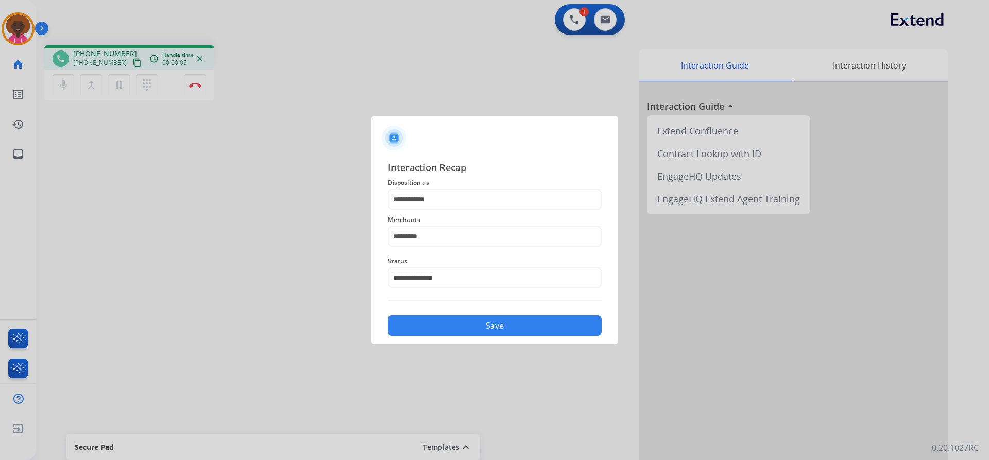
click at [497, 319] on button "Save" at bounding box center [495, 325] width 214 height 21
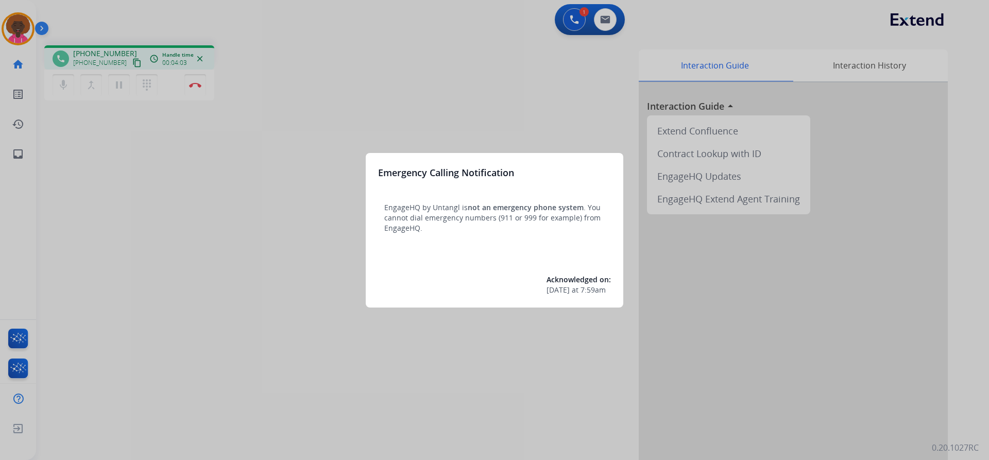
click at [567, 252] on div "Emergency Calling Notification EngageHQ by Untangl is not an emergency phone sy…" at bounding box center [494, 230] width 257 height 154
drag, startPoint x: 419, startPoint y: 69, endPoint x: 433, endPoint y: 80, distance: 18.0
click at [433, 80] on div at bounding box center [494, 230] width 989 height 460
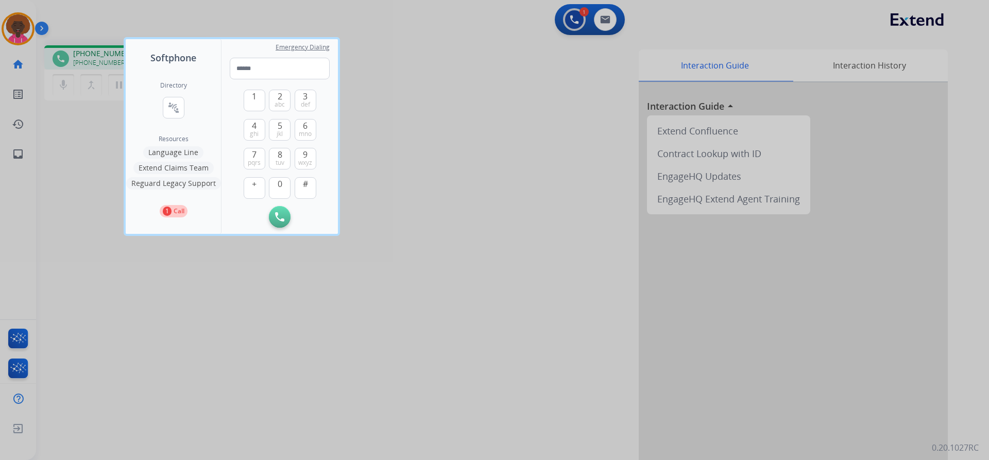
click at [584, 199] on div at bounding box center [494, 230] width 989 height 460
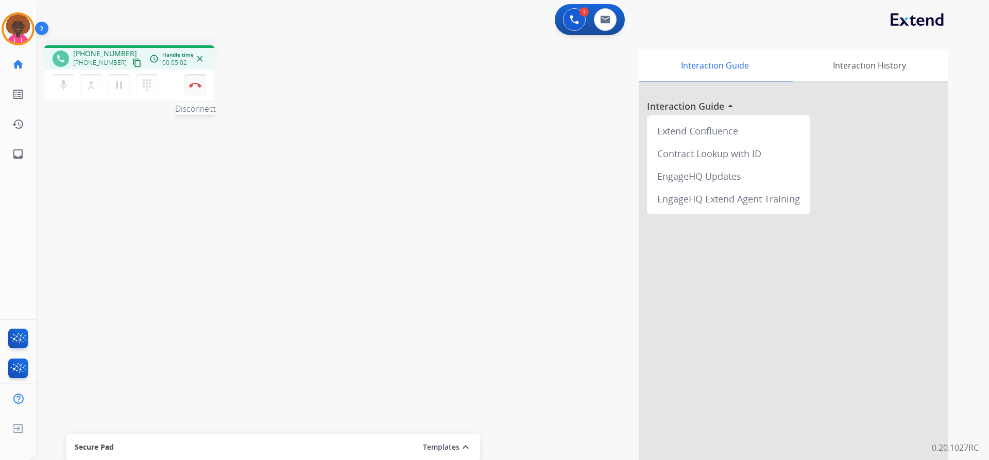
click at [196, 82] on button "Disconnect" at bounding box center [195, 85] width 22 height 22
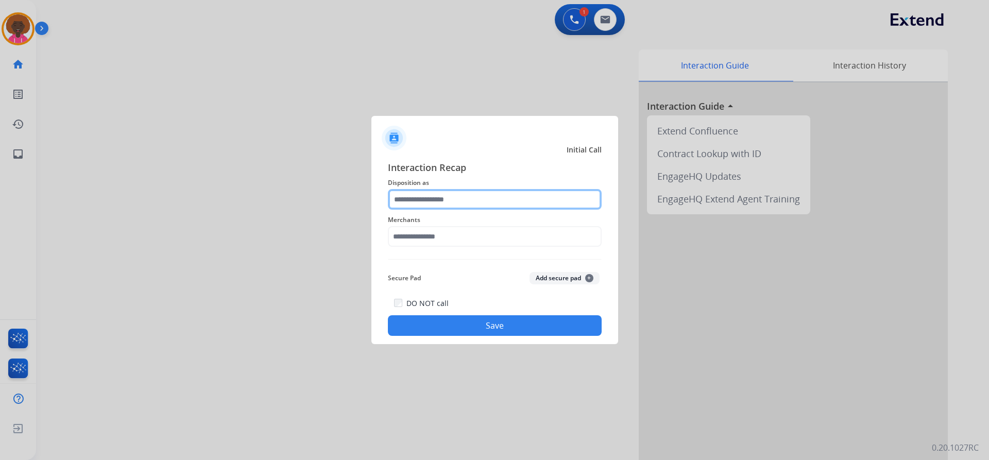
click at [432, 209] on input "text" at bounding box center [495, 199] width 214 height 21
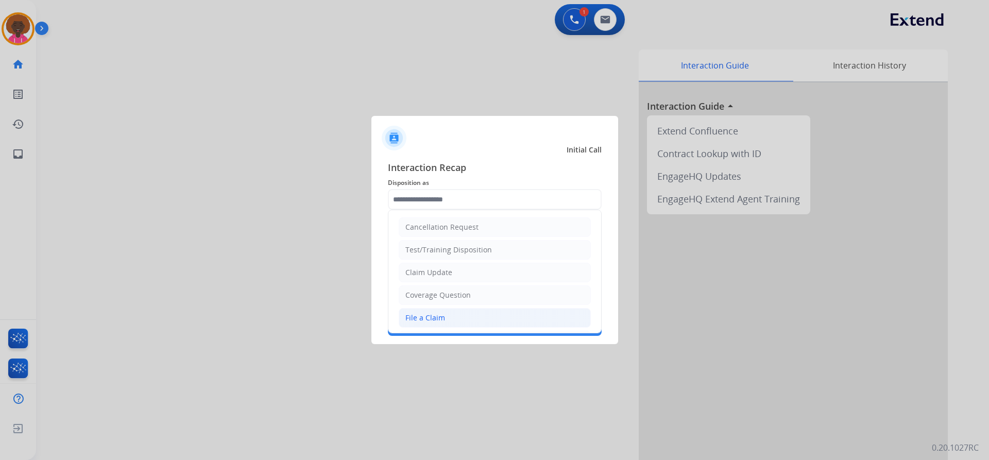
click at [440, 323] on div "File a Claim" at bounding box center [425, 318] width 40 height 10
type input "**********"
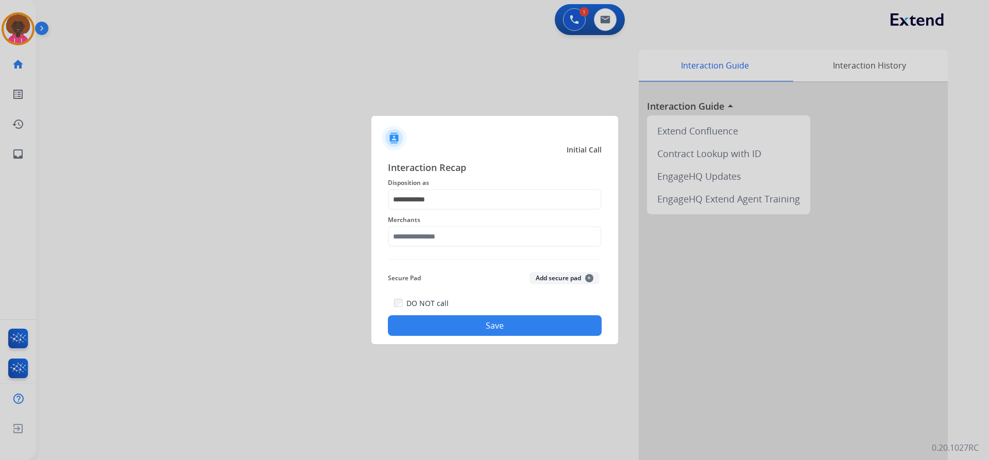
click at [446, 226] on span "Merchants" at bounding box center [495, 220] width 214 height 12
click at [444, 229] on input "text" at bounding box center [495, 236] width 214 height 21
click at [430, 261] on li "Not found" at bounding box center [497, 266] width 196 height 20
type input "*********"
click at [432, 322] on button "Save" at bounding box center [495, 325] width 214 height 21
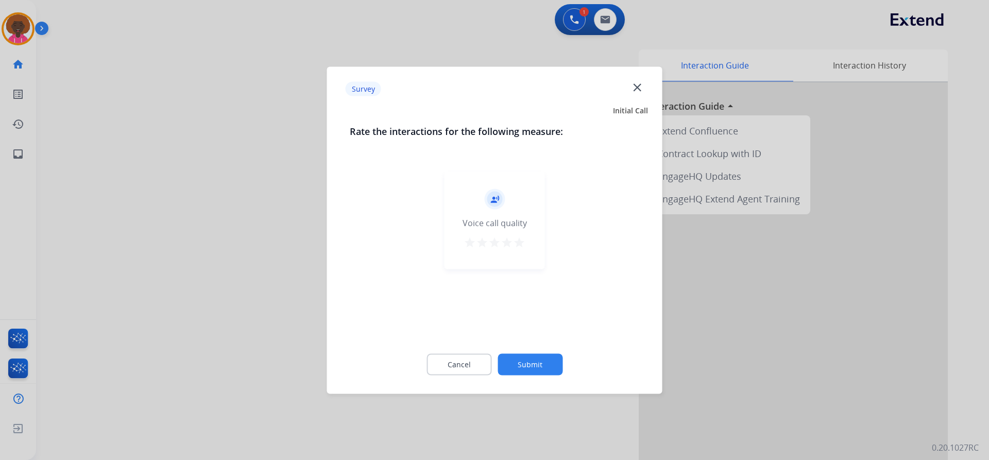
click at [517, 356] on button "Submit" at bounding box center [529, 364] width 65 height 22
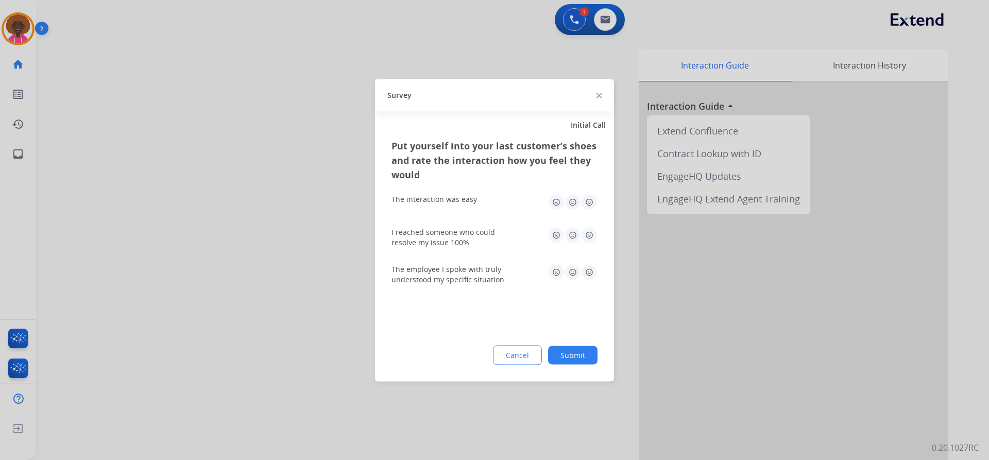
click at [553, 358] on button "Submit" at bounding box center [572, 354] width 49 height 19
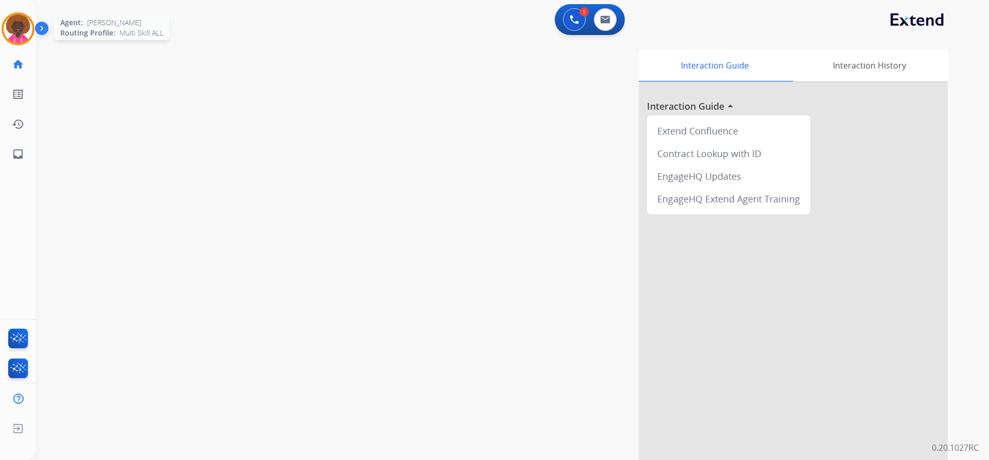
click at [31, 31] on img at bounding box center [18, 28] width 29 height 29
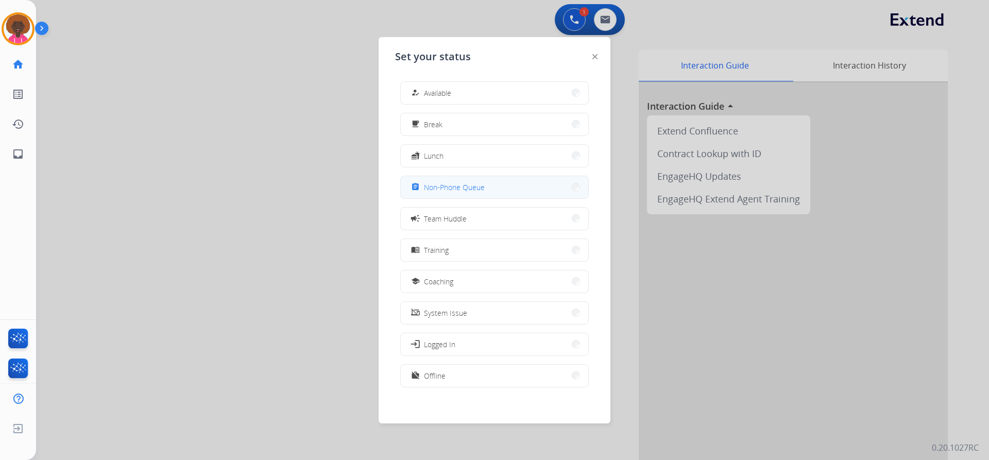
click at [511, 188] on button "assignment Non-Phone Queue" at bounding box center [494, 187] width 187 height 22
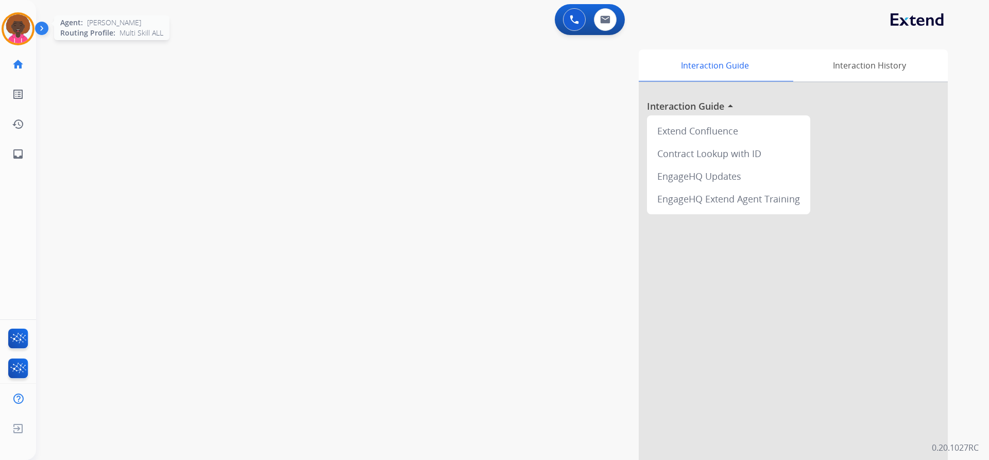
drag, startPoint x: 18, startPoint y: 32, endPoint x: 57, endPoint y: 30, distance: 39.2
click at [17, 32] on img at bounding box center [18, 28] width 29 height 29
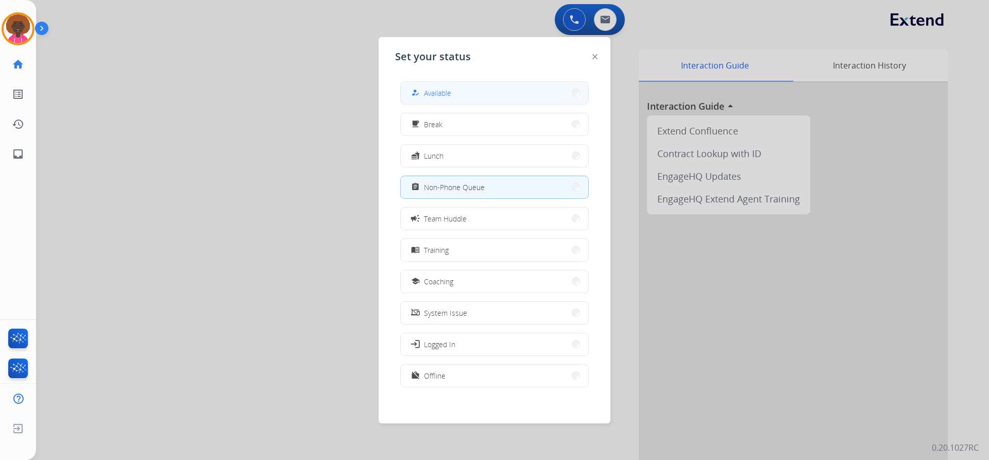
click at [435, 93] on span "Available" at bounding box center [437, 93] width 27 height 11
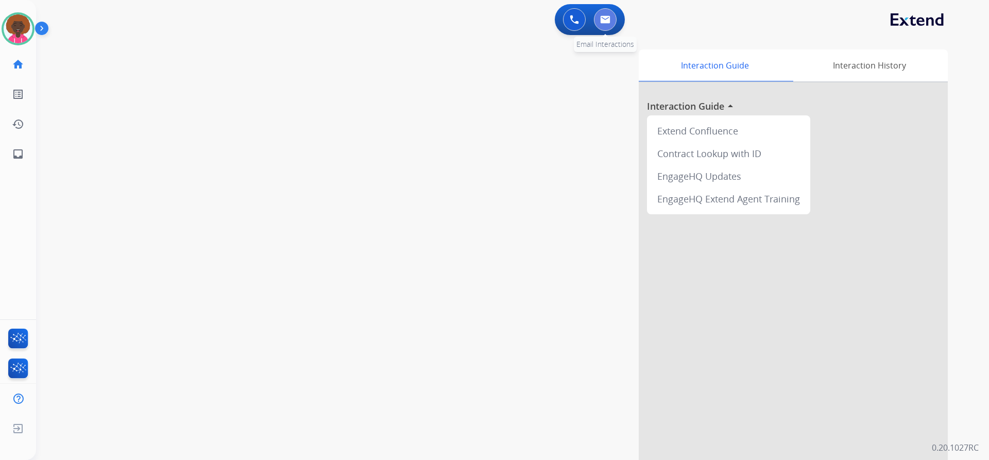
click at [600, 25] on button at bounding box center [605, 19] width 23 height 23
select select "**********"
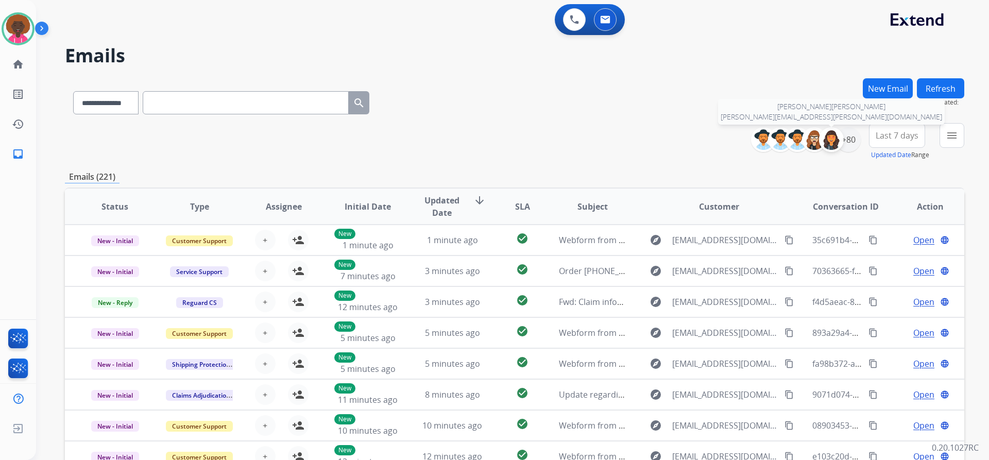
click at [840, 144] on div at bounding box center [831, 139] width 25 height 25
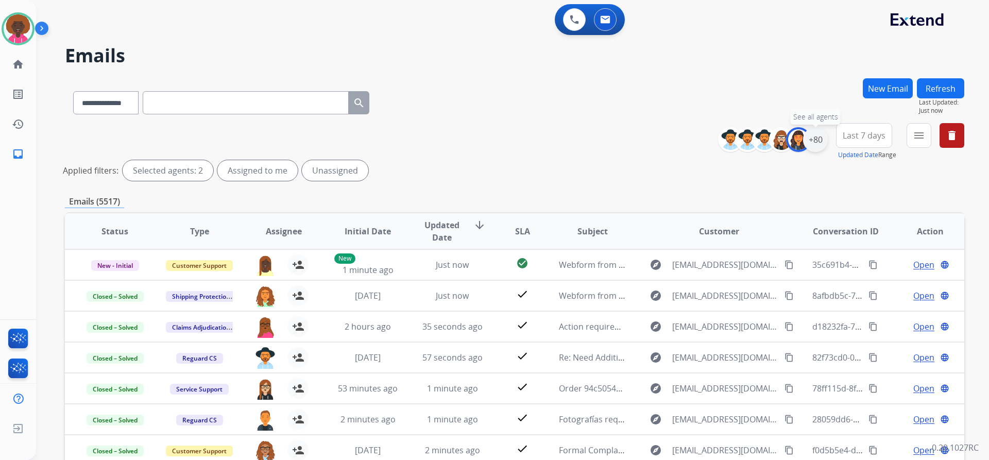
click at [820, 138] on div "+80" at bounding box center [815, 139] width 25 height 25
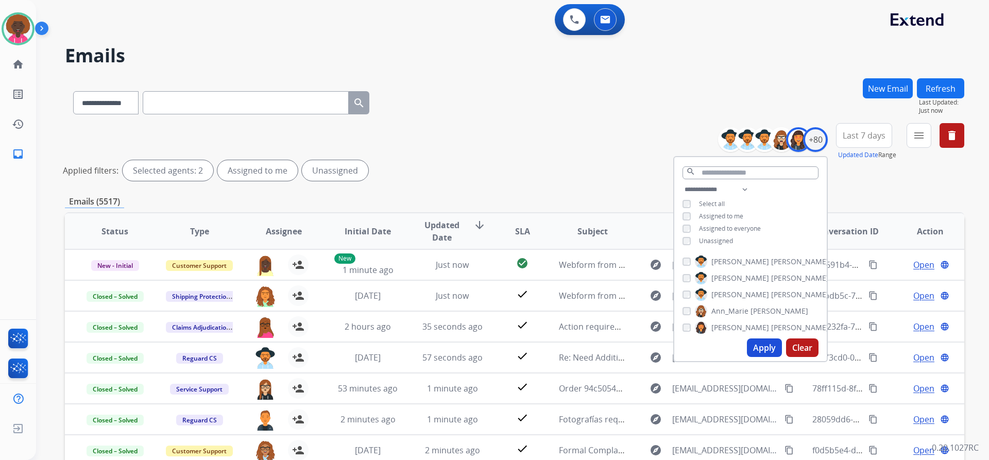
click at [690, 242] on div "Unassigned" at bounding box center [707, 241] width 50 height 8
click at [684, 232] on div "**********" at bounding box center [750, 216] width 152 height 66
click at [682, 210] on div "**********" at bounding box center [750, 216] width 152 height 66
click at [687, 251] on div "Alexis Martinez Alexis_ Martinez Amanda Baez Ann_Marie Lopez Ashley Jackman Bon…" at bounding box center [750, 292] width 152 height 83
click at [759, 336] on div "Apply Clear" at bounding box center [750, 347] width 152 height 27
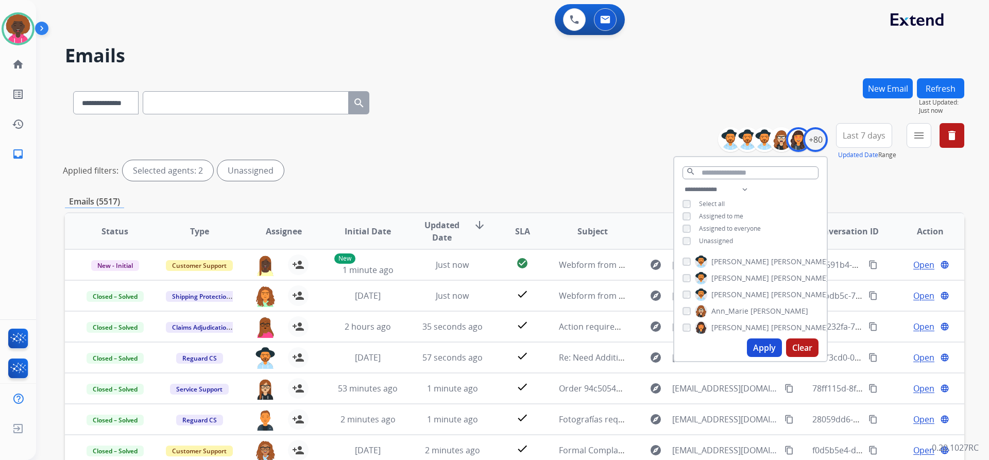
click at [763, 346] on button "Apply" at bounding box center [764, 347] width 35 height 19
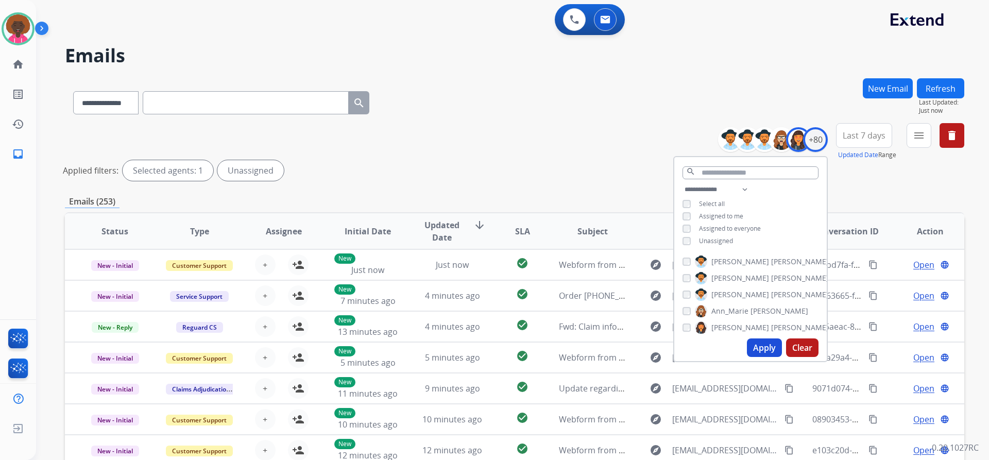
click at [680, 328] on div "Alexis Martinez Alexis_ Martinez Amanda Baez Ann_Marie Lopez Ashley Jackman Bon…" at bounding box center [750, 292] width 152 height 83
click at [758, 346] on button "Apply" at bounding box center [764, 347] width 35 height 19
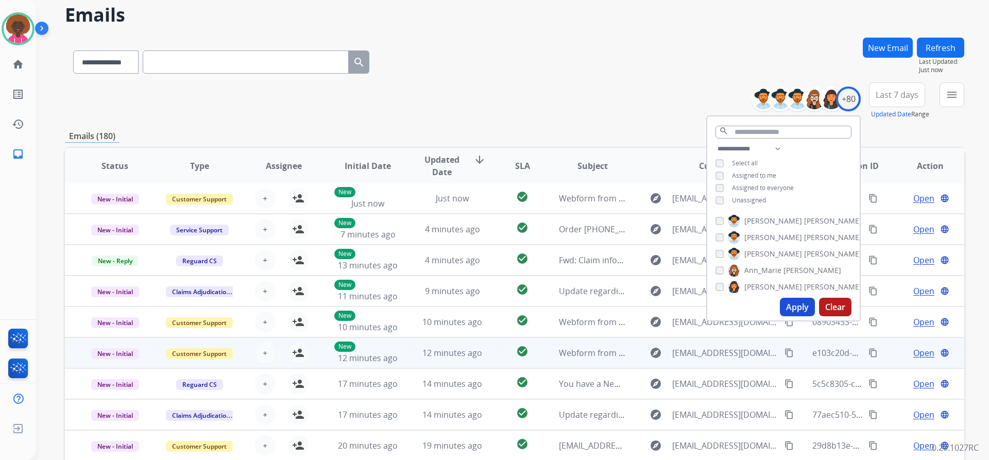
scroll to position [126, 0]
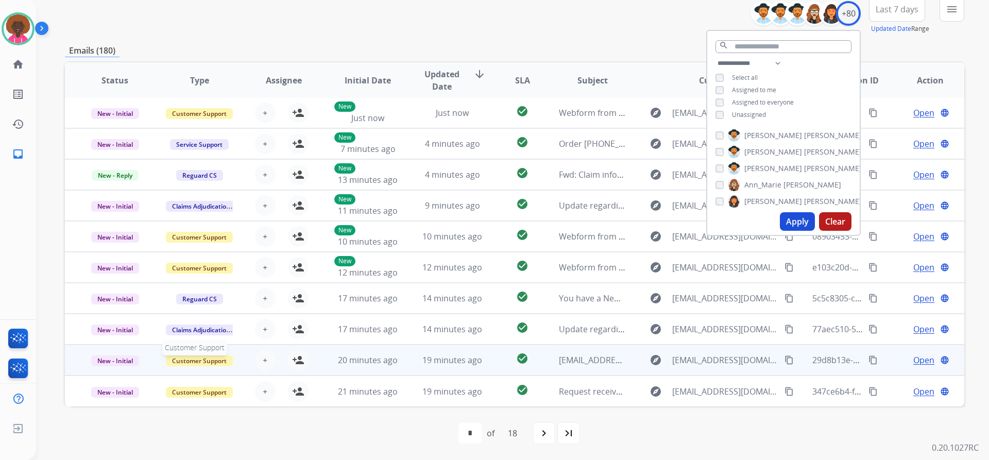
click at [231, 365] on span "Customer Support" at bounding box center [199, 360] width 67 height 11
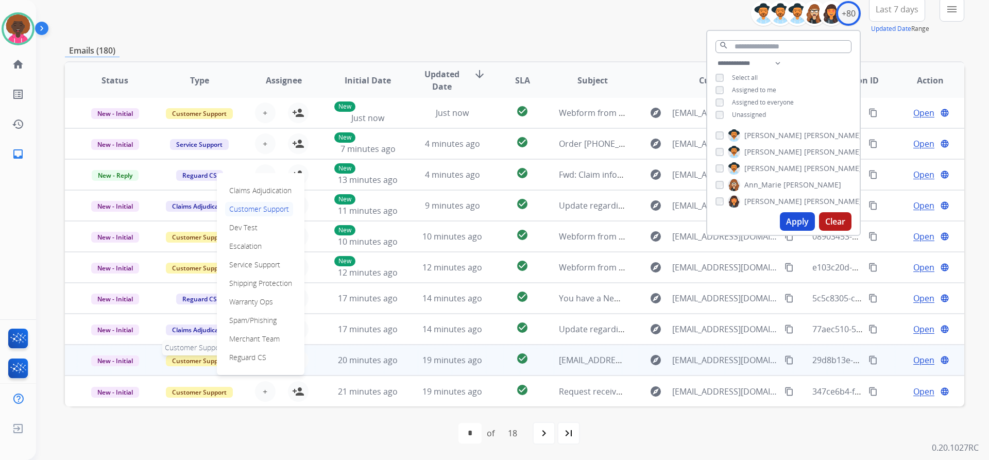
click at [189, 363] on span "Customer Support" at bounding box center [199, 360] width 67 height 11
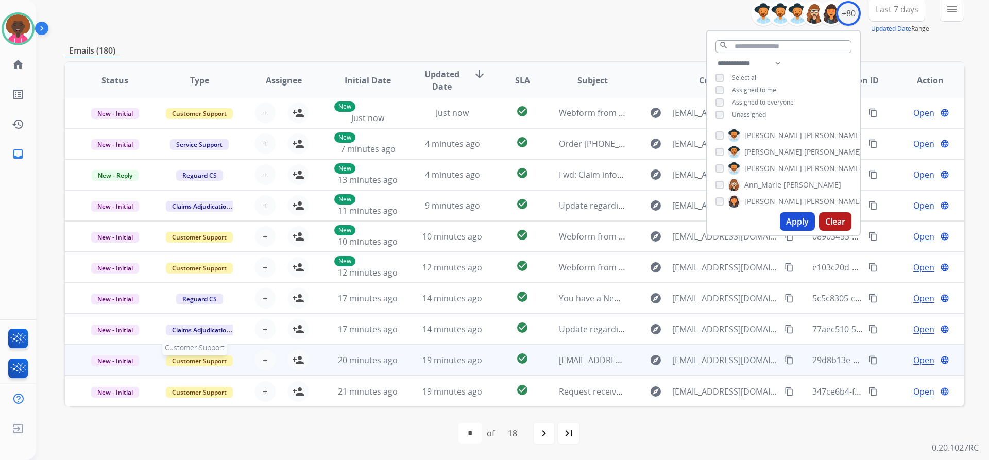
click at [189, 363] on span "Customer Support" at bounding box center [199, 360] width 67 height 11
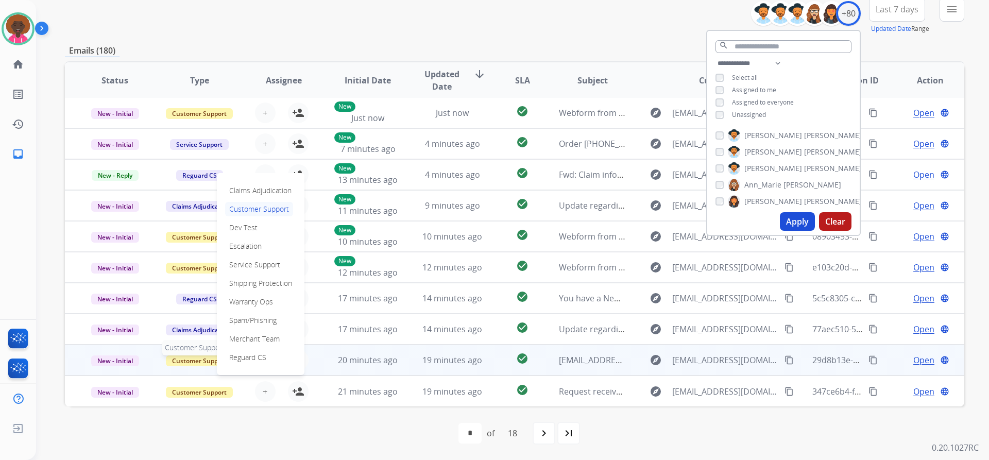
click at [184, 361] on span "Customer Support" at bounding box center [199, 360] width 67 height 11
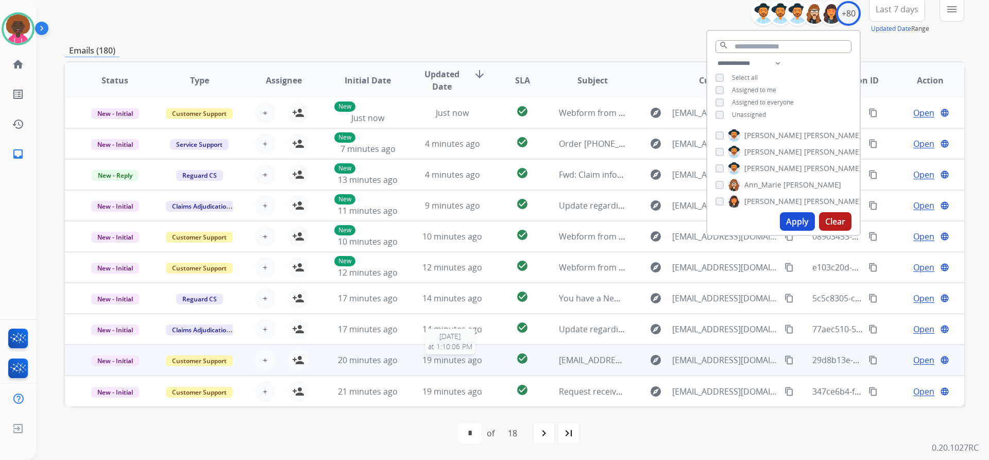
click at [419, 364] on div "19 minutes ago" at bounding box center [452, 360] width 67 height 12
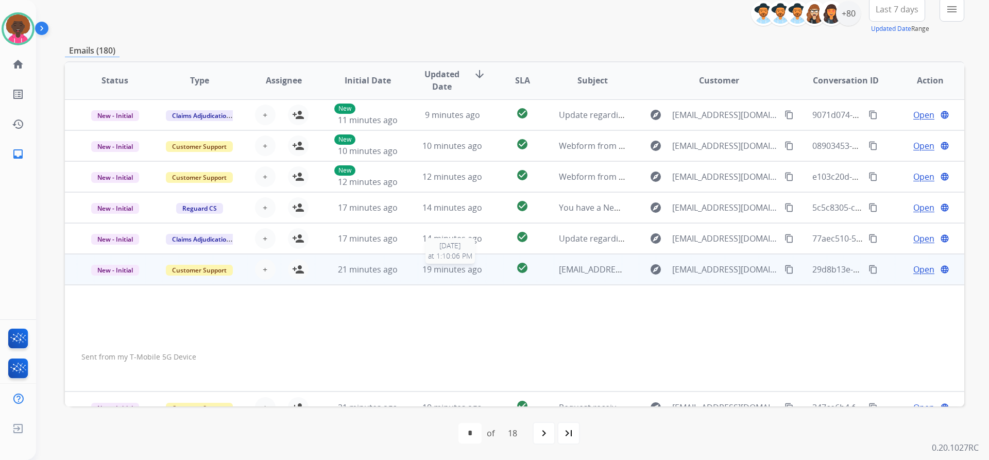
scroll to position [108, 0]
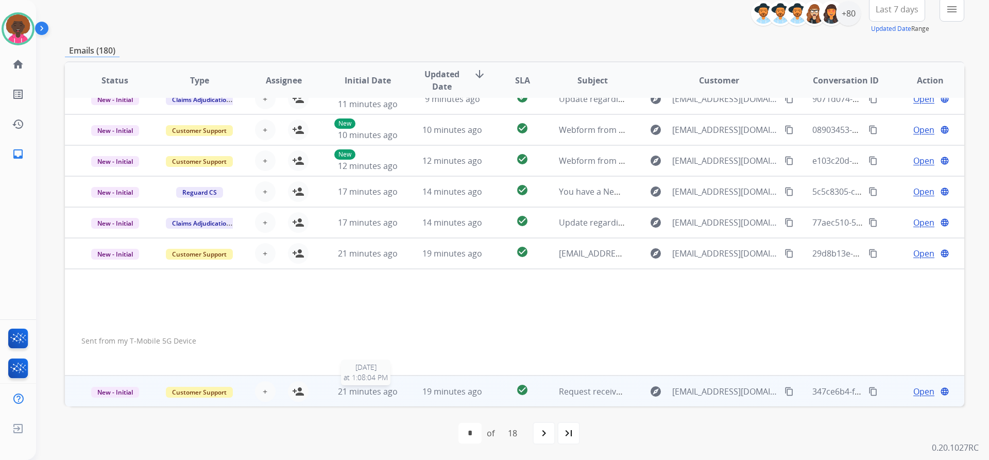
click at [390, 386] on span "21 minutes ago" at bounding box center [368, 391] width 60 height 11
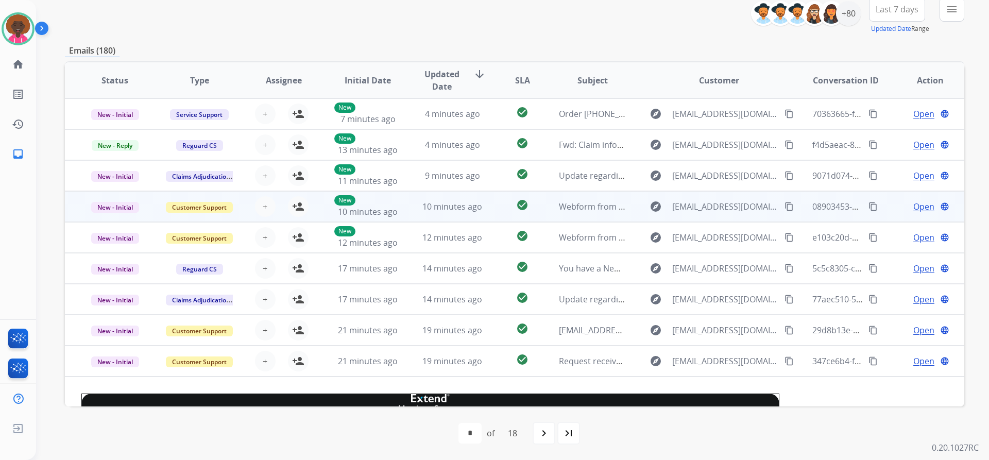
scroll to position [27, 0]
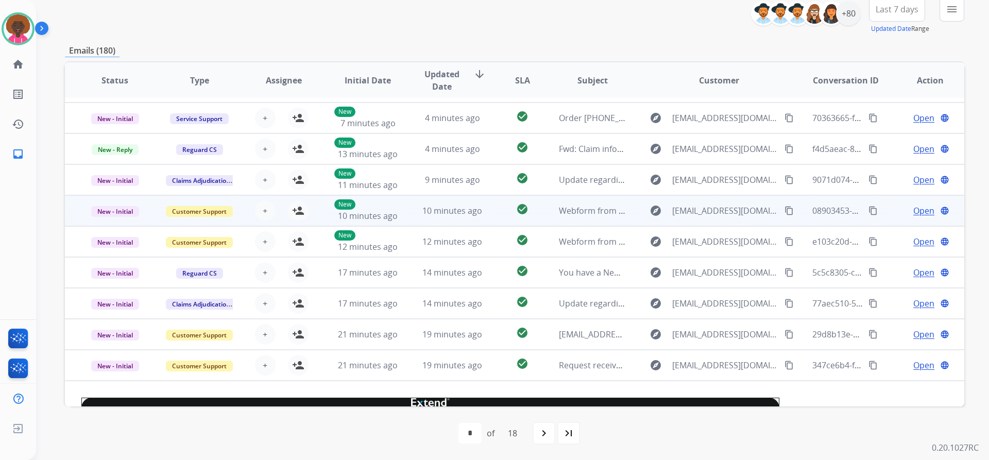
click at [412, 213] on td "10 minutes ago" at bounding box center [444, 210] width 84 height 31
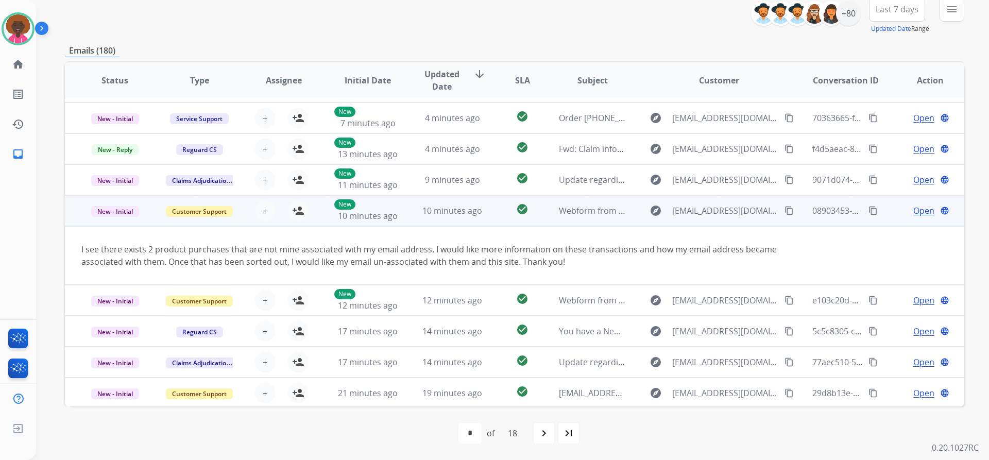
scroll to position [60, 0]
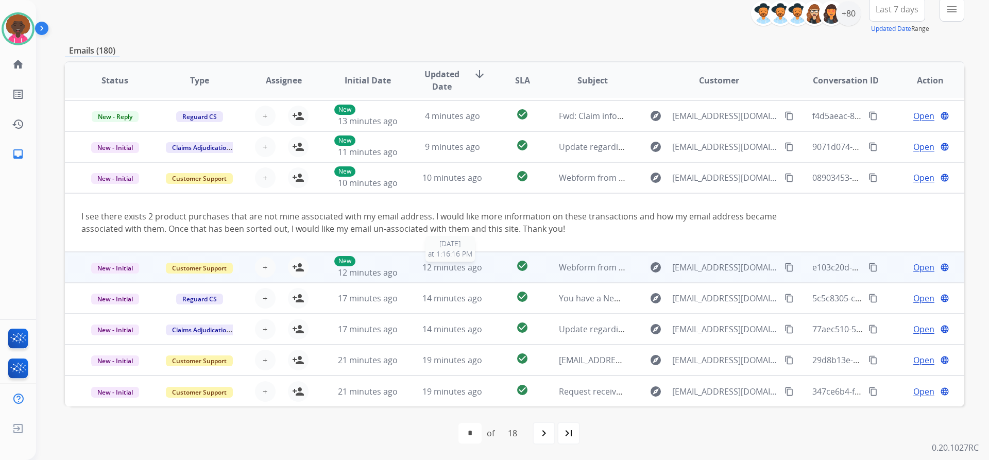
click at [453, 263] on span "12 minutes ago" at bounding box center [452, 267] width 60 height 11
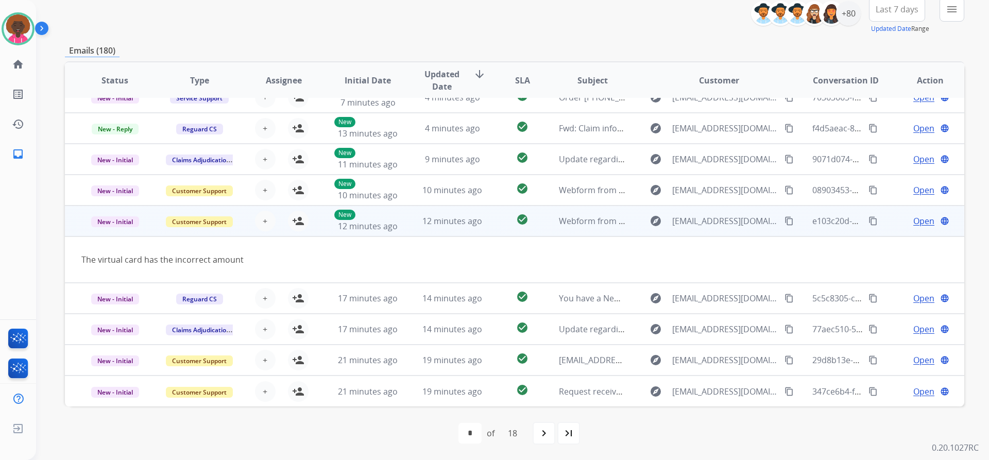
scroll to position [47, 0]
click at [289, 219] on button "person_add Assign to Me" at bounding box center [298, 221] width 21 height 21
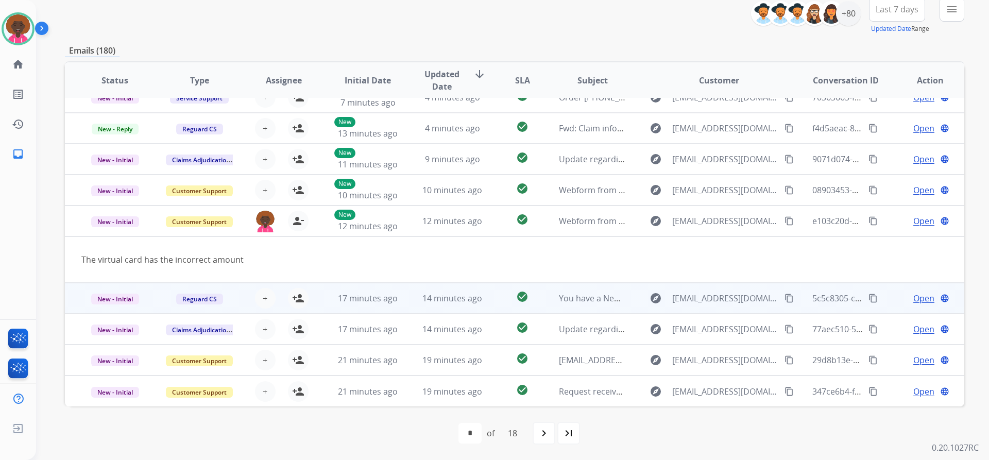
click at [428, 305] on td "14 minutes ago" at bounding box center [444, 298] width 84 height 31
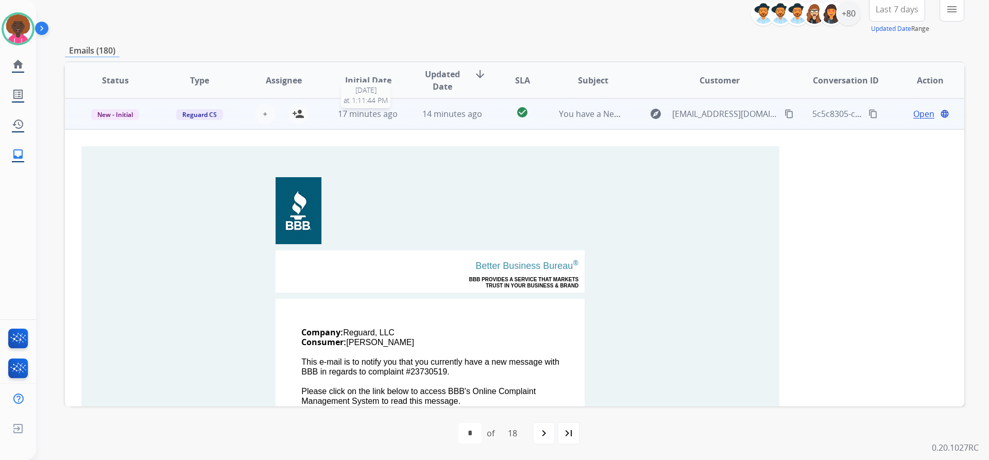
click at [389, 117] on span "17 minutes ago" at bounding box center [368, 113] width 60 height 11
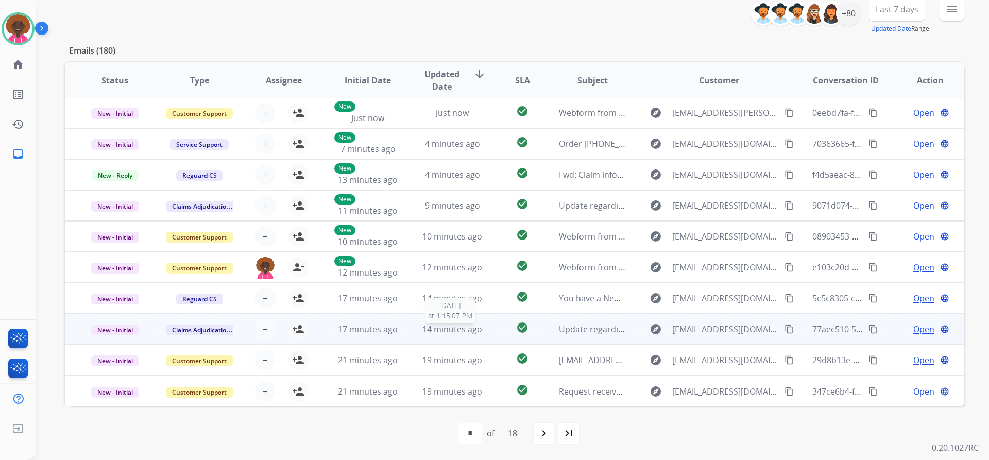
click at [431, 327] on span "14 minutes ago" at bounding box center [452, 328] width 60 height 11
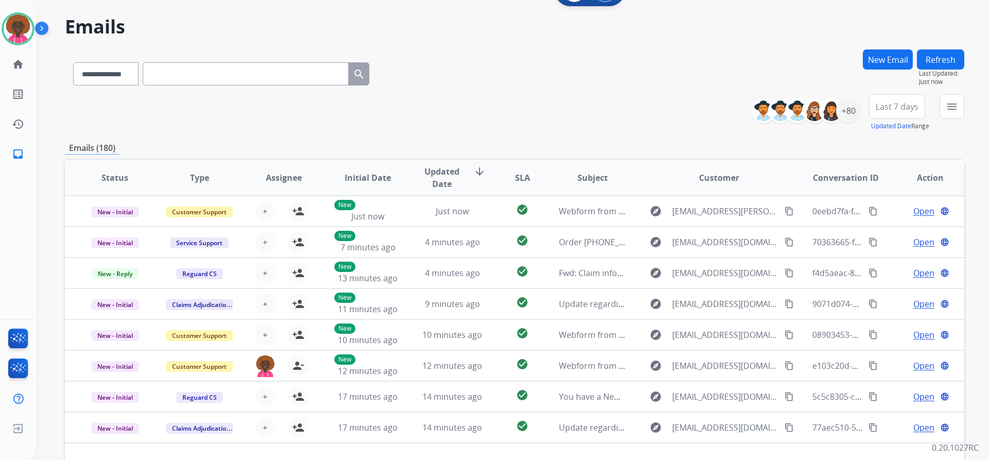
scroll to position [0, 0]
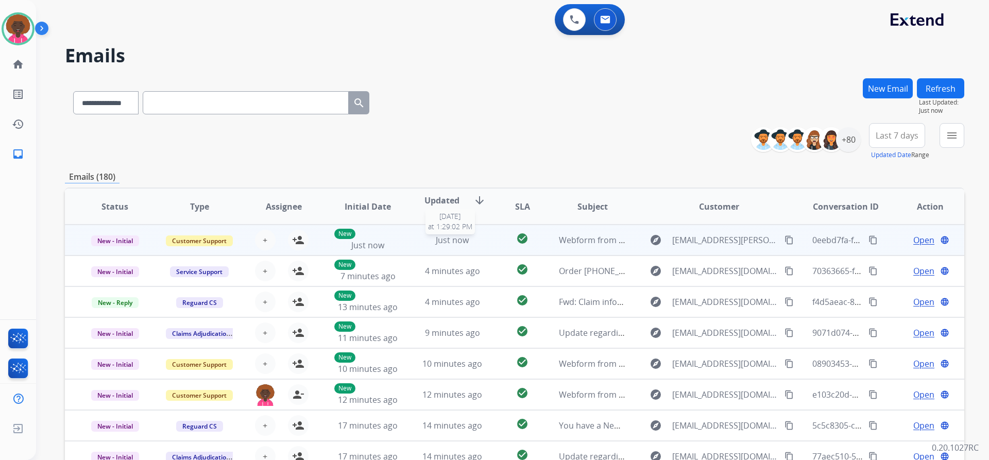
click at [478, 237] on div "Just now" at bounding box center [452, 240] width 67 height 12
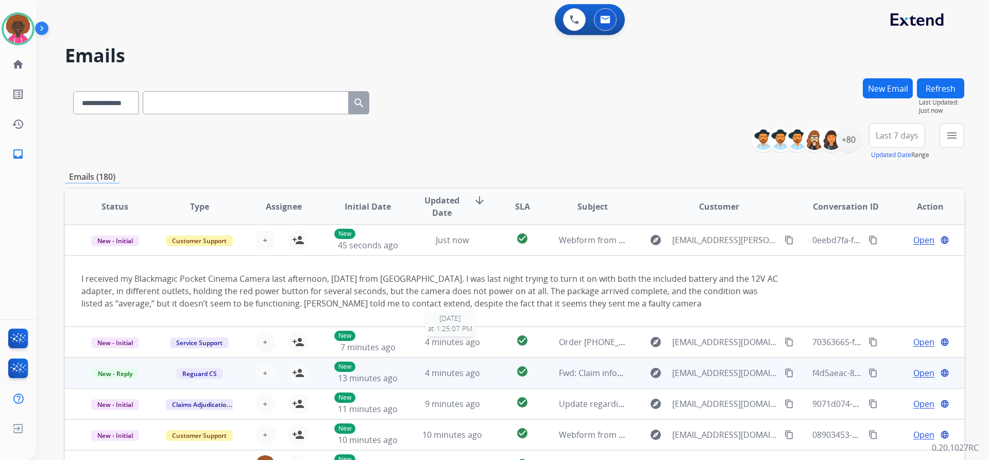
click at [464, 344] on span "4 minutes ago" at bounding box center [452, 341] width 55 height 11
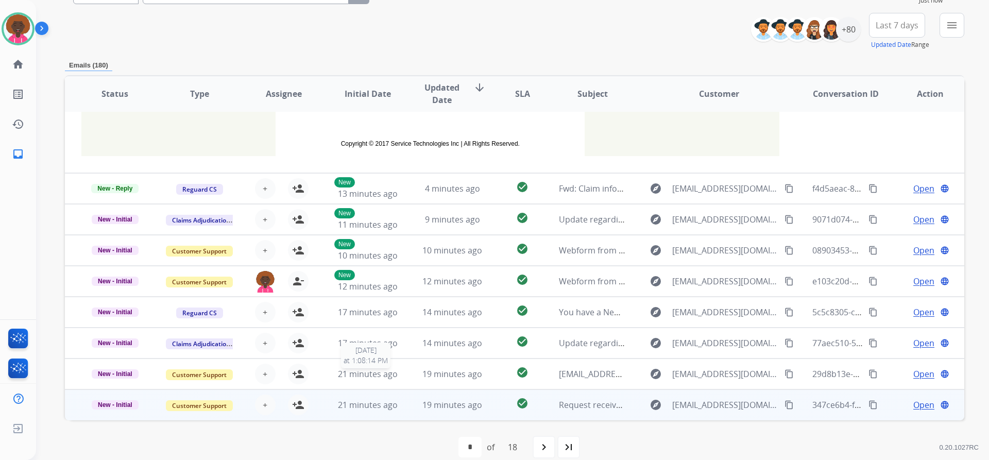
scroll to position [124, 0]
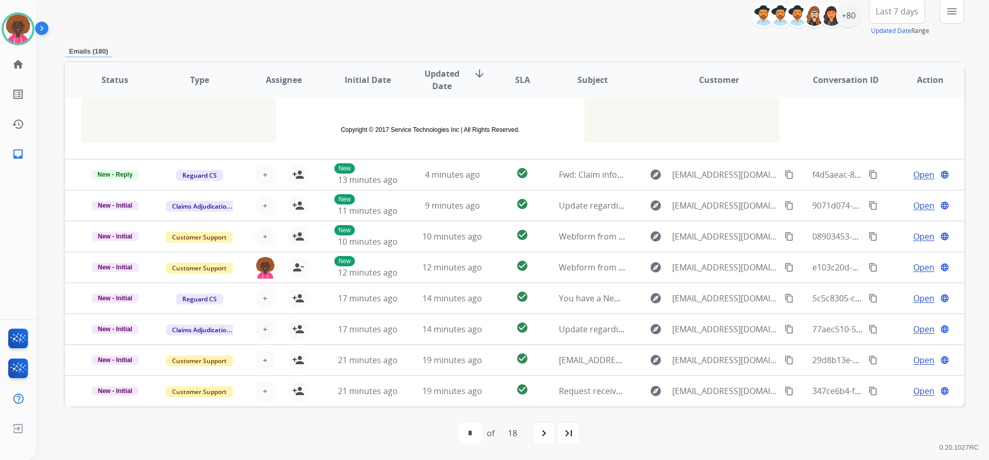
drag, startPoint x: 546, startPoint y: 429, endPoint x: 512, endPoint y: 387, distance: 54.2
click at [546, 429] on mat-icon "navigate_next" at bounding box center [543, 433] width 12 height 12
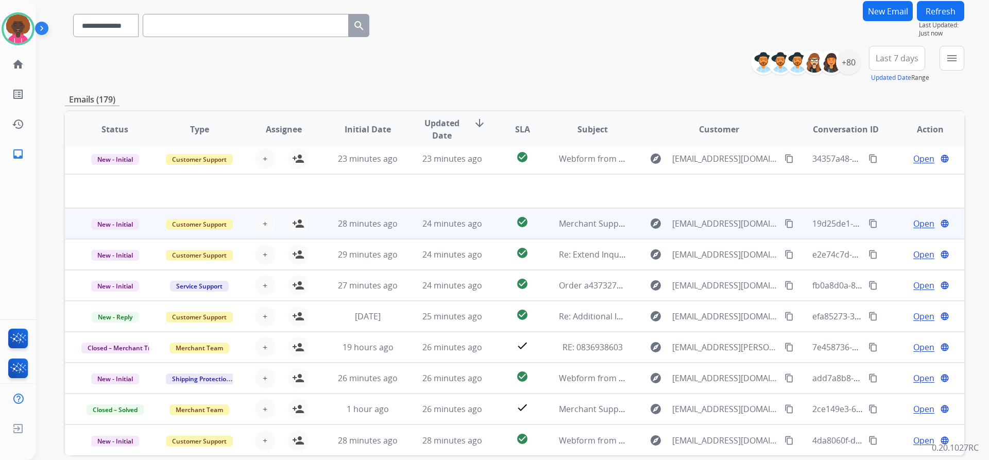
scroll to position [126, 0]
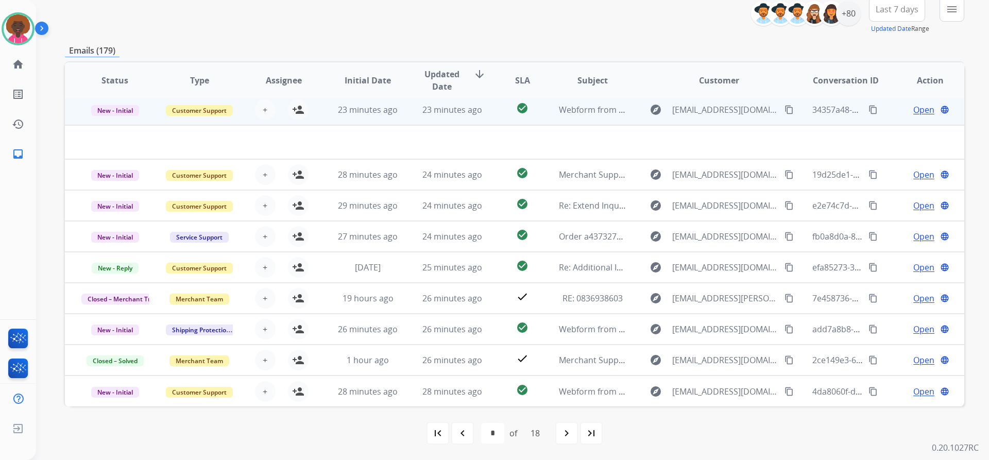
click at [396, 114] on div "23 minutes ago" at bounding box center [367, 109] width 67 height 12
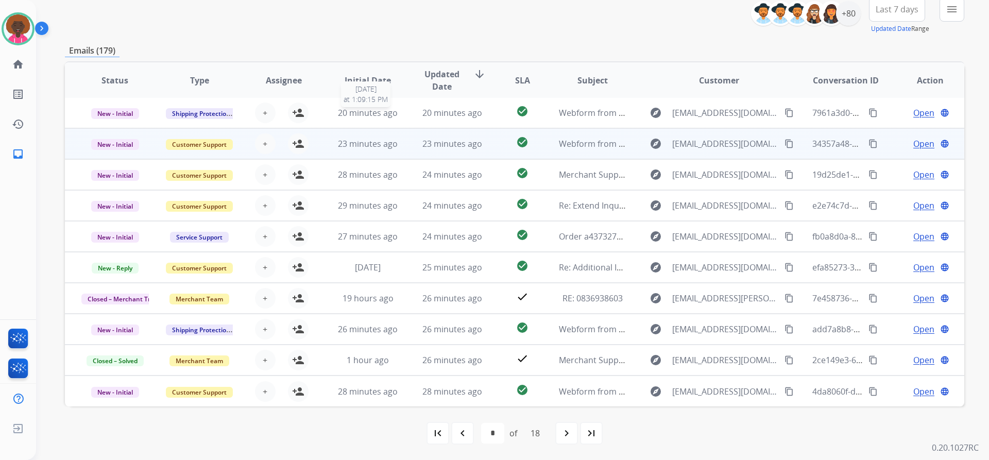
scroll to position [1, 0]
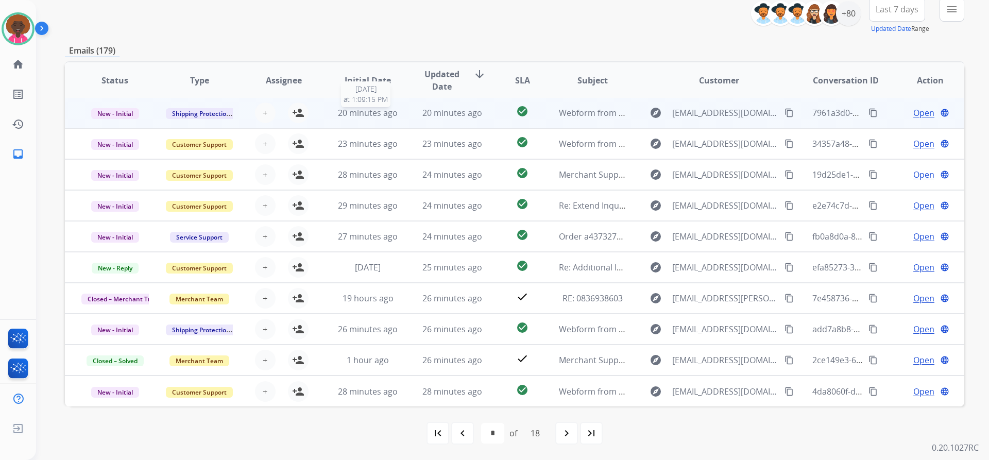
click at [378, 115] on span "20 minutes ago" at bounding box center [368, 112] width 60 height 11
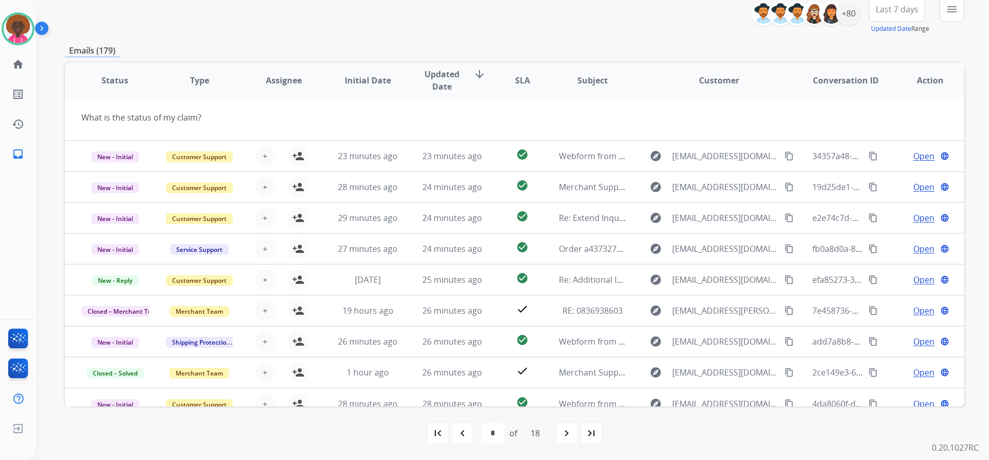
scroll to position [0, 0]
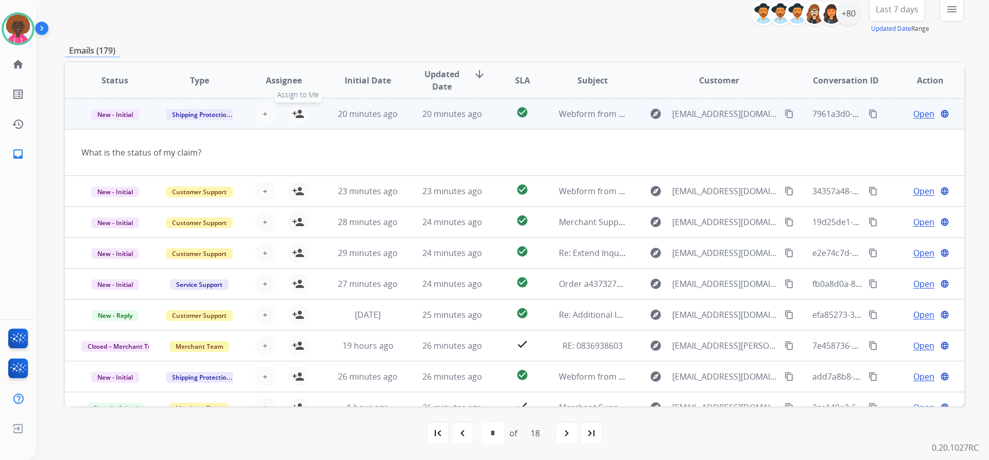
click at [293, 103] on div "+ Select agent person_add Assign to Me" at bounding box center [275, 113] width 66 height 21
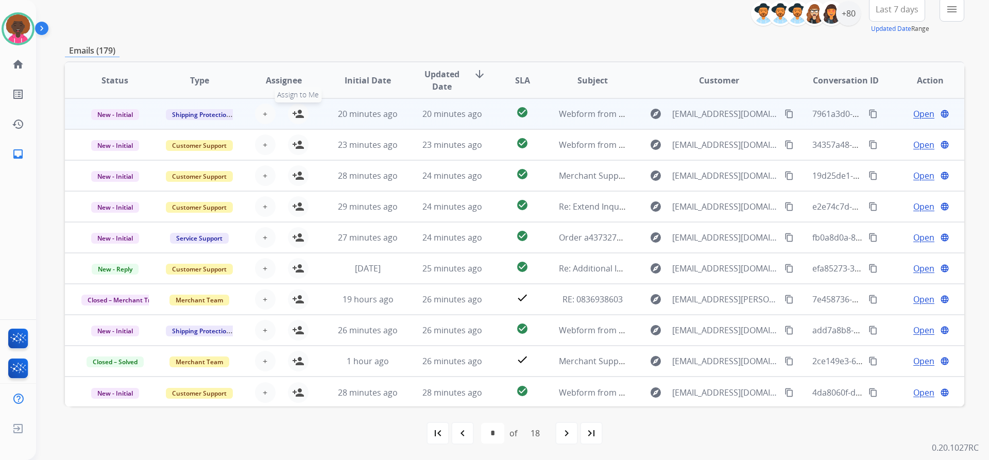
click at [292, 113] on mat-icon "person_add" at bounding box center [298, 114] width 12 height 12
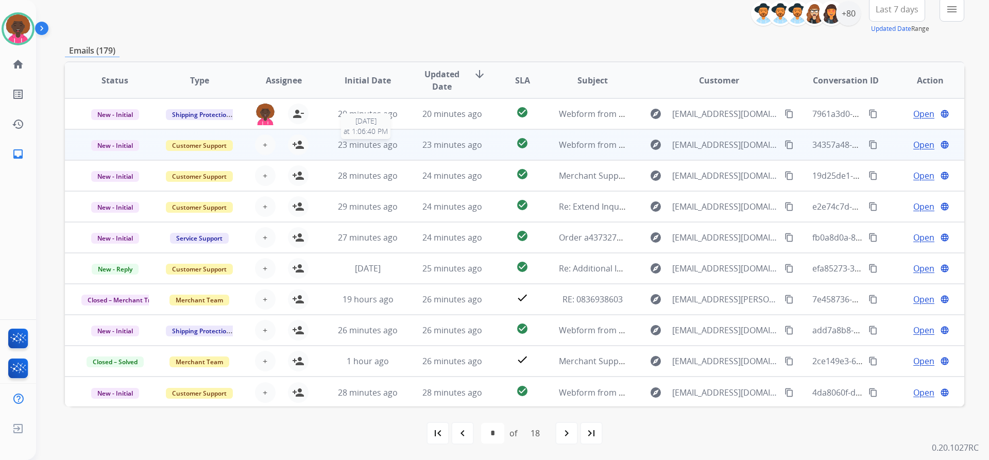
click at [396, 146] on div "23 minutes ago" at bounding box center [367, 144] width 67 height 12
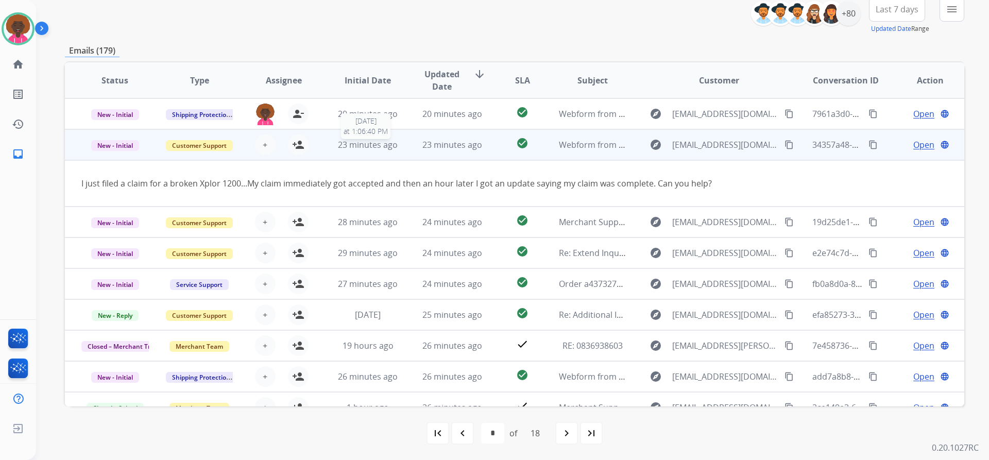
scroll to position [31, 0]
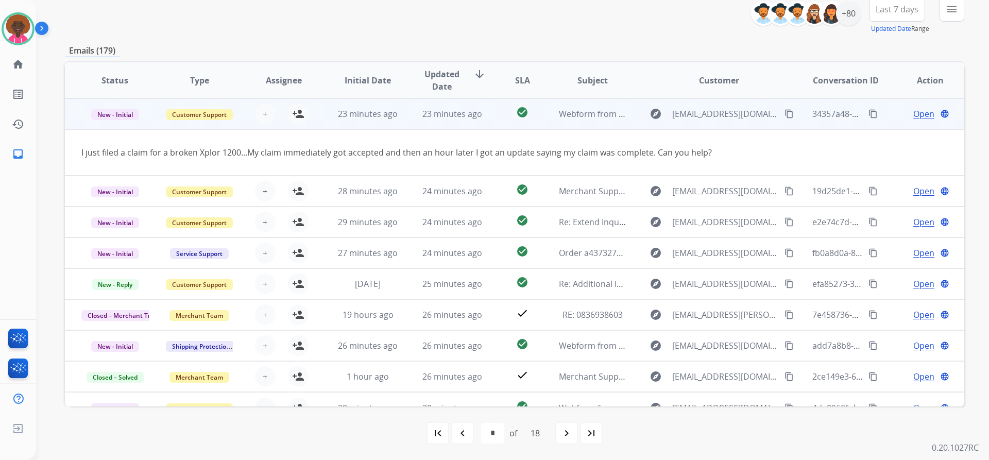
click at [400, 152] on div "I just filed a claim for a broken Xplor 1200...My claim immediately got accepte…" at bounding box center [430, 152] width 698 height 12
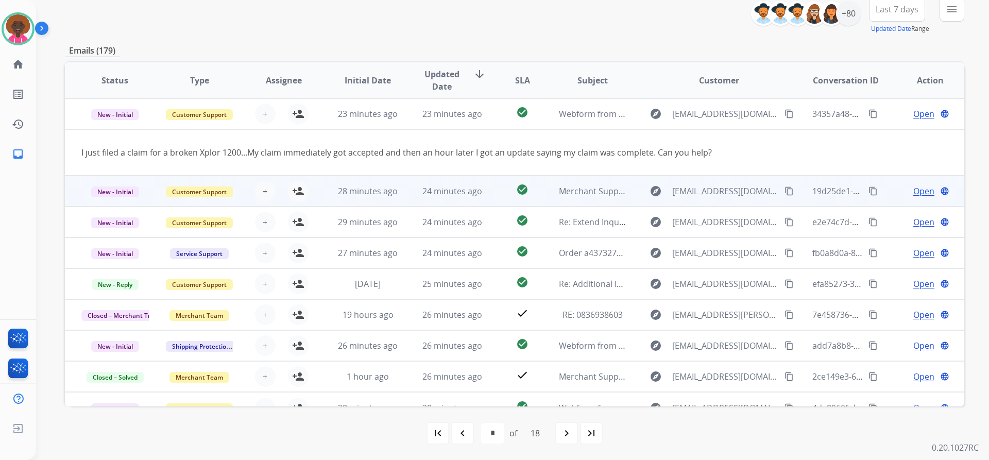
click at [375, 198] on td "28 minutes ago" at bounding box center [360, 191] width 84 height 31
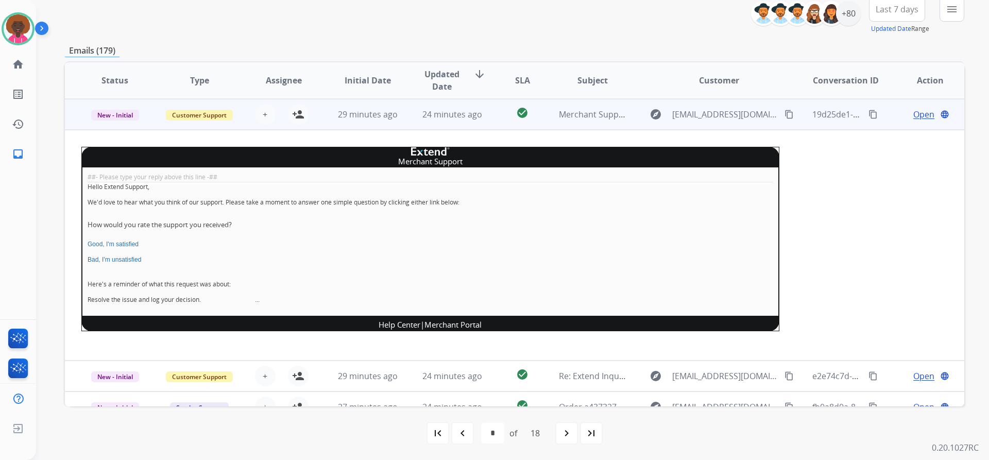
scroll to position [62, 0]
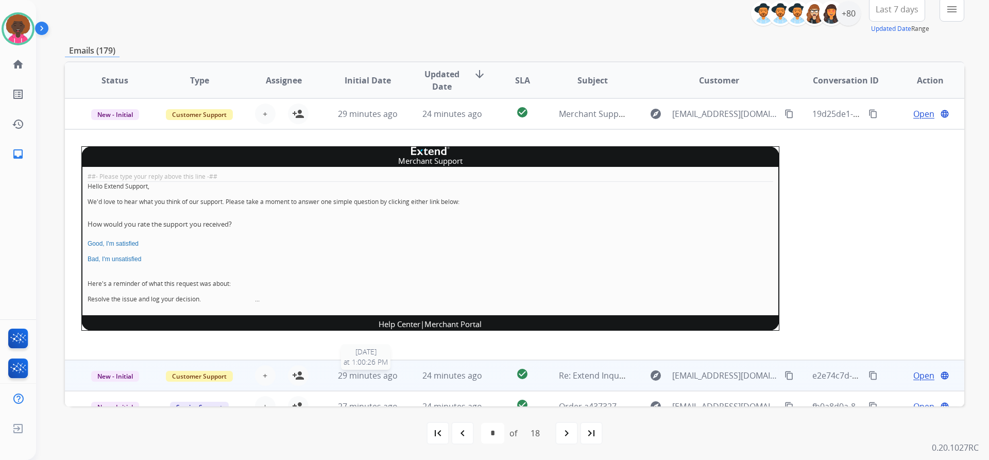
click at [359, 374] on span "29 minutes ago" at bounding box center [368, 375] width 60 height 11
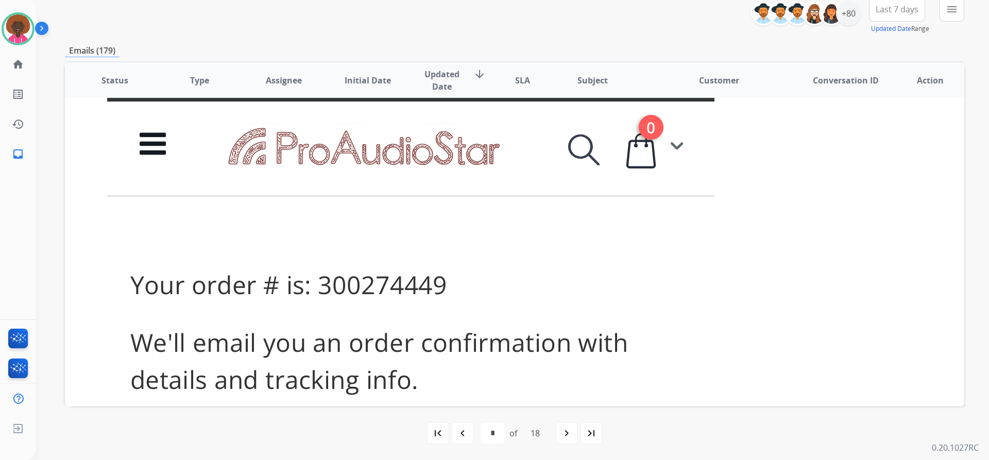
scroll to position [816, 0]
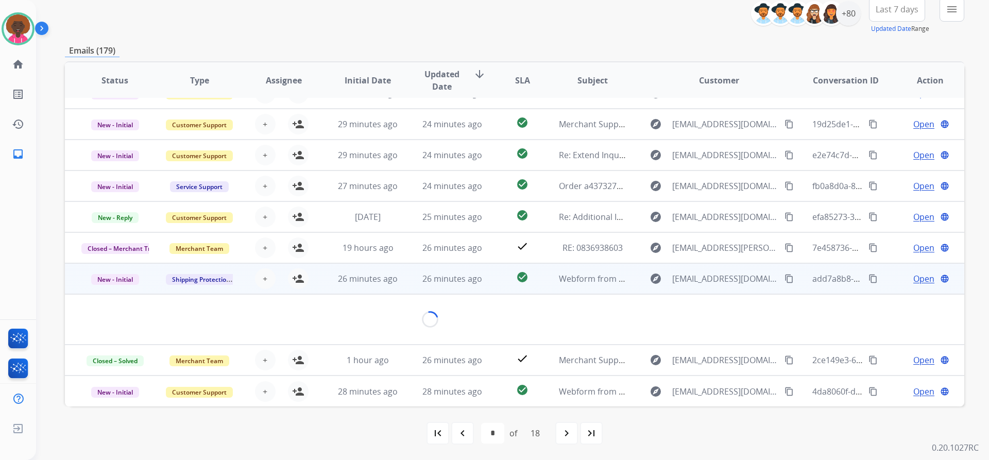
scroll to position [47, 0]
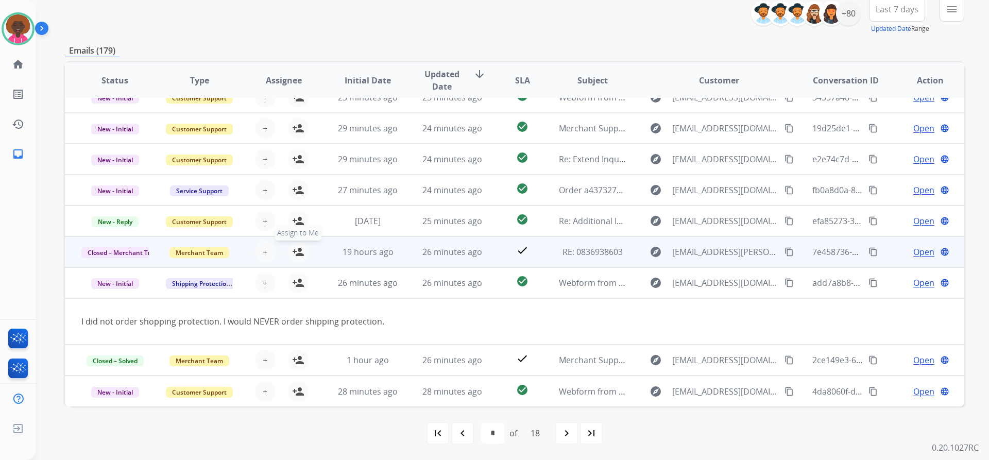
click at [296, 293] on div "+ Select agent person_add Assign to Me" at bounding box center [275, 282] width 84 height 29
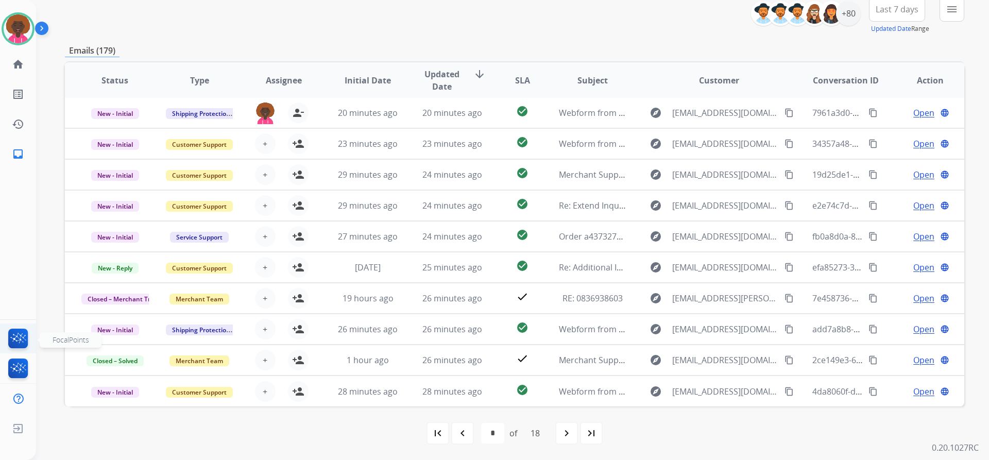
click at [12, 337] on img at bounding box center [18, 340] width 24 height 24
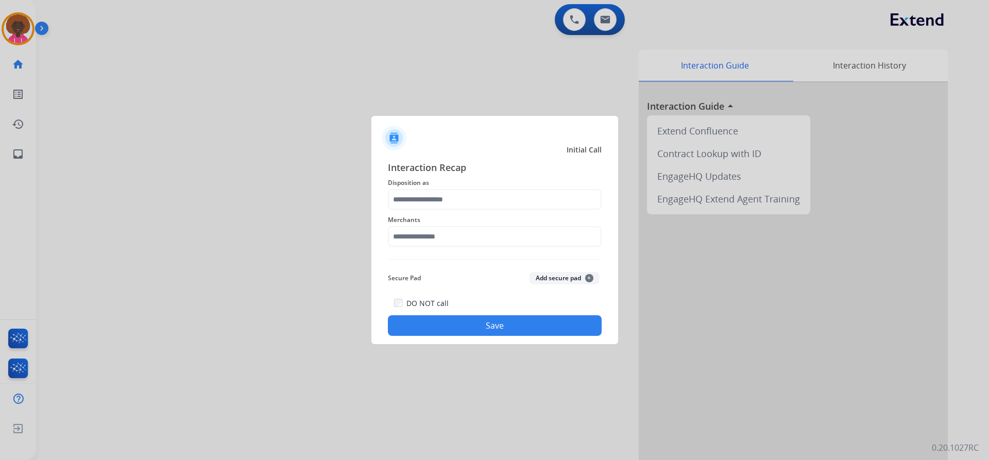
click at [33, 33] on div at bounding box center [494, 230] width 989 height 460
click at [419, 234] on input "text" at bounding box center [495, 236] width 214 height 21
click at [457, 262] on li "Not found" at bounding box center [497, 266] width 196 height 20
type input "*********"
click at [442, 200] on input "text" at bounding box center [495, 199] width 214 height 21
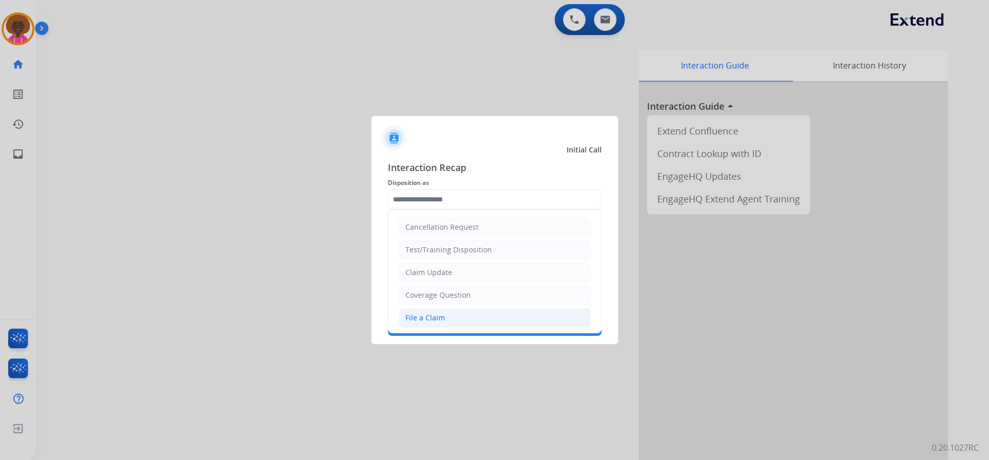
click at [460, 317] on li "File a Claim" at bounding box center [494, 318] width 192 height 20
type input "**********"
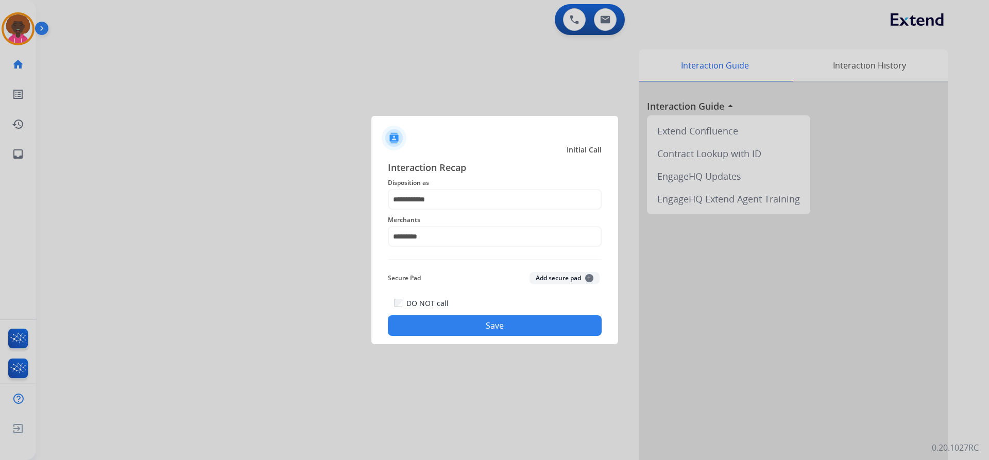
click at [482, 335] on button "Save" at bounding box center [495, 325] width 214 height 21
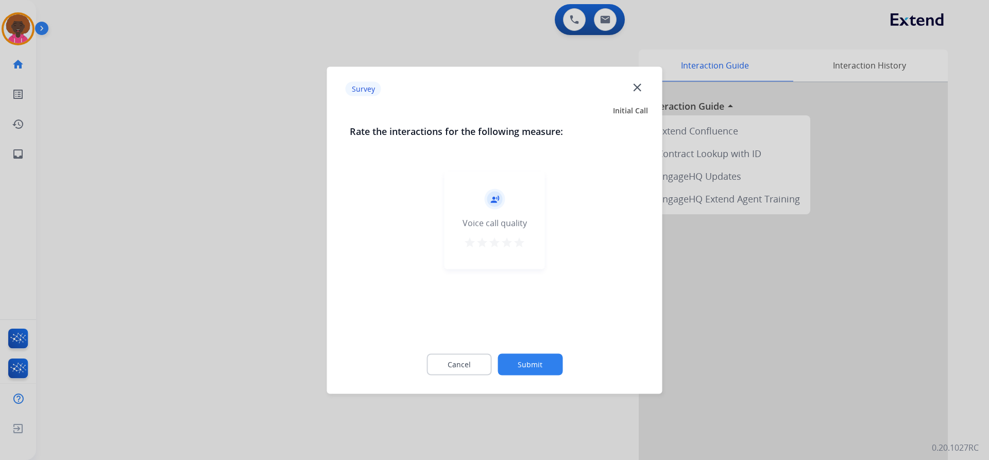
drag, startPoint x: 523, startPoint y: 243, endPoint x: 543, endPoint y: 338, distance: 96.9
click at [522, 246] on mat-icon "star" at bounding box center [519, 242] width 12 height 12
click at [542, 360] on button "Submit" at bounding box center [529, 364] width 65 height 22
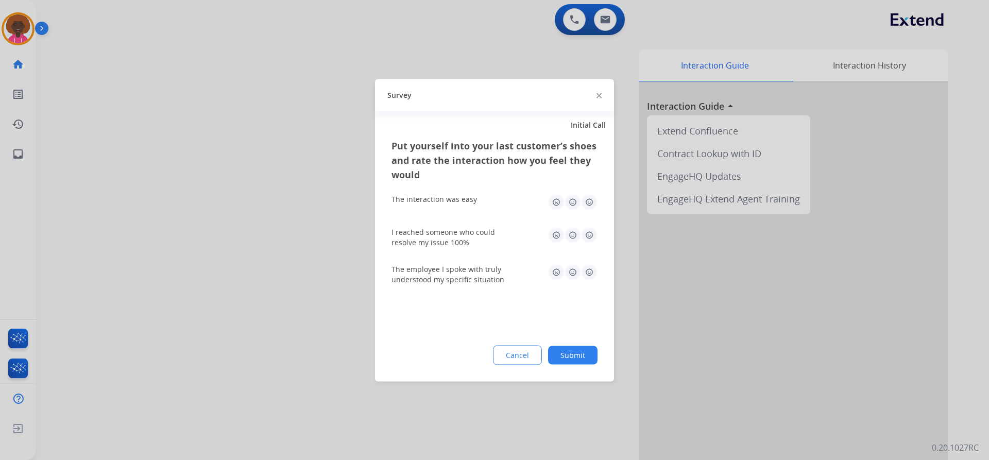
click at [587, 271] on img at bounding box center [589, 272] width 16 height 16
click at [578, 228] on img at bounding box center [572, 235] width 16 height 16
click at [588, 235] on img at bounding box center [589, 235] width 16 height 16
click at [594, 201] on img at bounding box center [589, 202] width 16 height 16
click at [586, 340] on div "Put yourself into your last customer’s shoes and rate the interaction how you f…" at bounding box center [494, 259] width 239 height 243
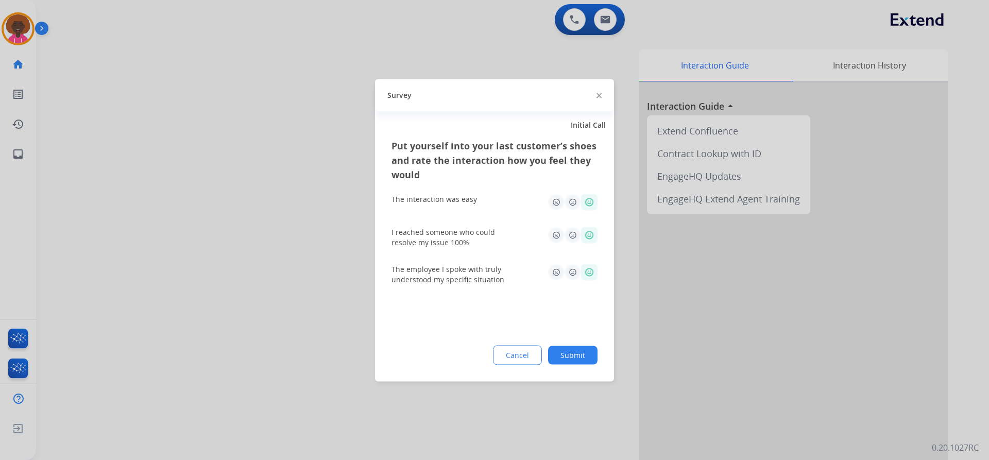
click at [578, 352] on button "Submit" at bounding box center [572, 354] width 49 height 19
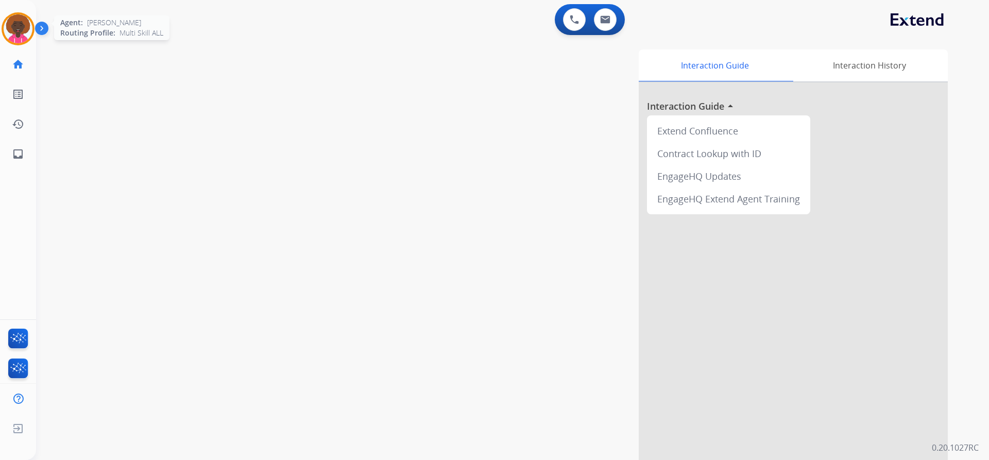
click at [25, 28] on img at bounding box center [18, 28] width 29 height 29
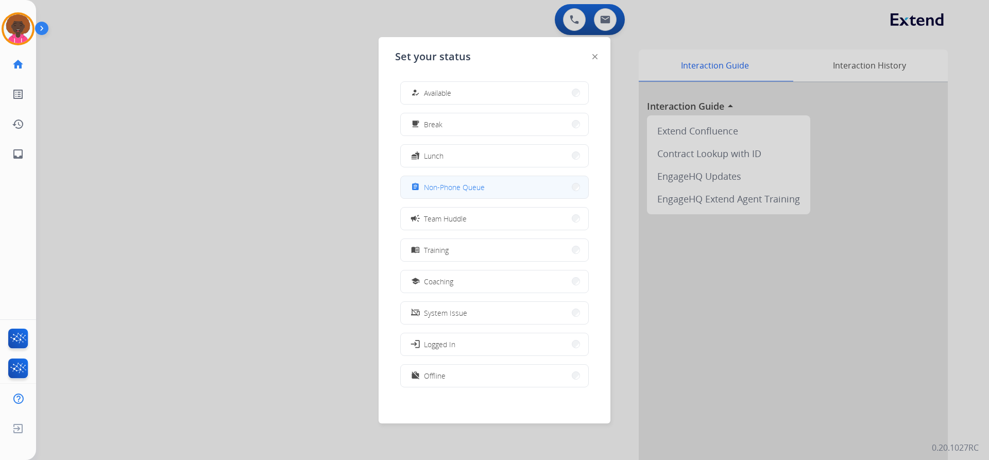
click at [541, 198] on div "assignment Non-Phone Queue" at bounding box center [494, 187] width 188 height 23
click at [551, 189] on button "assignment Non-Phone Queue" at bounding box center [494, 187] width 187 height 22
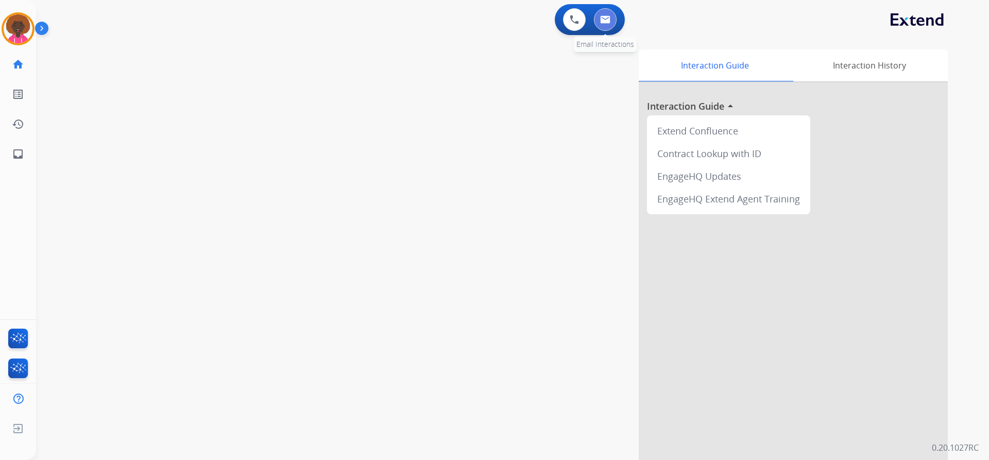
click at [596, 18] on button at bounding box center [605, 19] width 23 height 23
select select "**********"
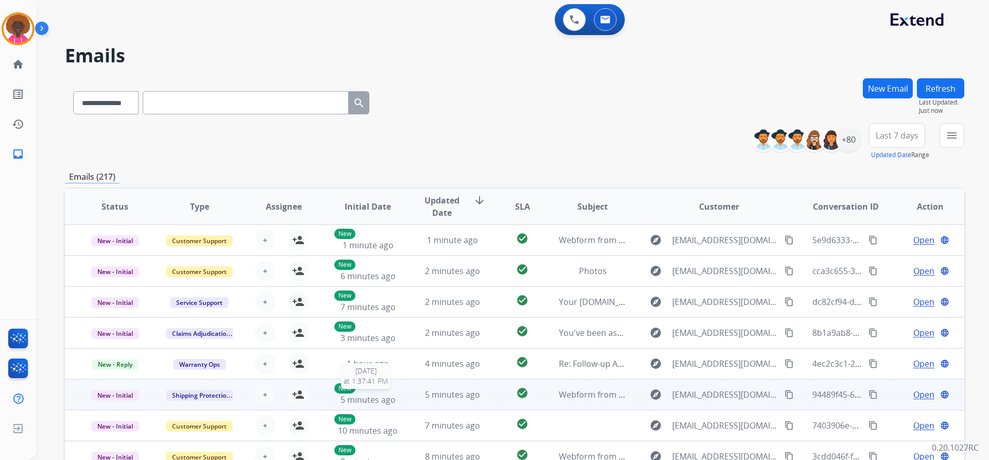
click at [392, 396] on div "New 5 minutes ago" at bounding box center [367, 394] width 67 height 23
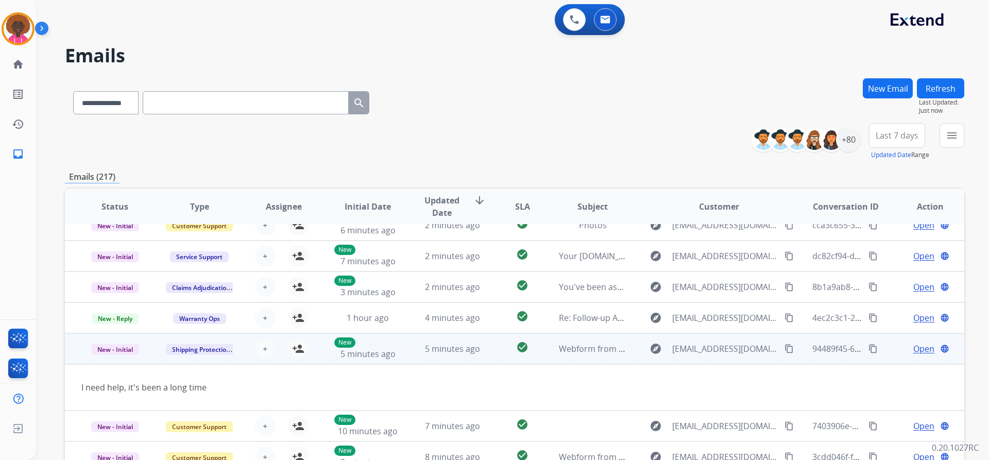
scroll to position [47, 0]
click at [294, 351] on mat-icon "person_add" at bounding box center [298, 347] width 12 height 12
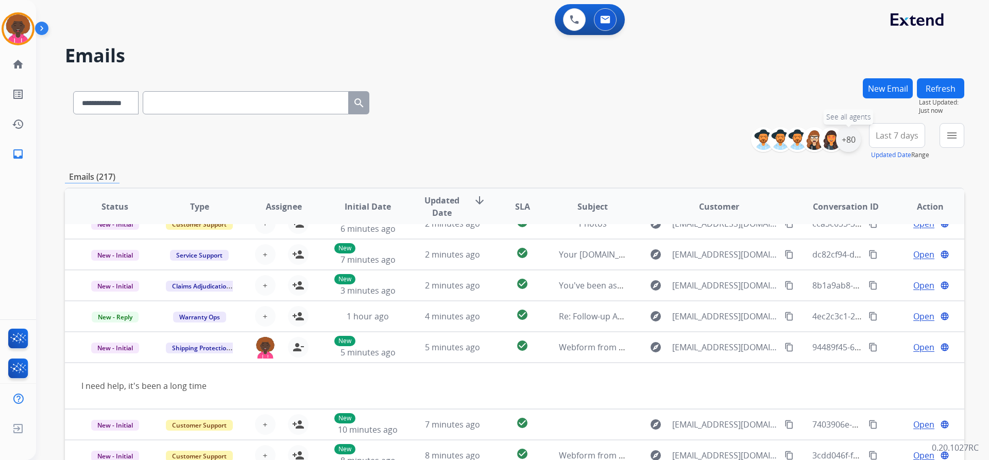
click at [842, 140] on div "+80" at bounding box center [848, 139] width 25 height 25
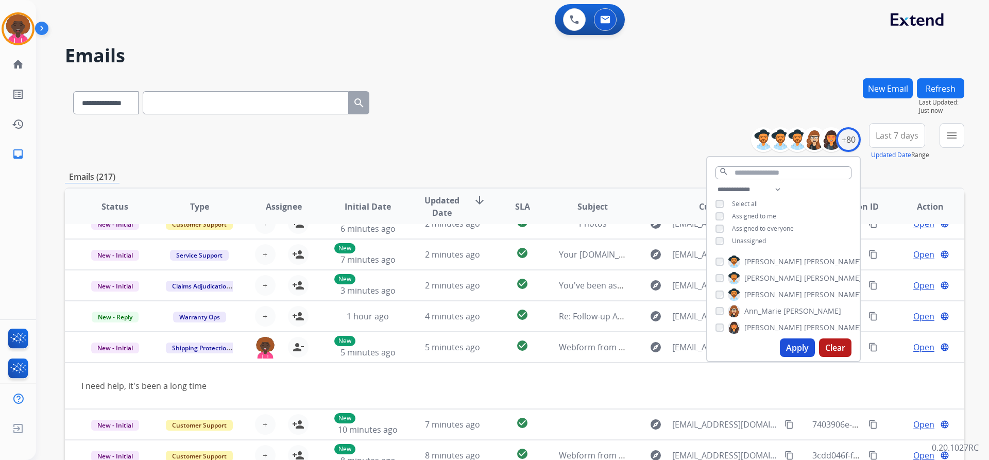
click at [784, 346] on button "Apply" at bounding box center [796, 347] width 35 height 19
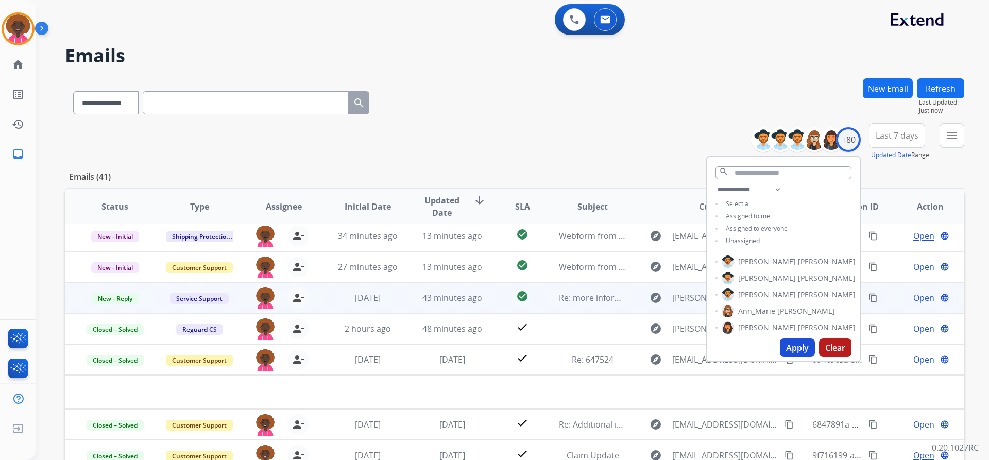
scroll to position [35, 0]
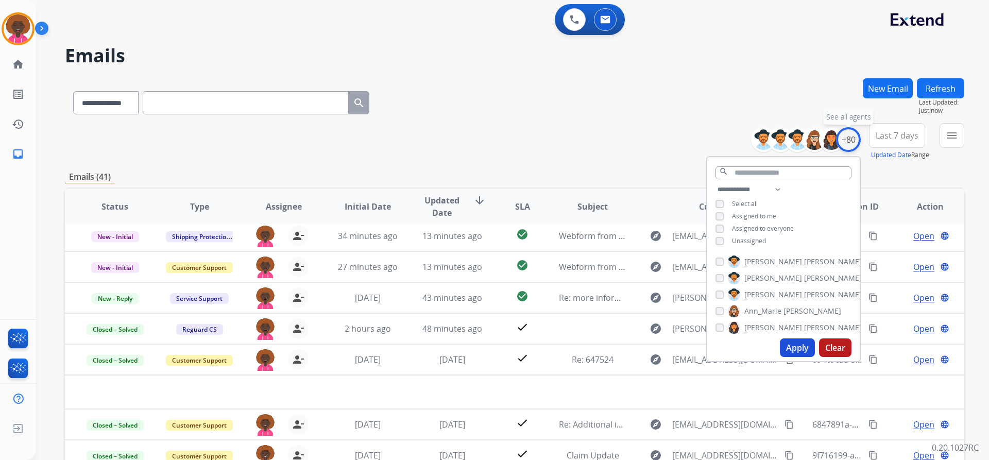
click at [856, 135] on div "+80" at bounding box center [848, 139] width 25 height 25
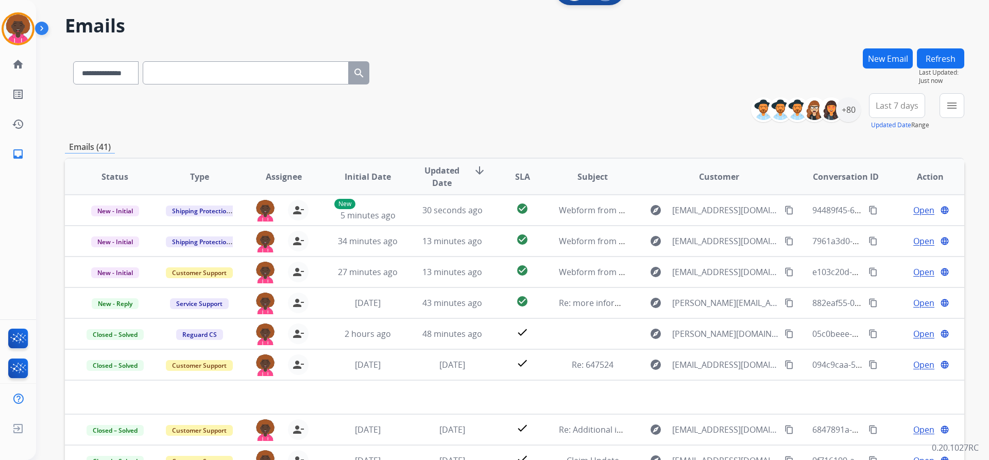
scroll to position [23, 0]
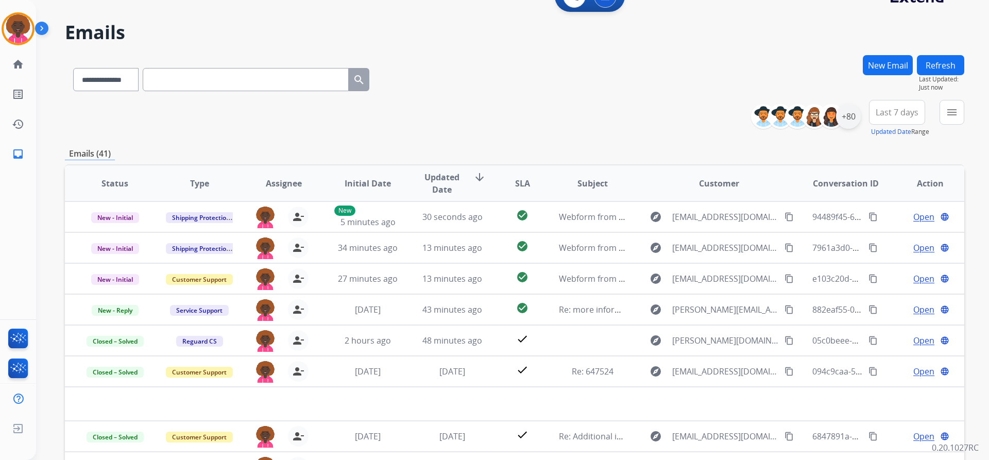
click at [845, 120] on div "+80" at bounding box center [848, 116] width 25 height 25
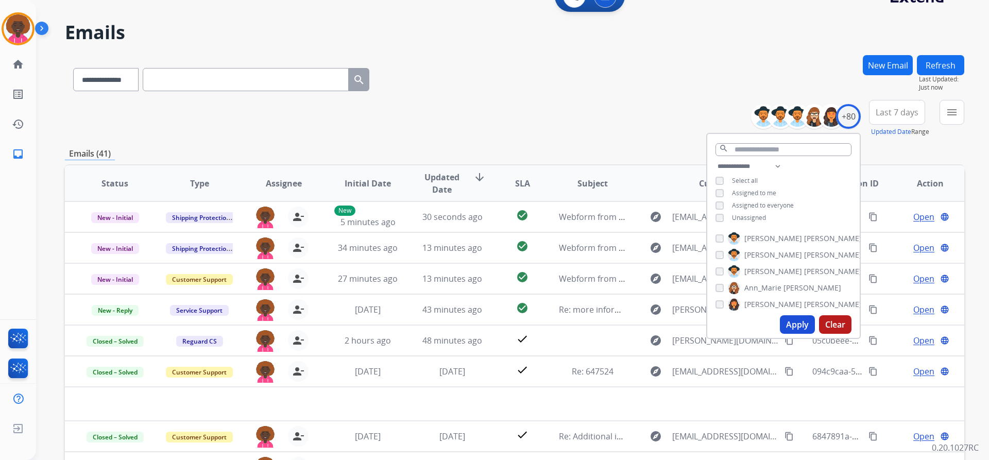
click at [709, 205] on div "**********" at bounding box center [783, 193] width 152 height 66
click at [787, 322] on button "Apply" at bounding box center [796, 324] width 35 height 19
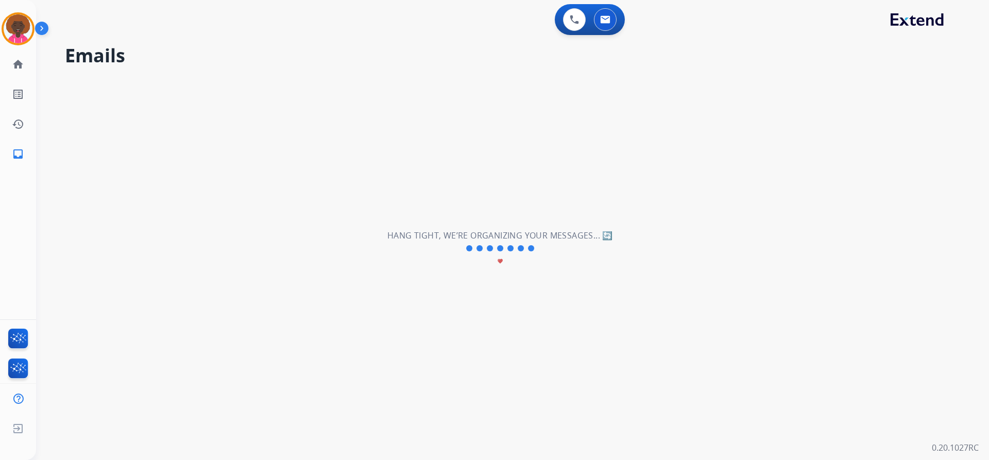
scroll to position [0, 0]
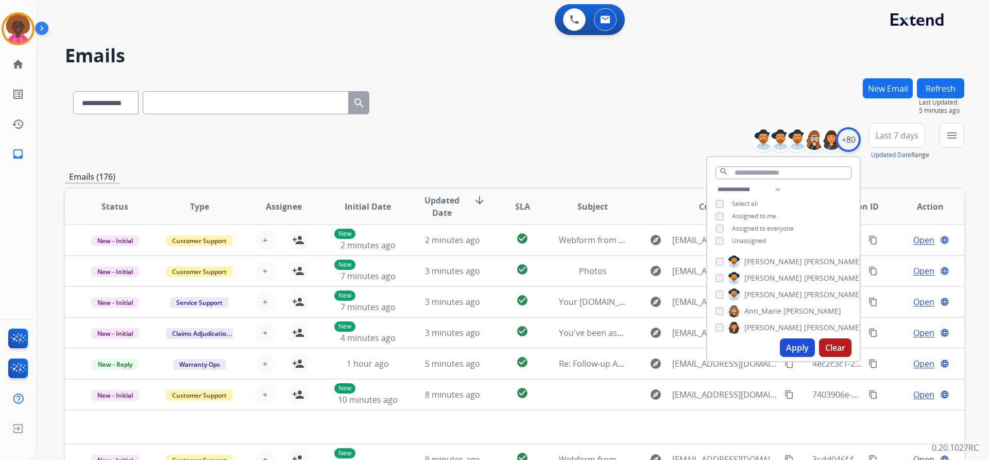
drag, startPoint x: 836, startPoint y: 153, endPoint x: 841, endPoint y: 150, distance: 6.5
click at [836, 153] on div "**********" at bounding box center [809, 139] width 102 height 33
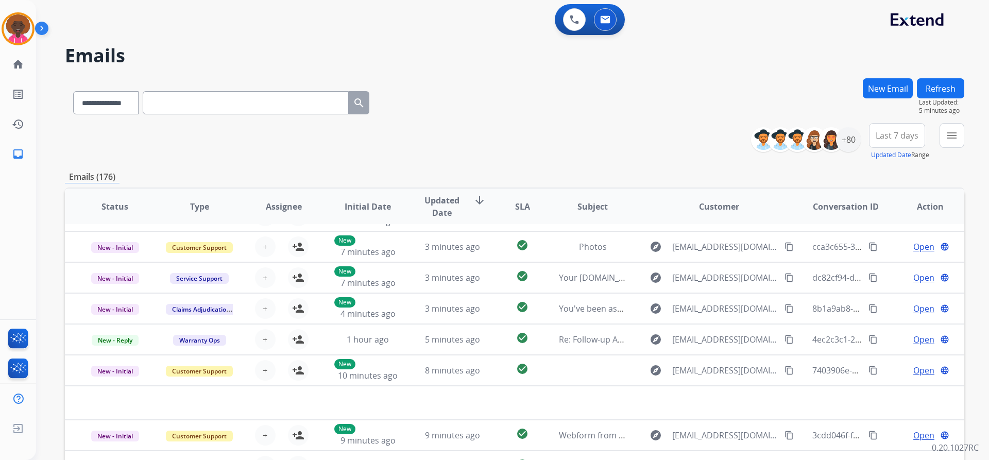
scroll to position [35, 0]
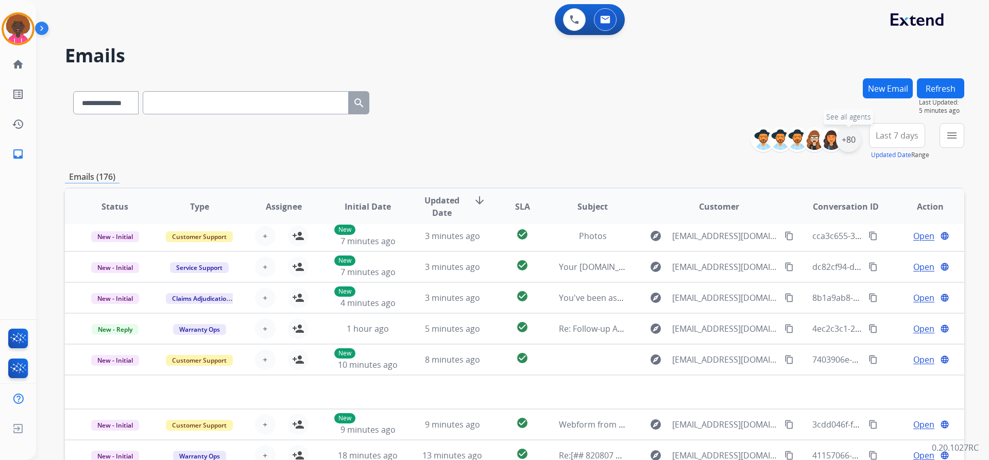
click at [847, 136] on div "+80" at bounding box center [848, 139] width 25 height 25
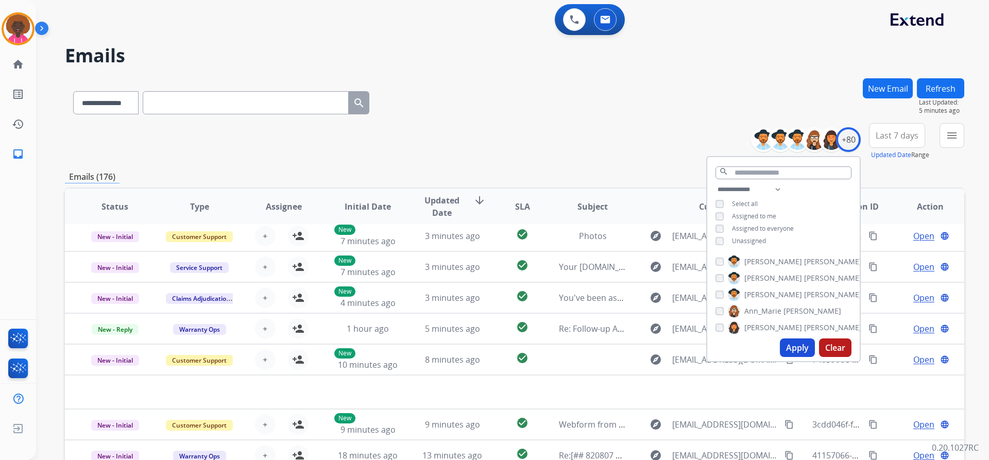
click at [715, 234] on div "**********" at bounding box center [783, 216] width 152 height 66
click at [13, 25] on img at bounding box center [18, 28] width 29 height 29
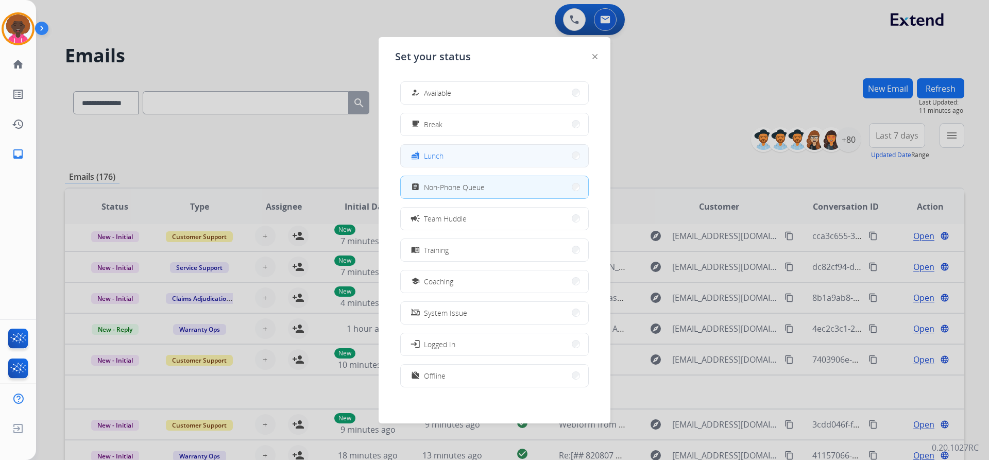
click at [460, 152] on button "fastfood Lunch" at bounding box center [494, 156] width 187 height 22
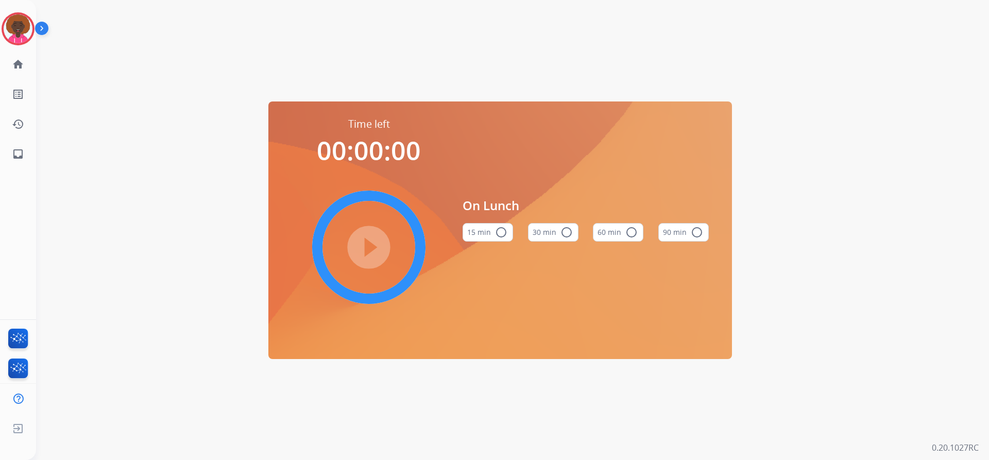
click at [554, 232] on button "30 min radio_button_unchecked" at bounding box center [553, 232] width 50 height 19
click at [632, 231] on mat-icon "radio_button_unchecked" at bounding box center [631, 232] width 12 height 12
click at [375, 244] on mat-icon "play_circle_filled" at bounding box center [368, 247] width 12 height 12
